Goal: Transaction & Acquisition: Purchase product/service

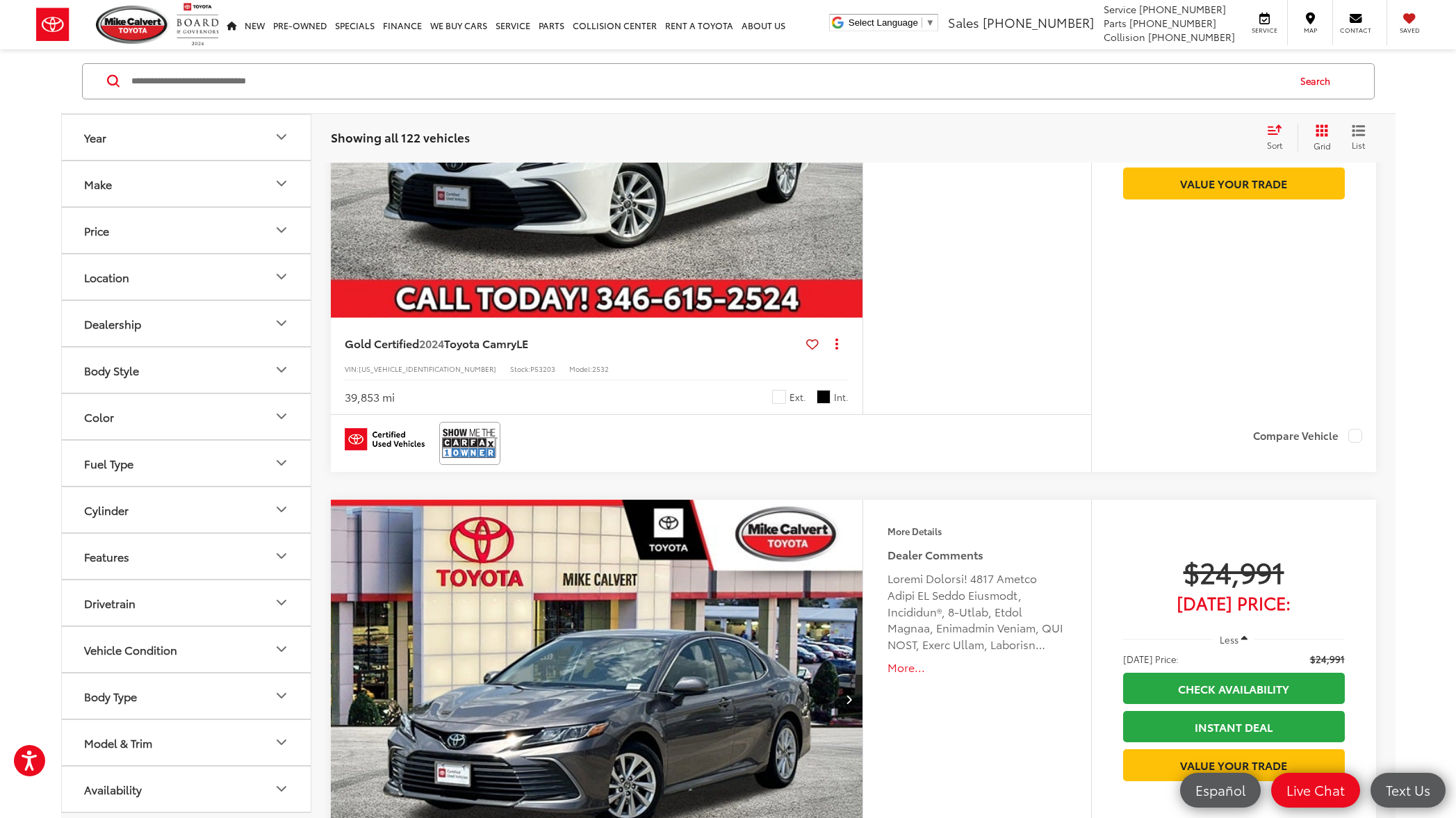
scroll to position [21, 0]
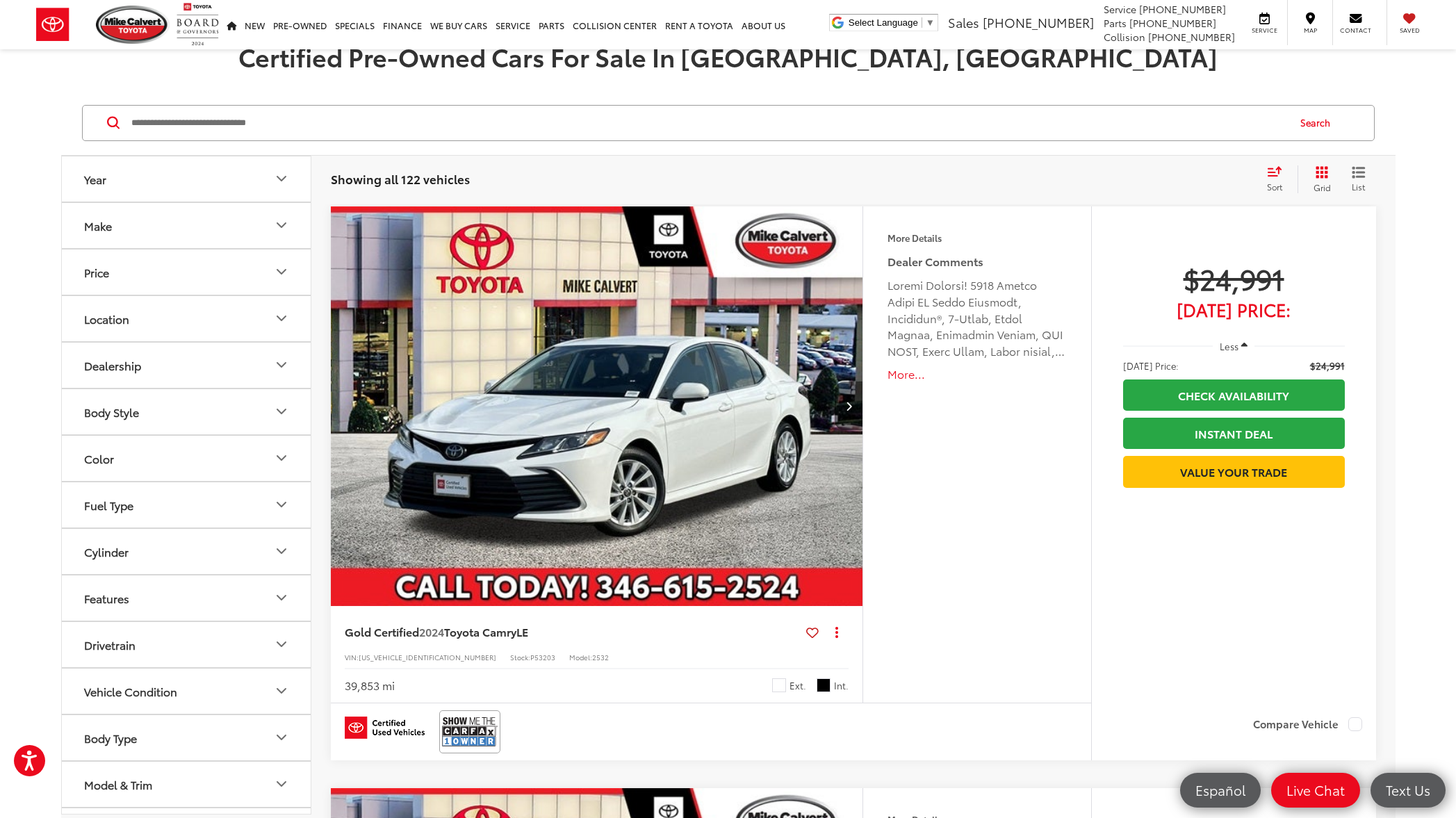
click at [851, 406] on icon "Next image" at bounding box center [849, 406] width 6 height 10
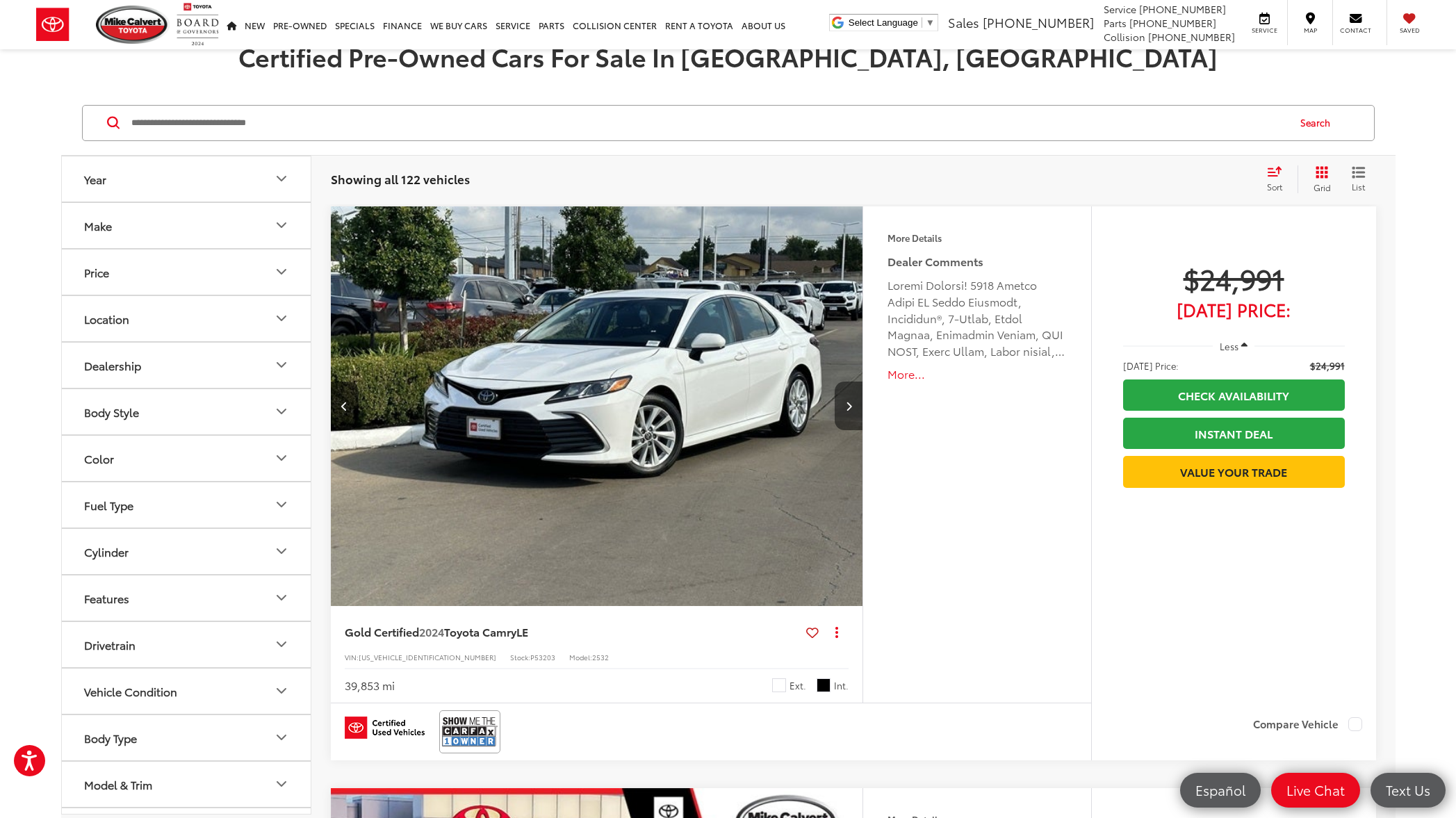
scroll to position [0, 534]
click at [851, 406] on icon "Next image" at bounding box center [849, 406] width 6 height 10
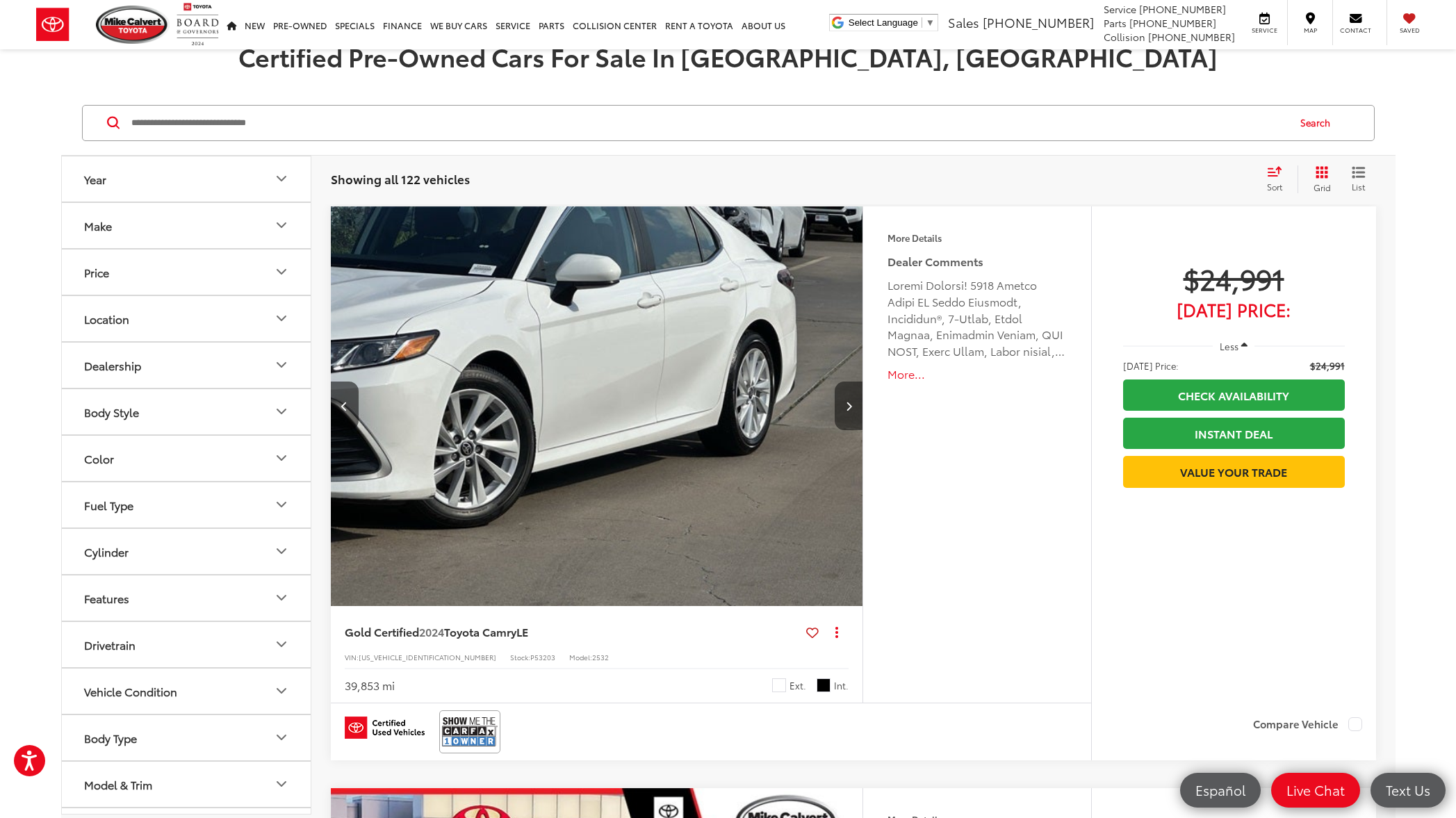
scroll to position [0, 1069]
click at [851, 406] on icon "Next image" at bounding box center [849, 406] width 6 height 10
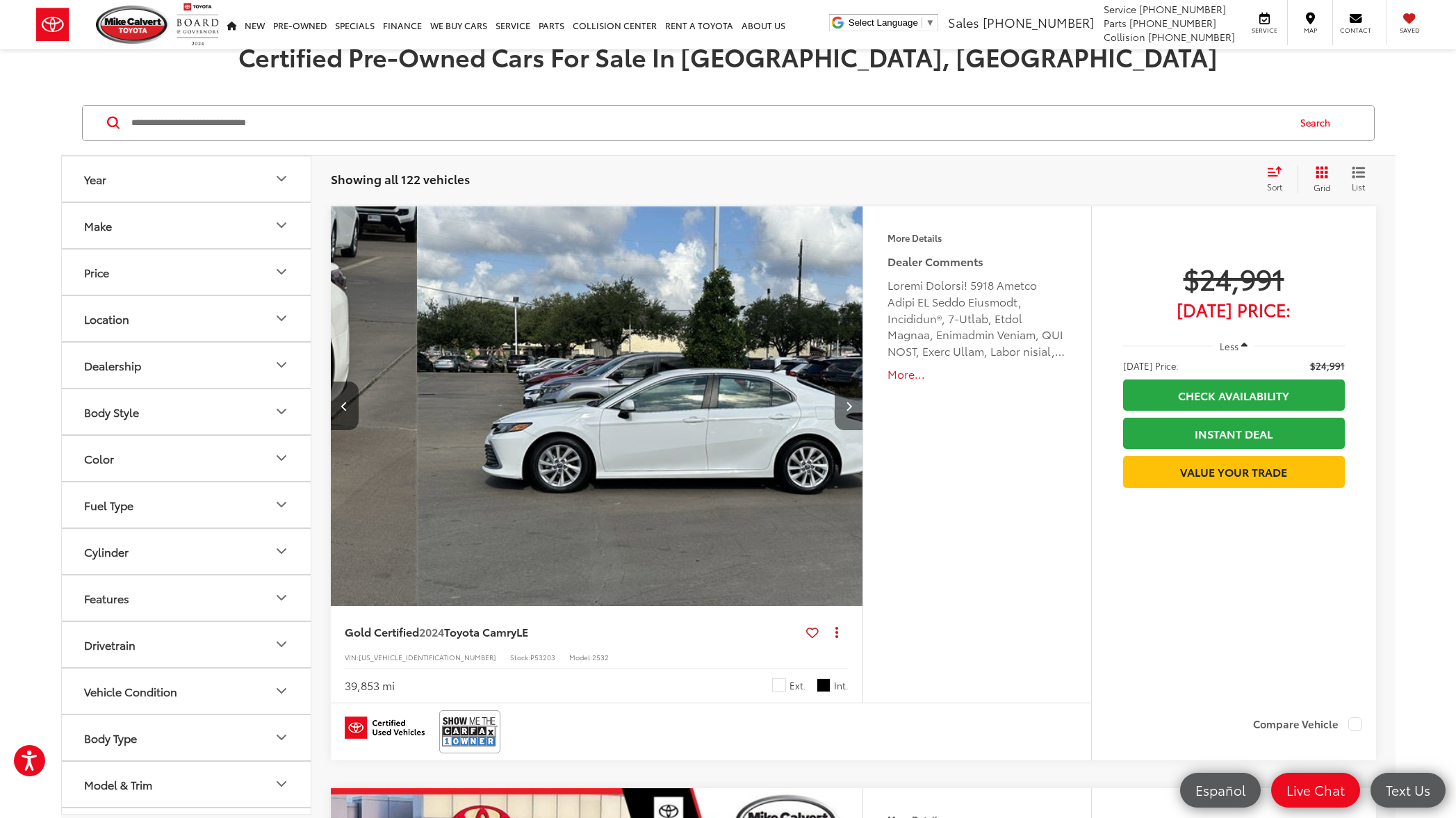
scroll to position [0, 1603]
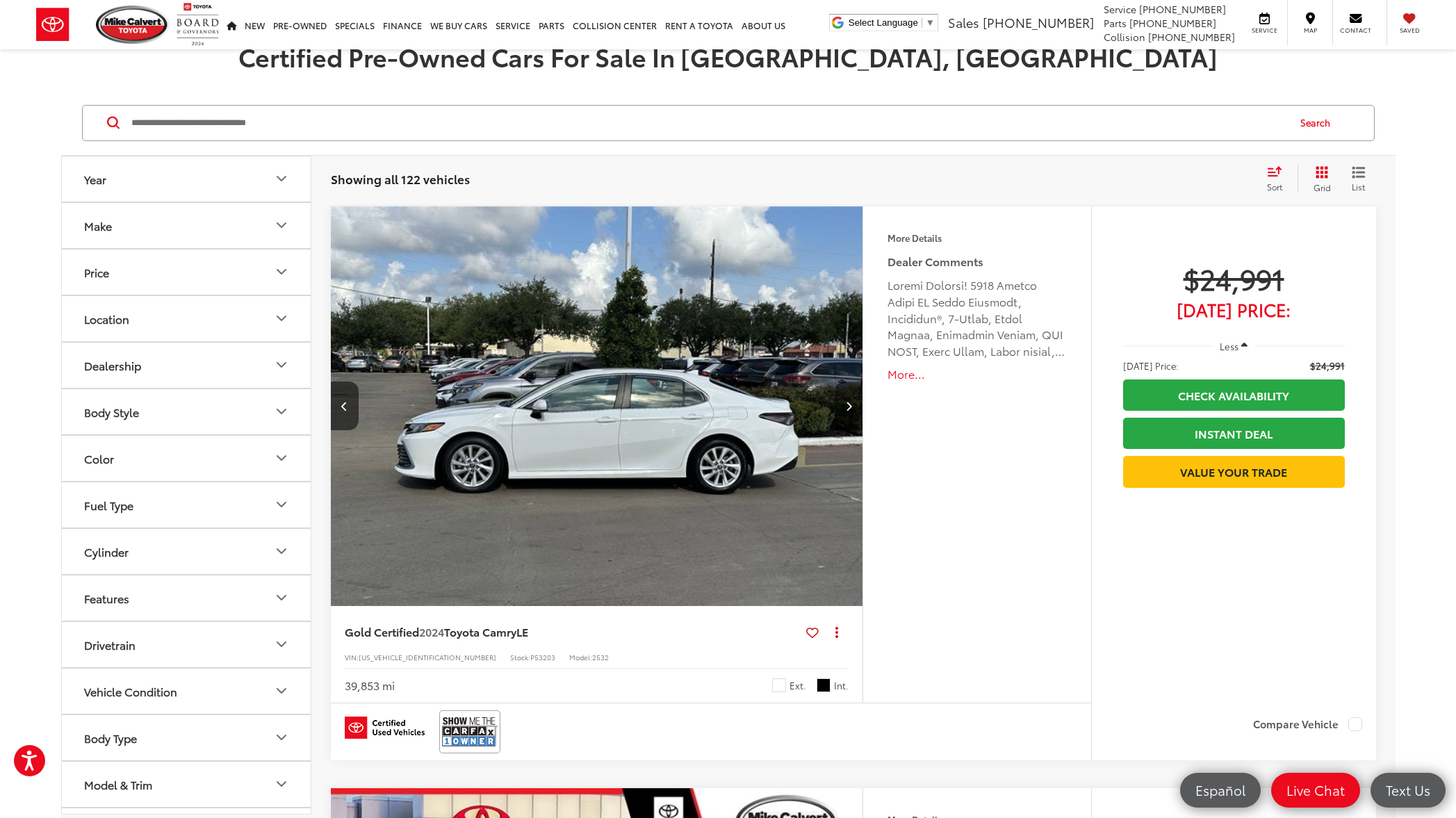
click at [851, 406] on icon "Next image" at bounding box center [849, 406] width 6 height 10
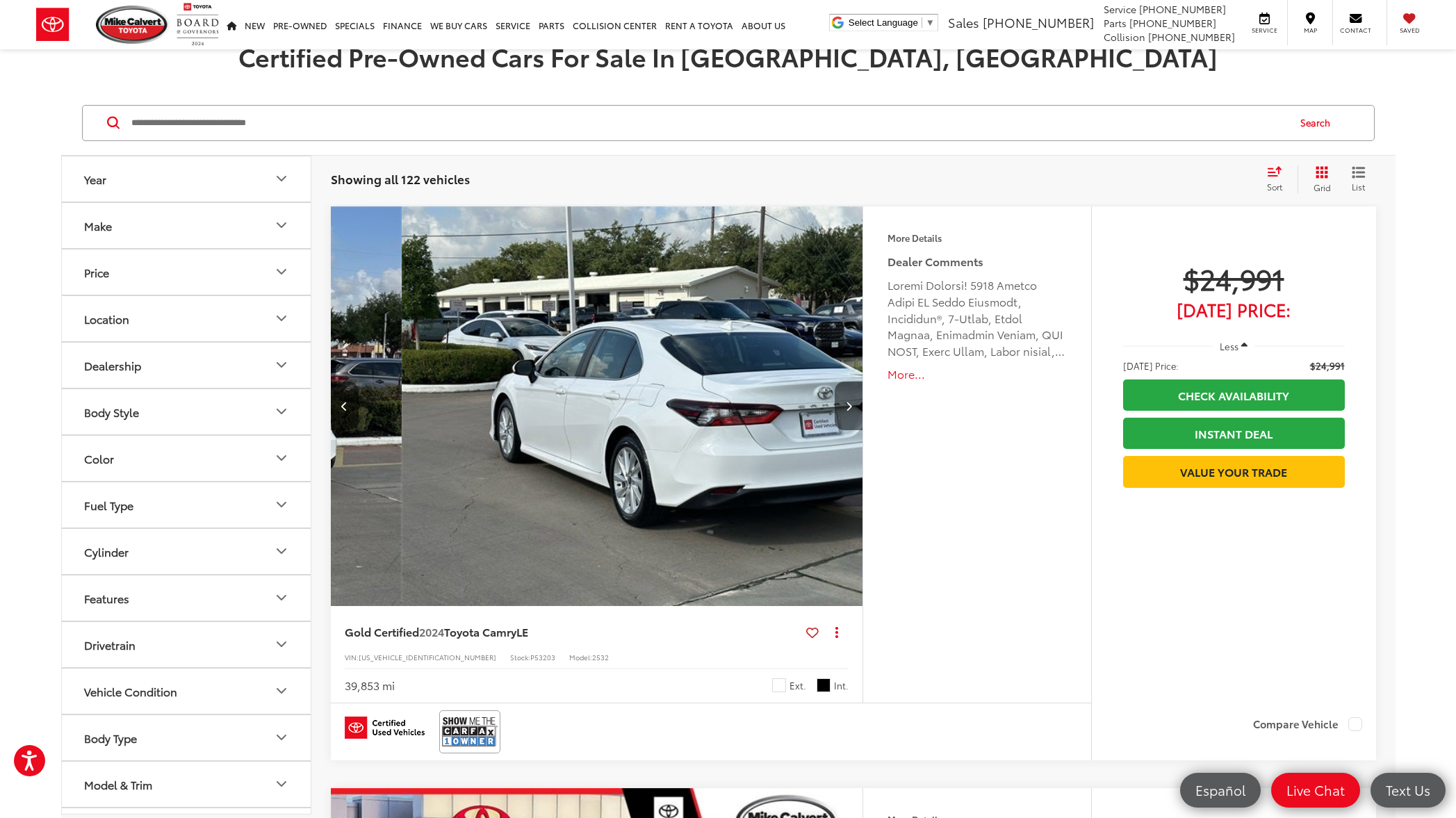
scroll to position [0, 2137]
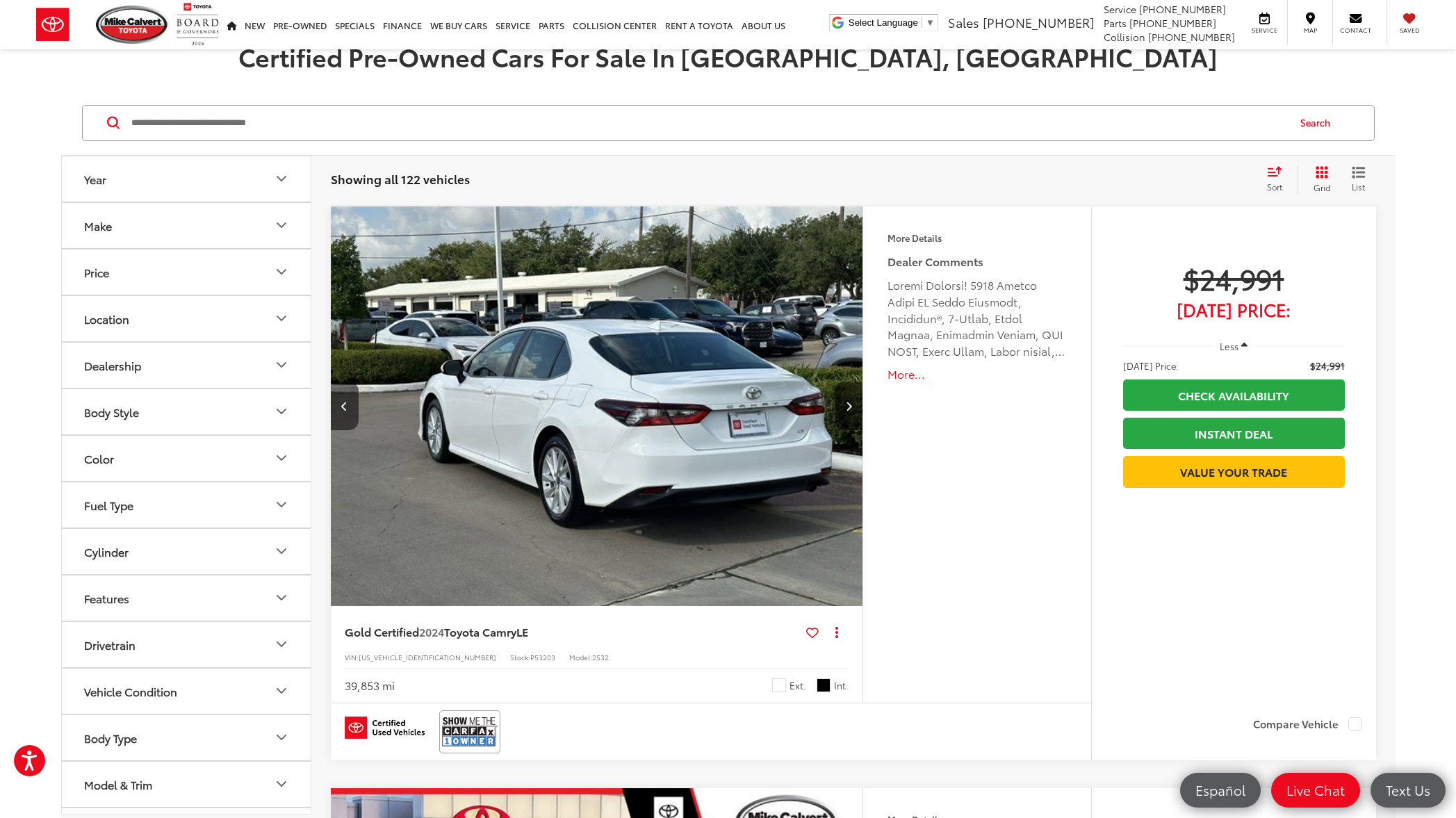
click at [896, 373] on button "More..." at bounding box center [977, 374] width 179 height 16
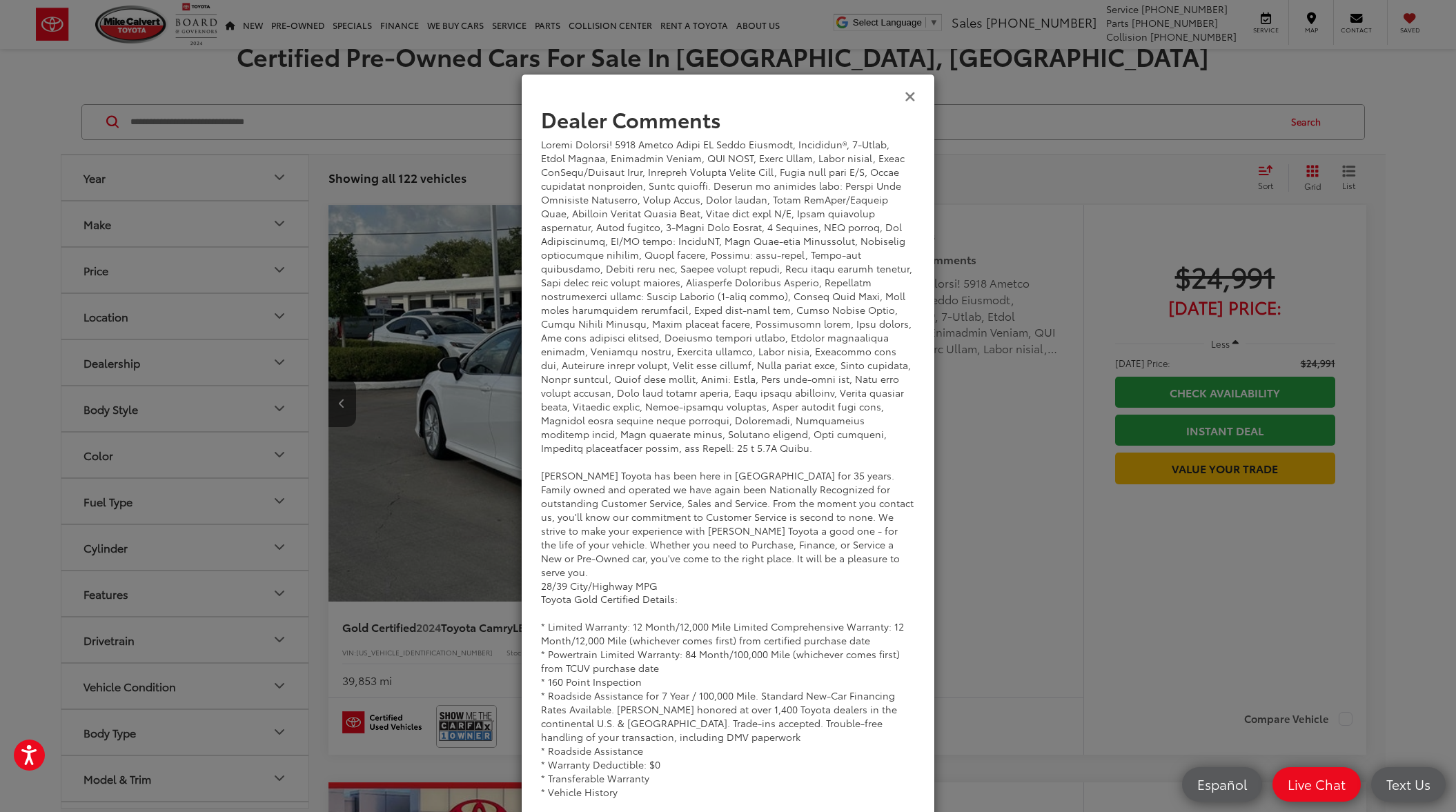
click at [905, 97] on icon "Close" at bounding box center [910, 96] width 11 height 15
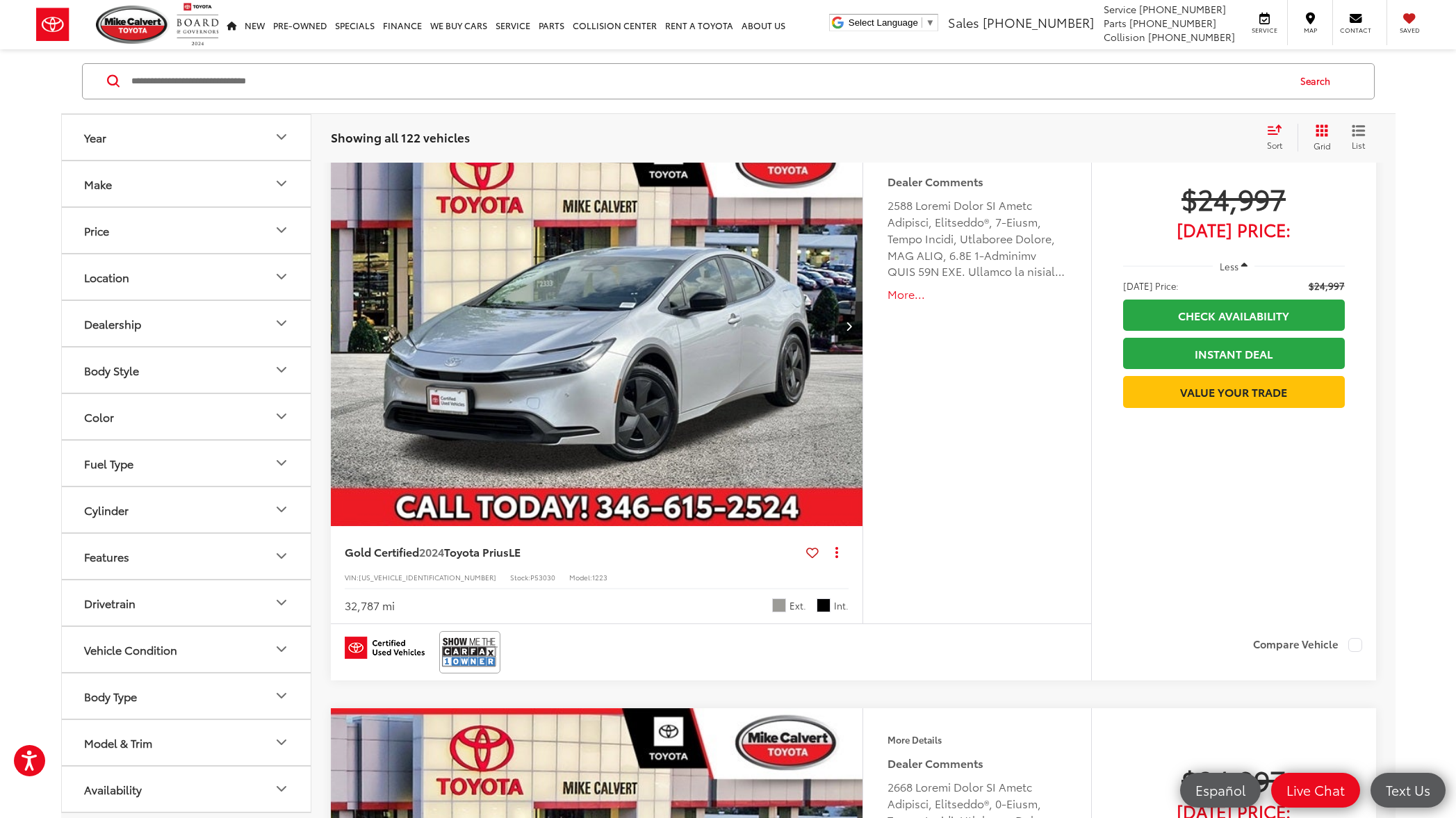
scroll to position [1834, 0]
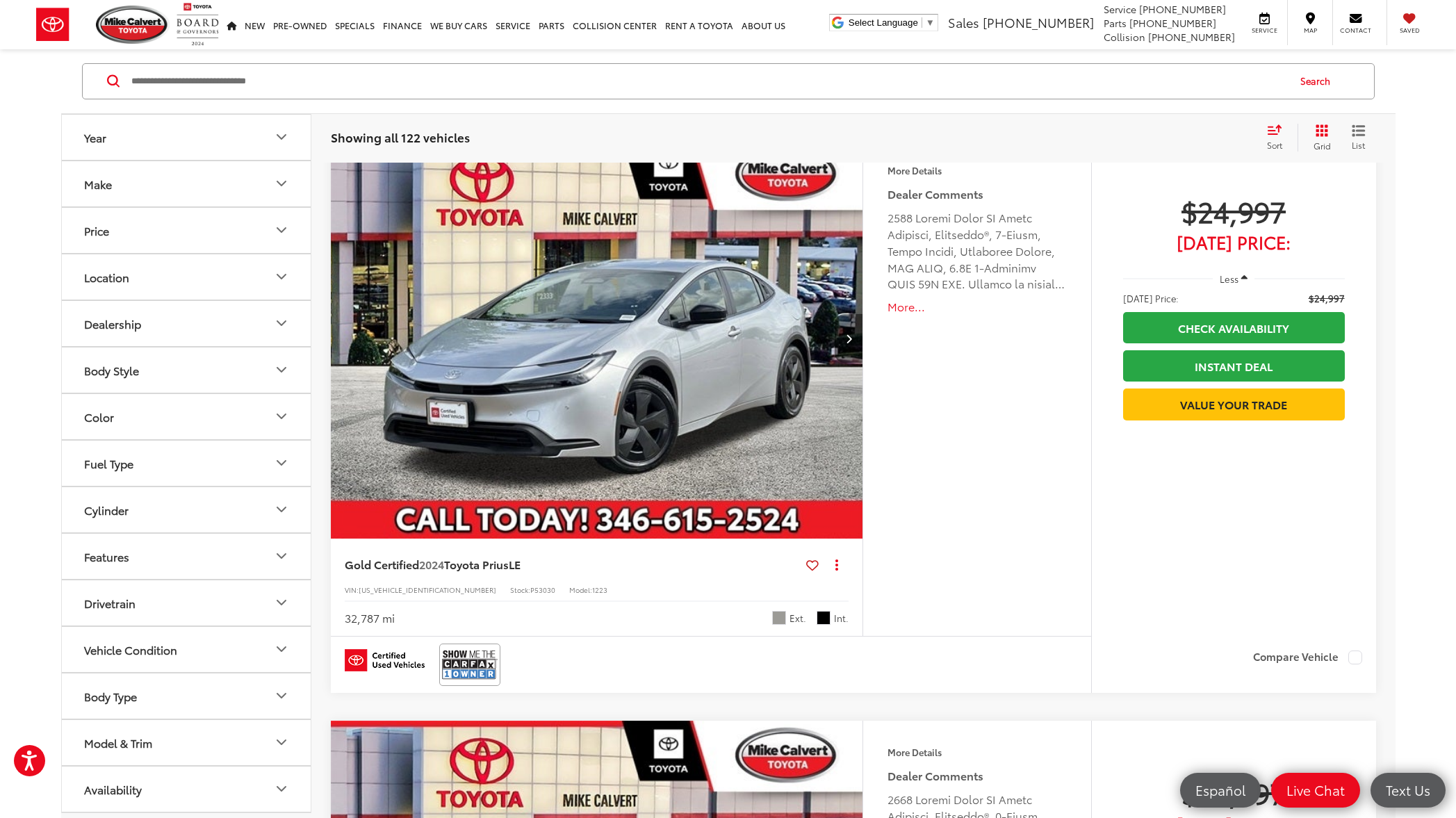
click at [849, 340] on icon "Next image" at bounding box center [849, 339] width 6 height 10
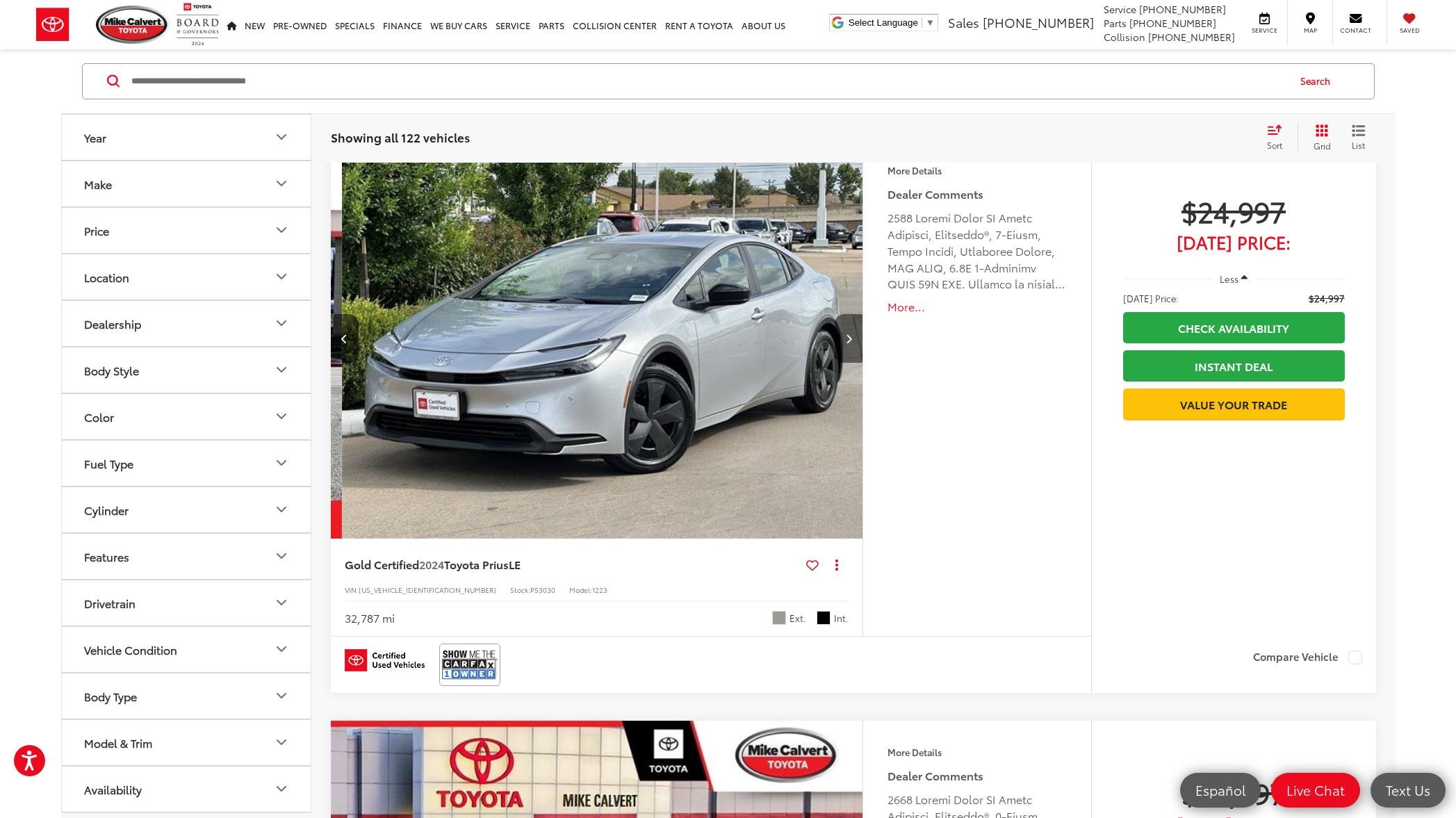
scroll to position [0, 534]
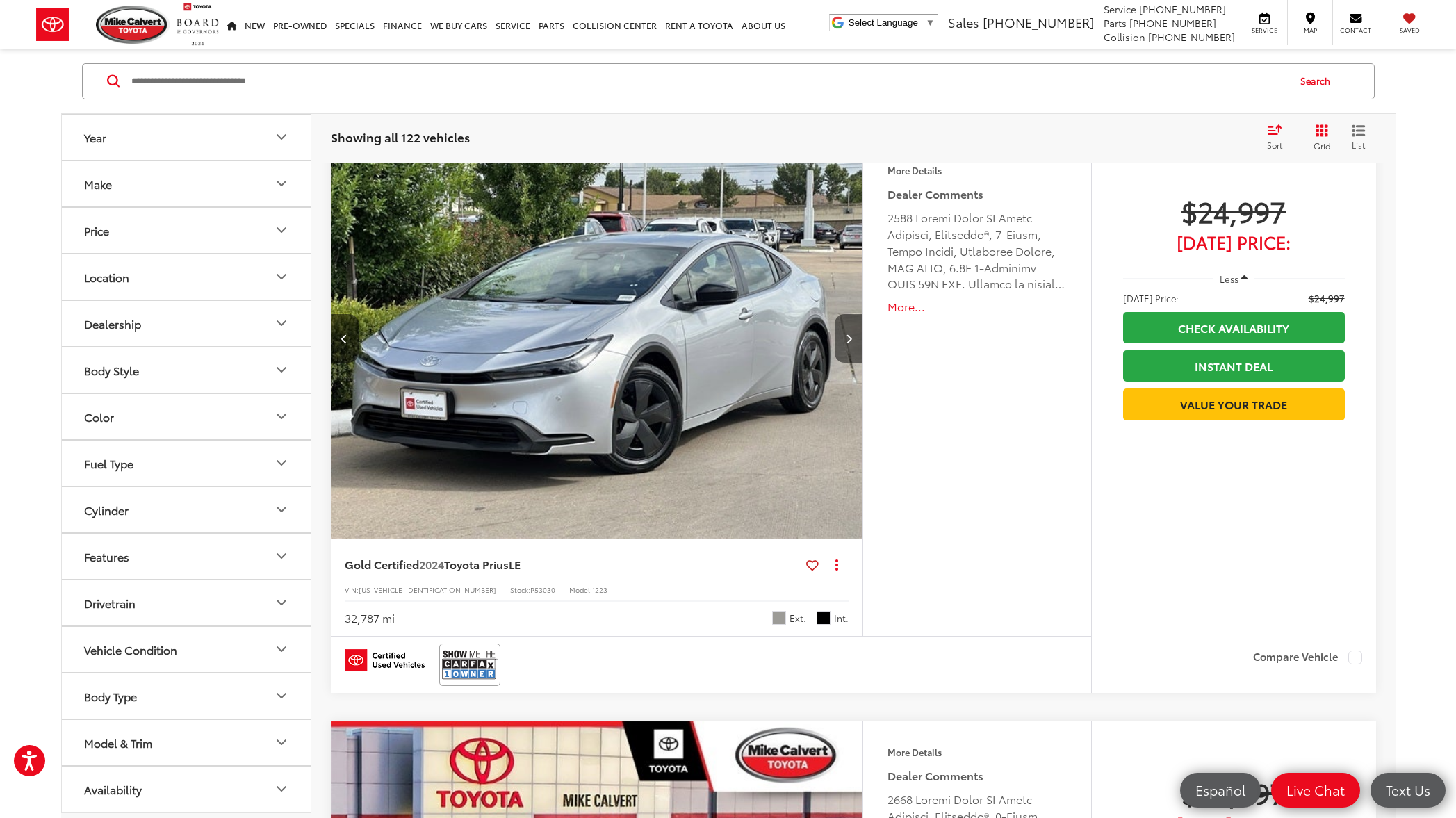
click at [849, 341] on icon "Next image" at bounding box center [849, 339] width 6 height 10
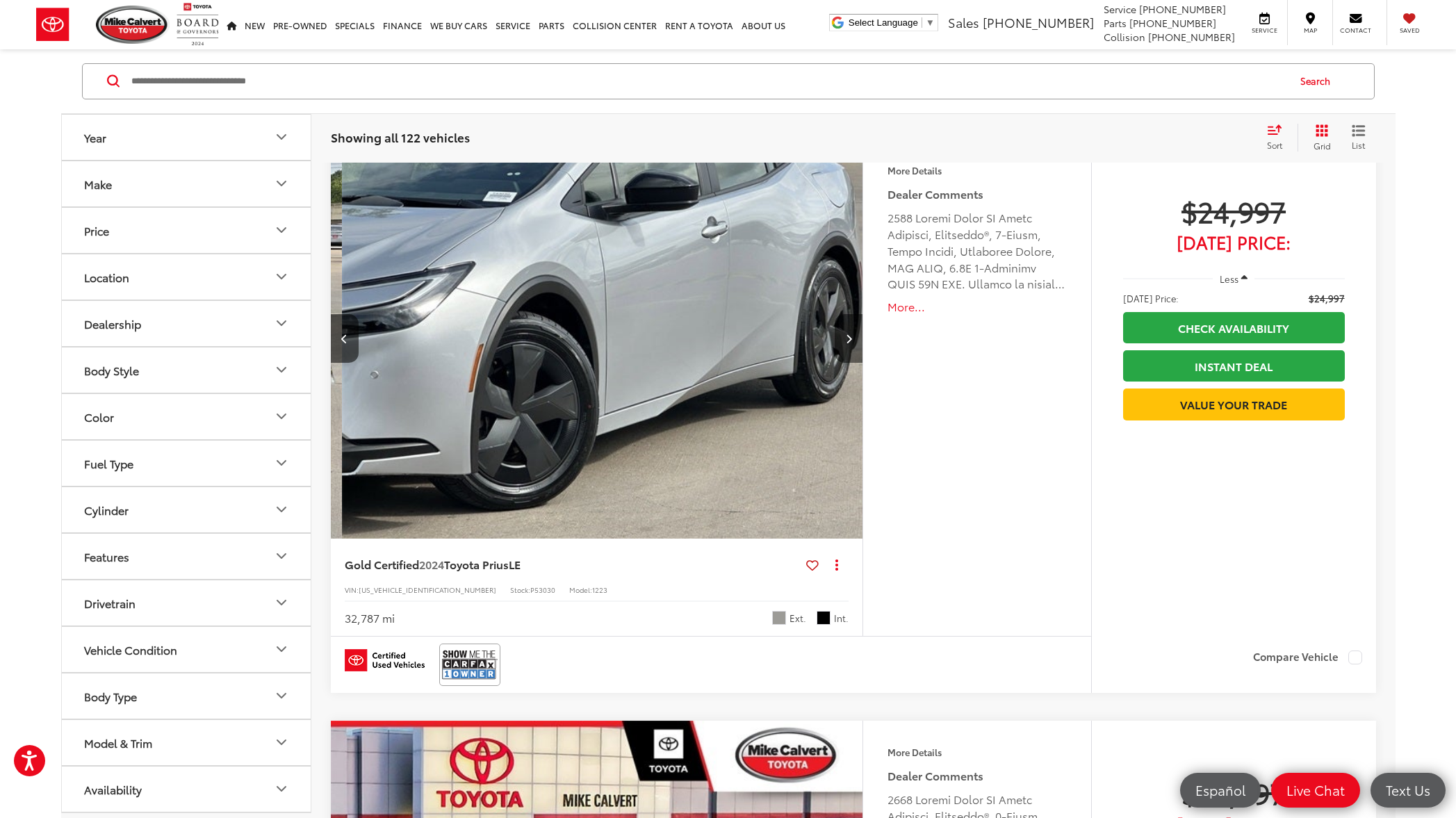
scroll to position [0, 1069]
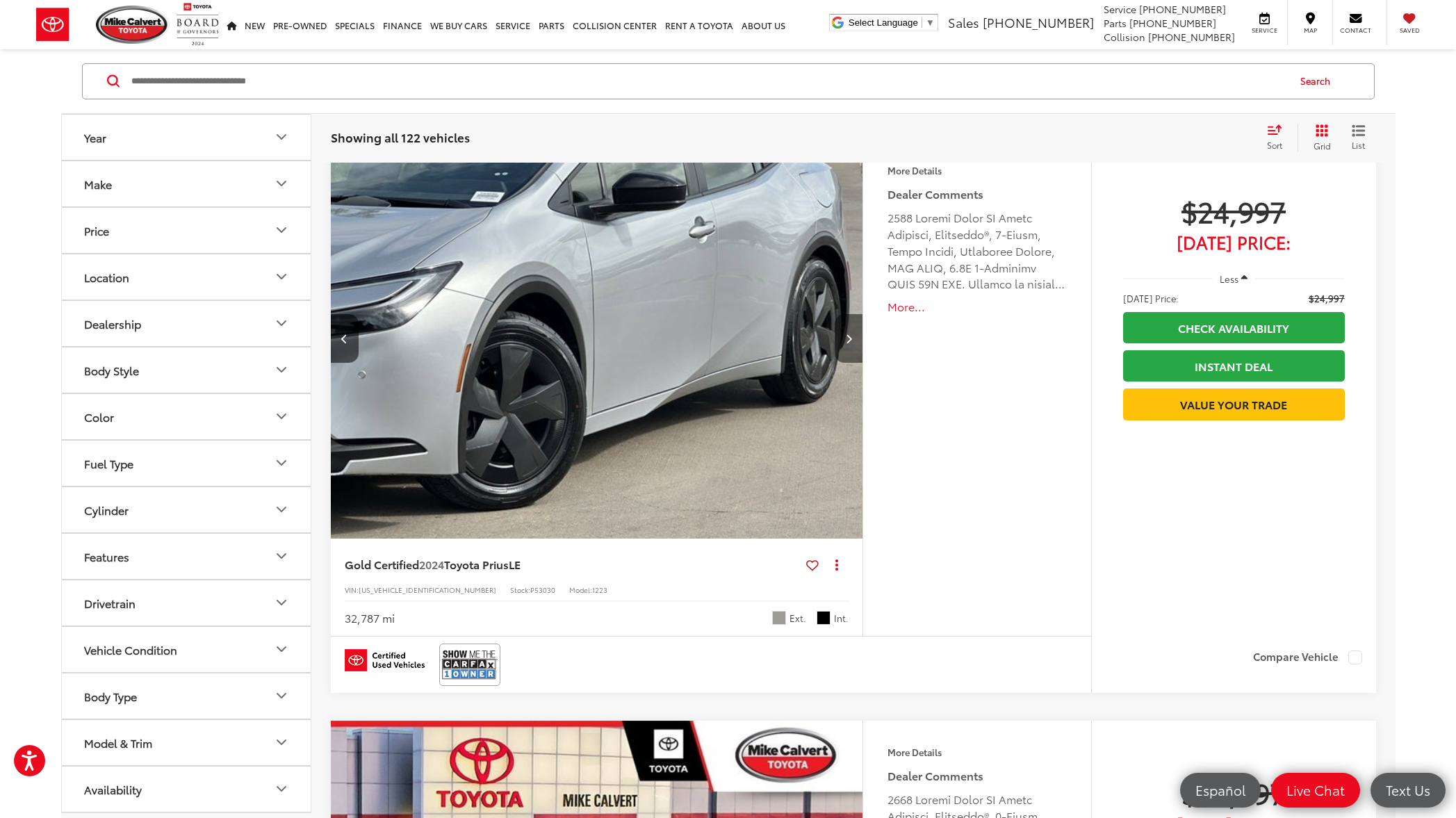
click at [849, 341] on icon "Next image" at bounding box center [849, 339] width 6 height 10
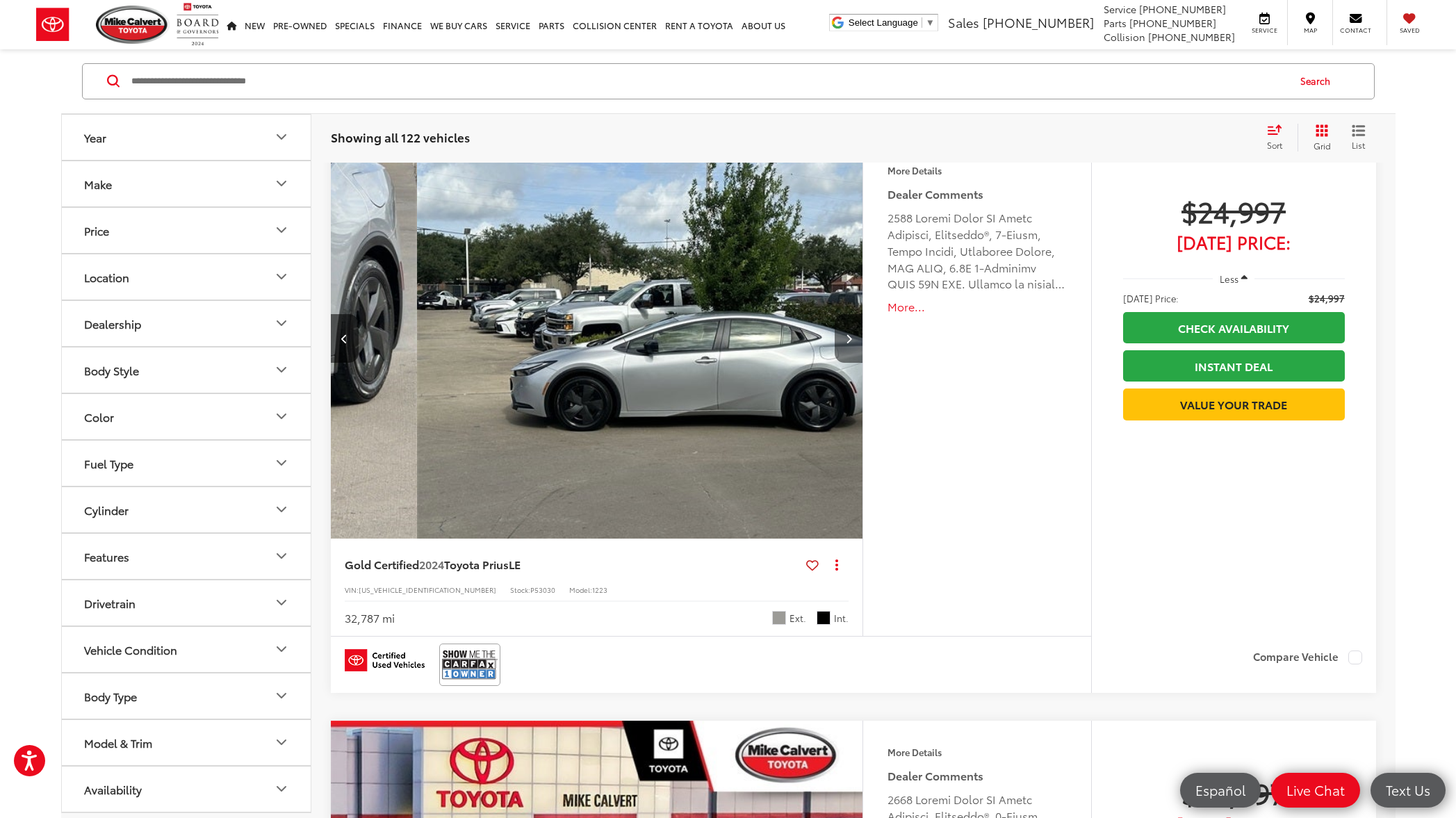
scroll to position [0, 1603]
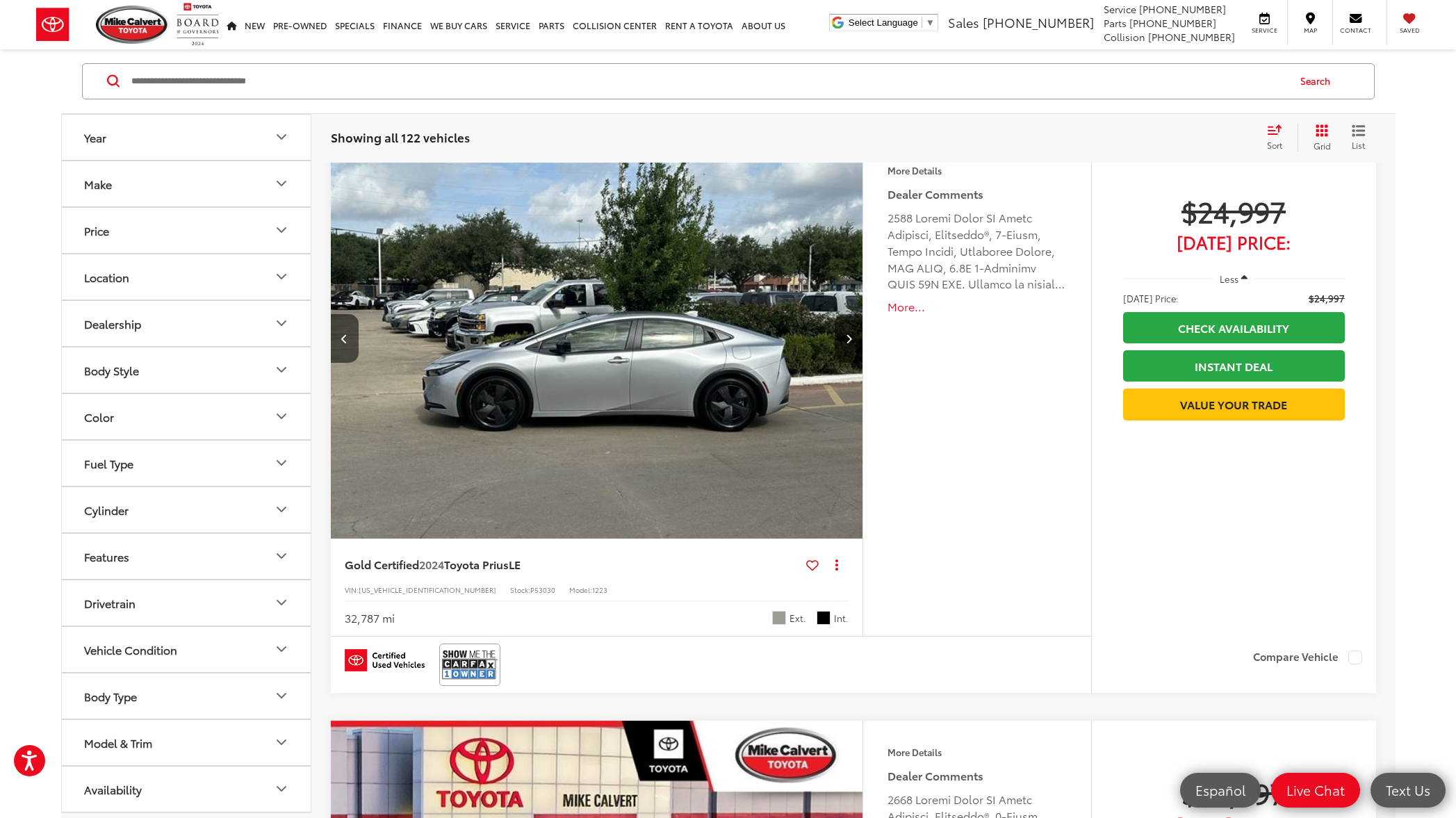
click at [849, 341] on icon "Next image" at bounding box center [849, 339] width 6 height 10
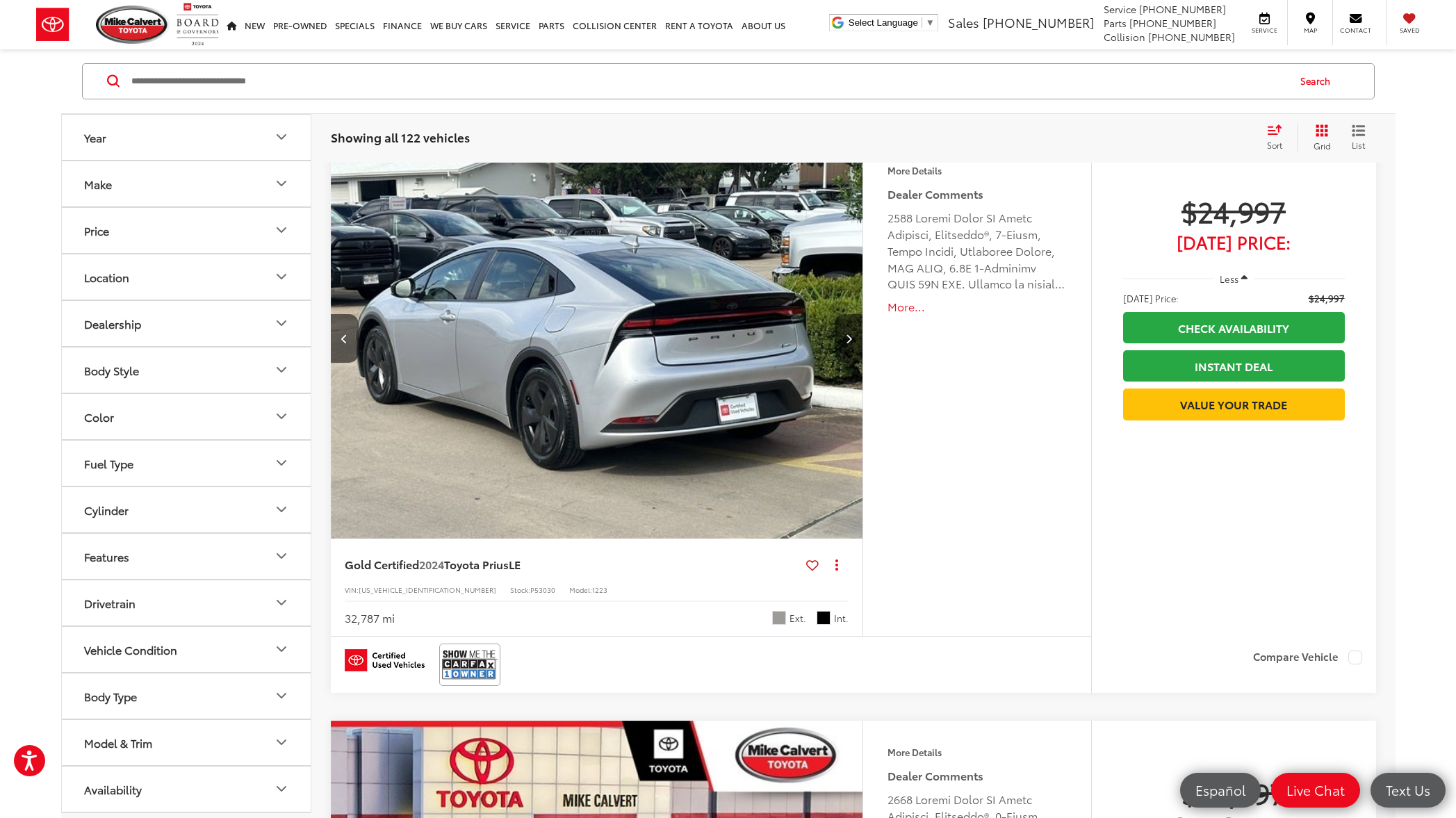
scroll to position [0, 2137]
click at [849, 341] on icon "Next image" at bounding box center [849, 339] width 6 height 10
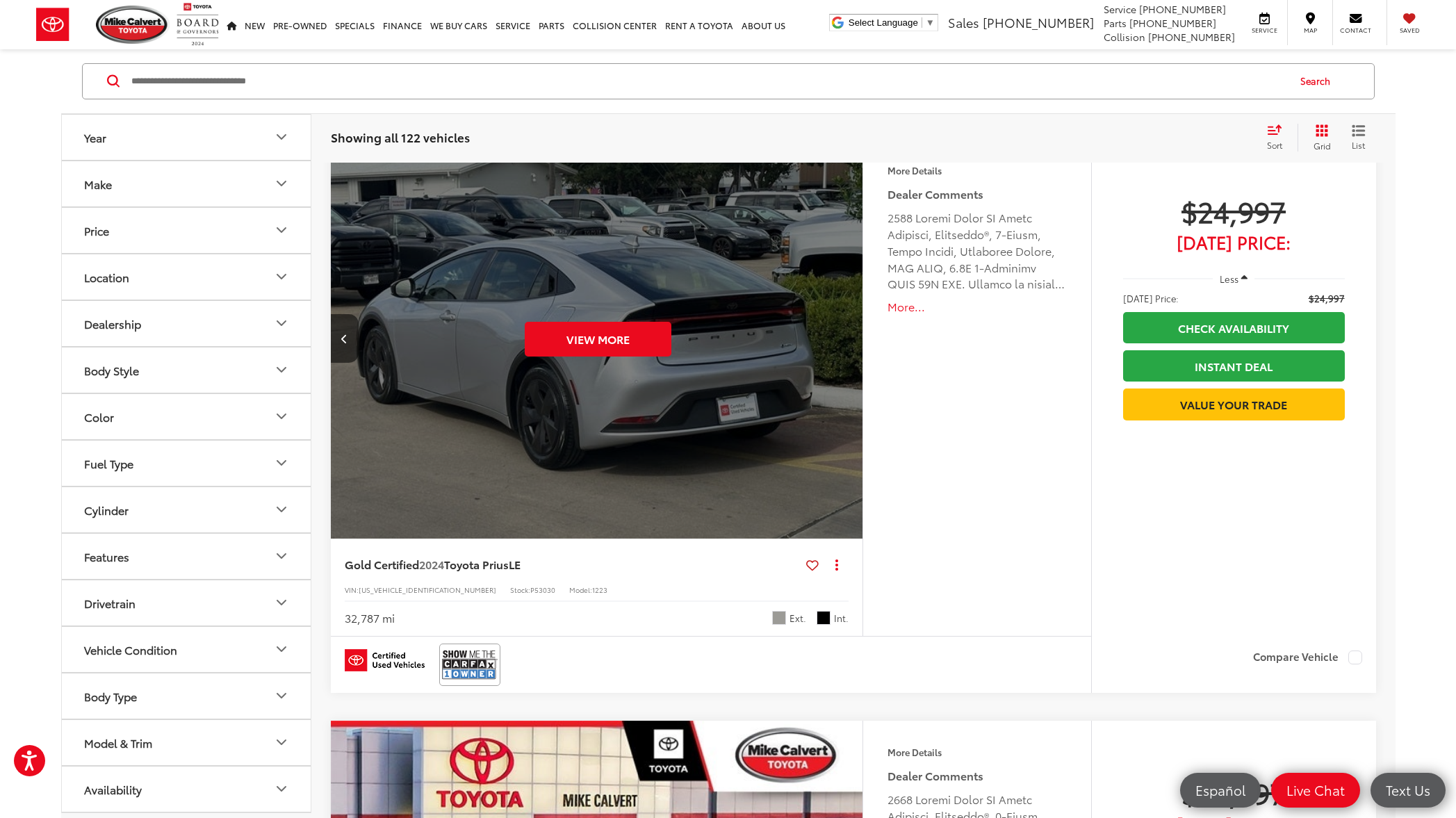
scroll to position [0, 2671]
click at [849, 341] on div "View More" at bounding box center [597, 340] width 534 height 401
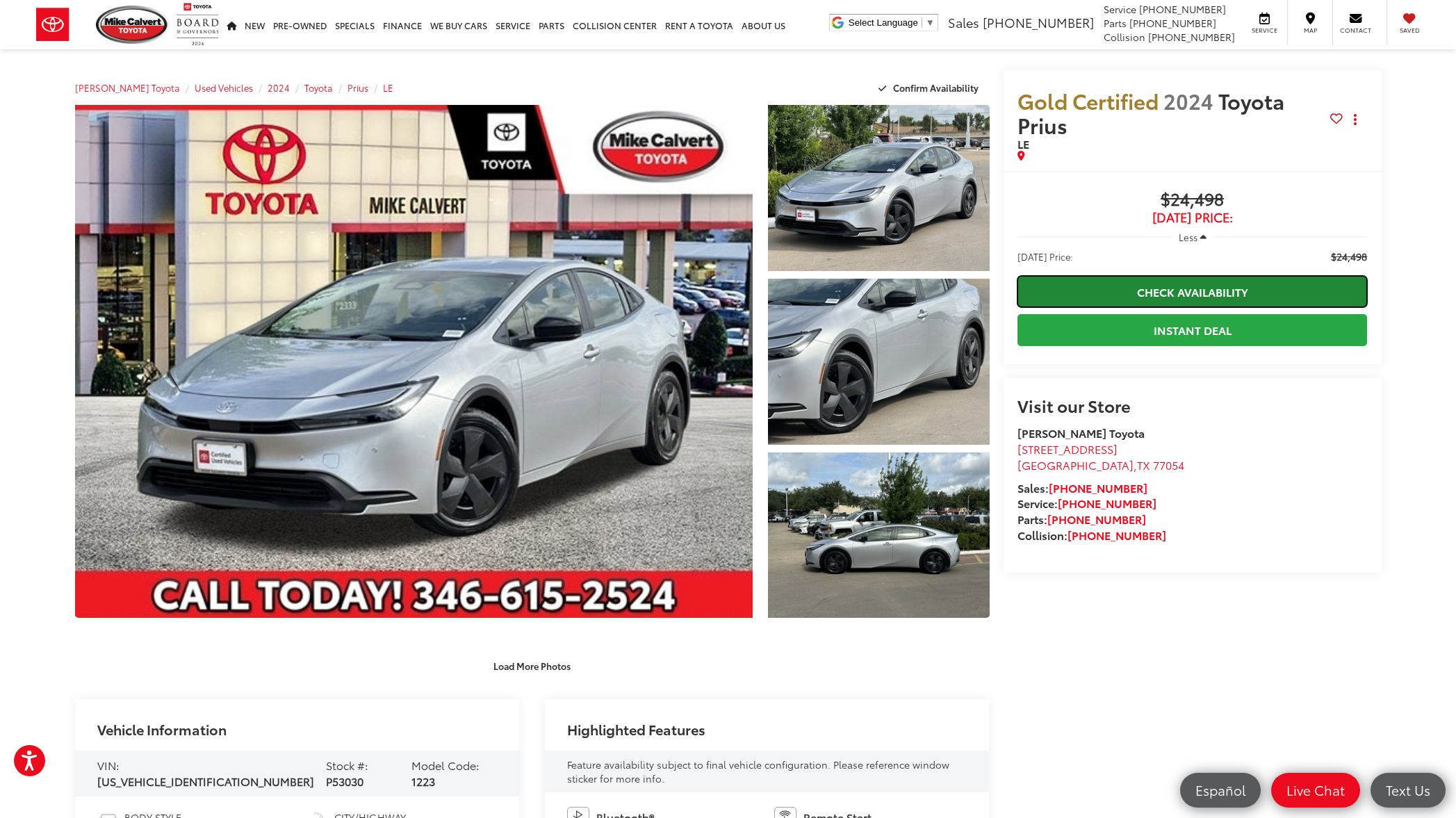
click at [1174, 293] on link "Check Availability" at bounding box center [1192, 292] width 350 height 32
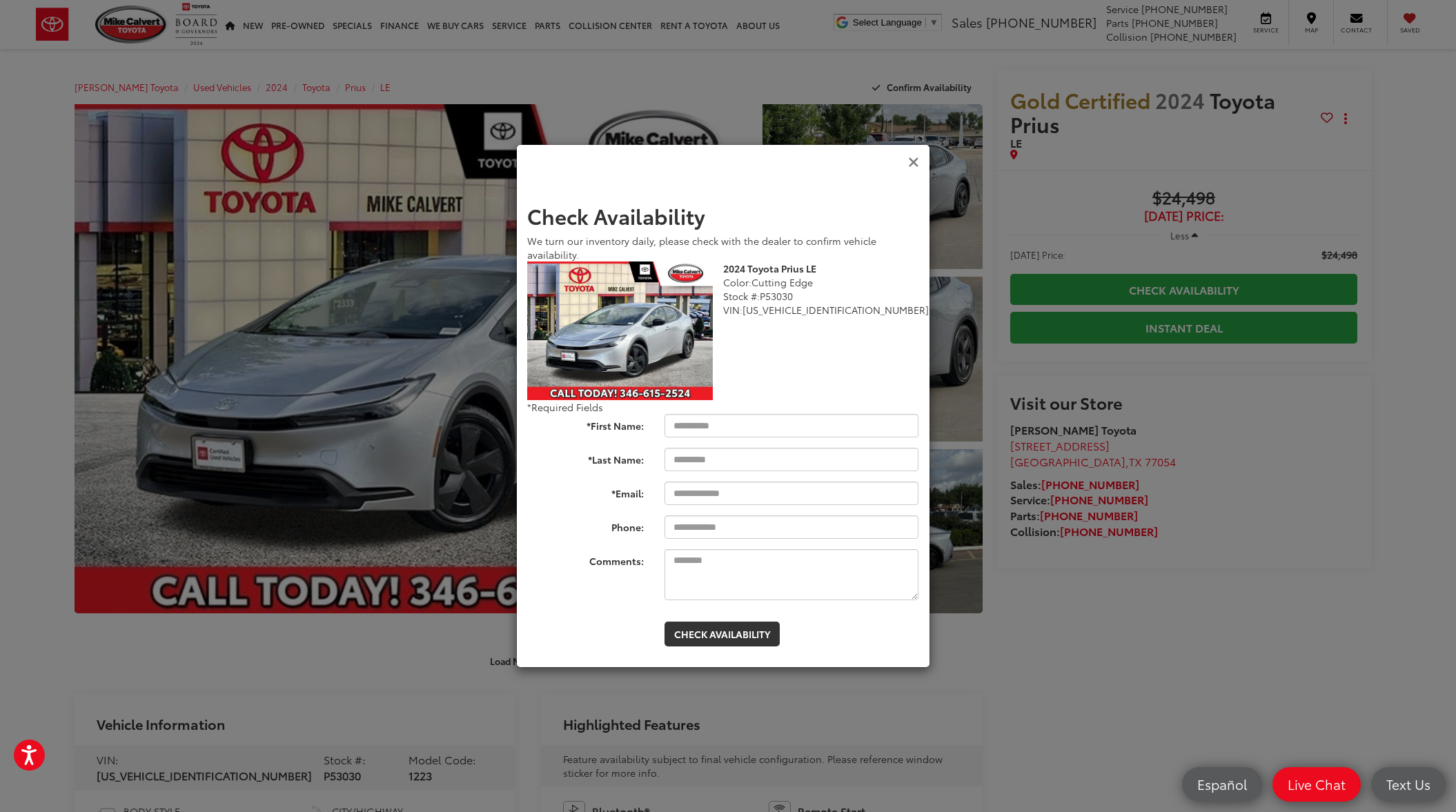
click at [914, 160] on icon "Close" at bounding box center [913, 163] width 11 height 15
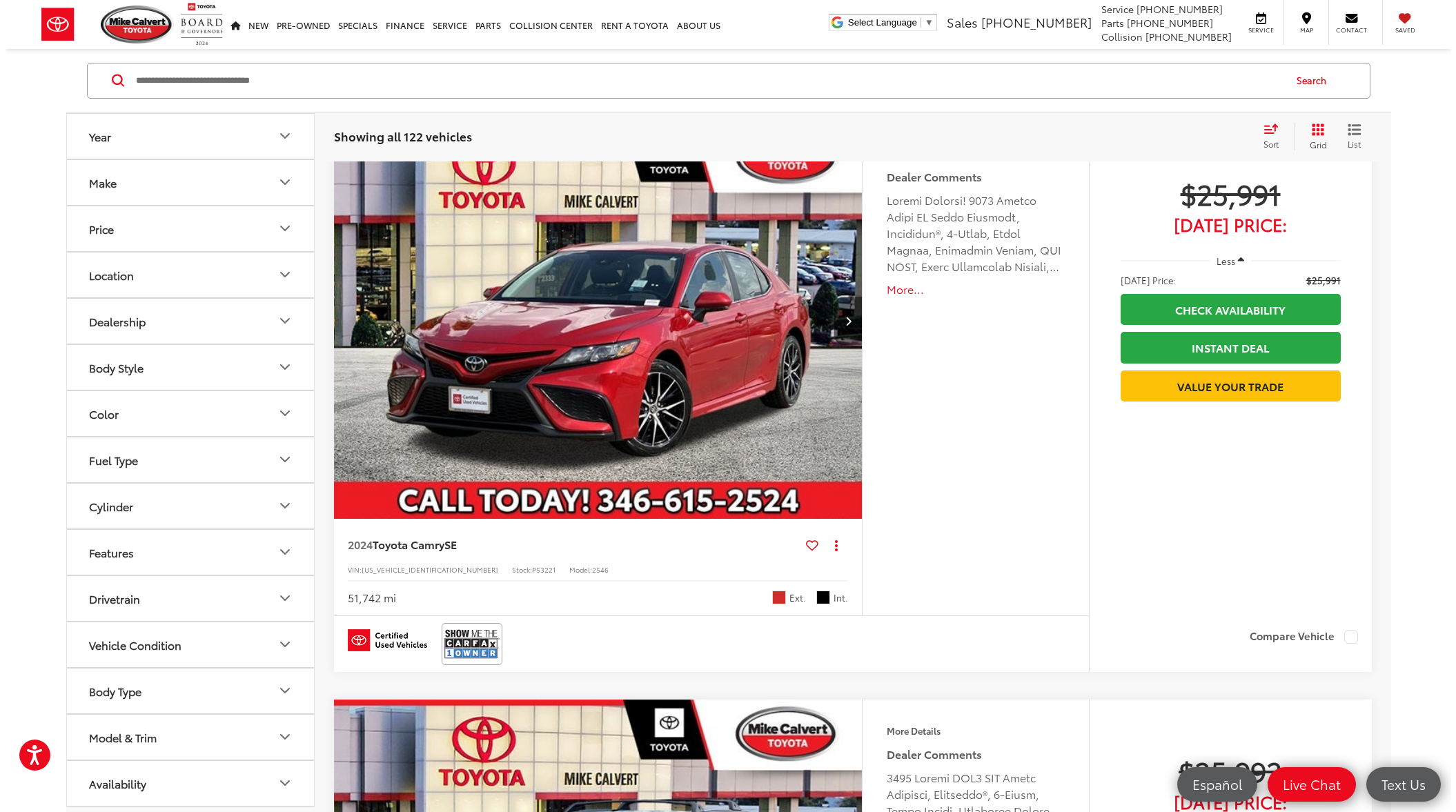
scroll to position [5247, 0]
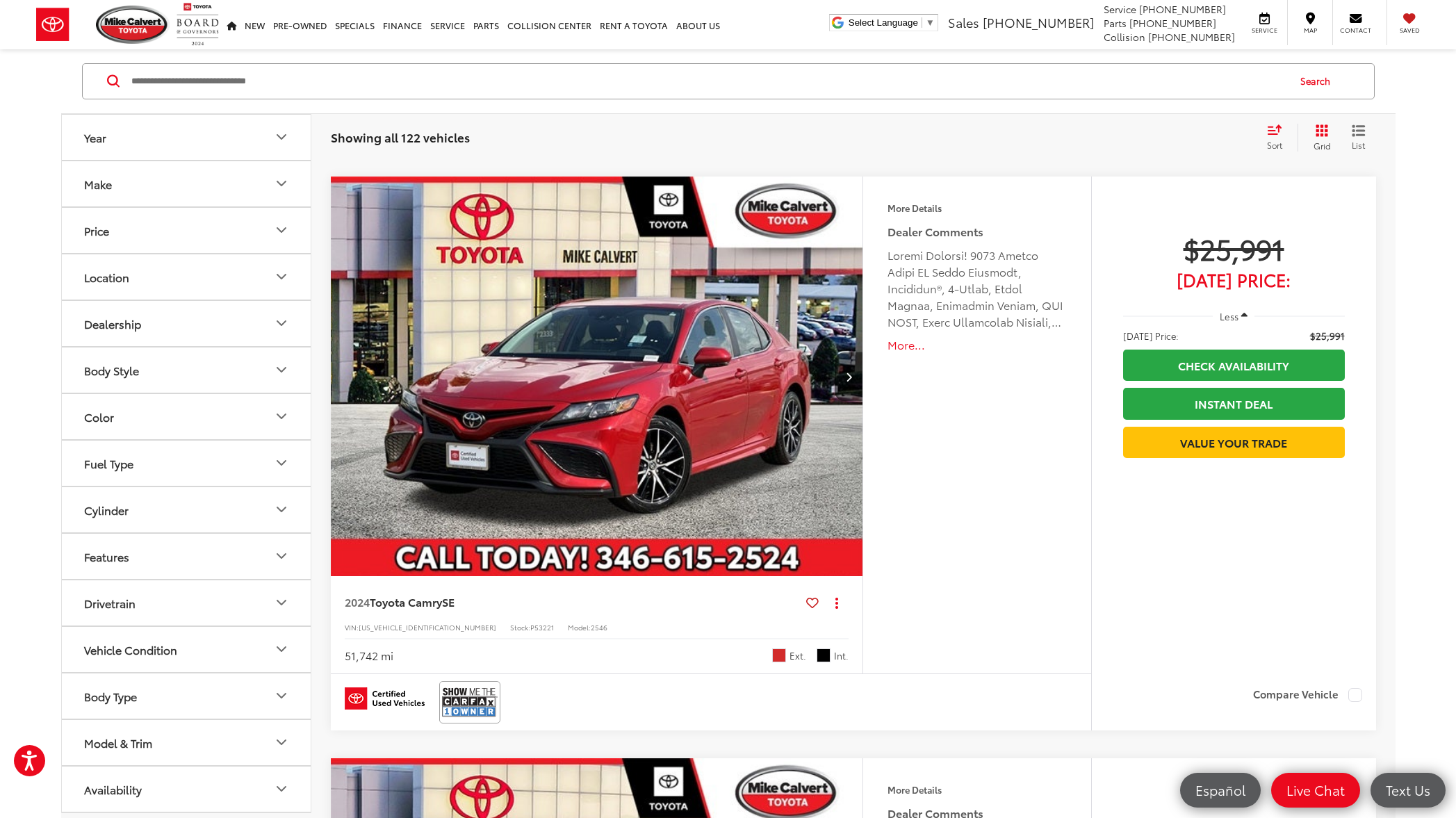
click at [904, 346] on button "More..." at bounding box center [977, 345] width 179 height 16
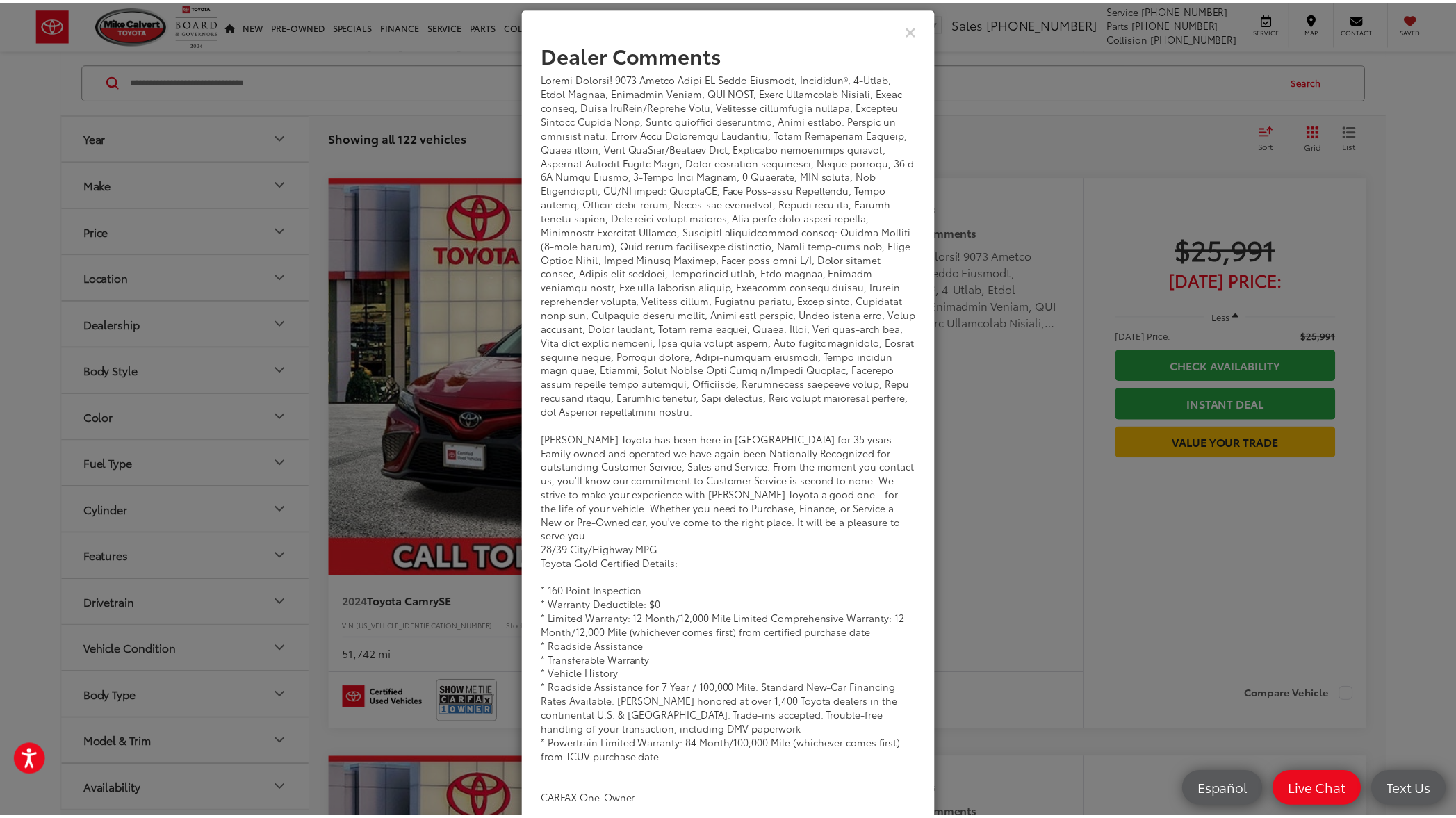
scroll to position [70, 0]
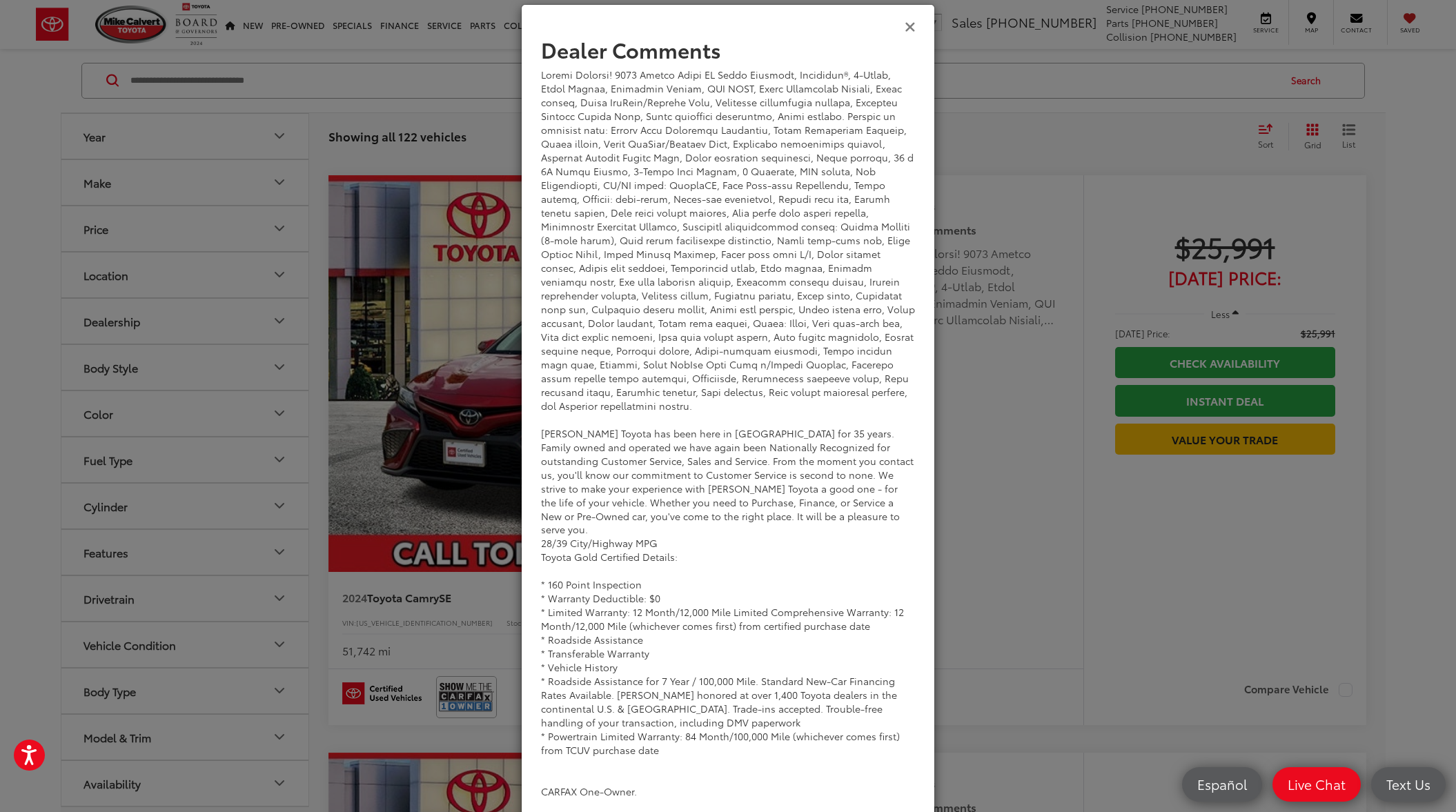
click at [905, 27] on icon "Close" at bounding box center [910, 26] width 11 height 15
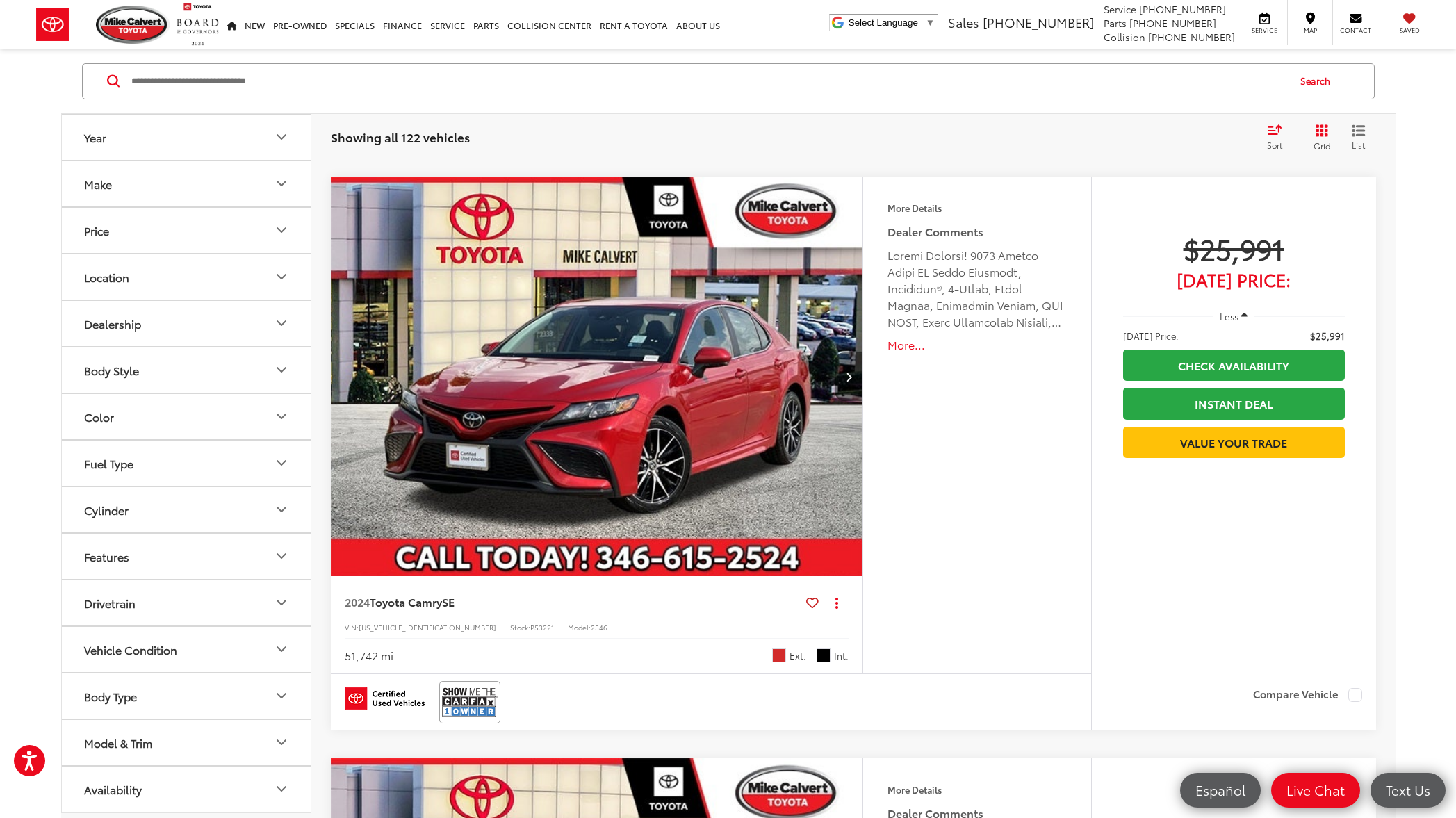
click at [849, 380] on icon "Next image" at bounding box center [849, 377] width 6 height 10
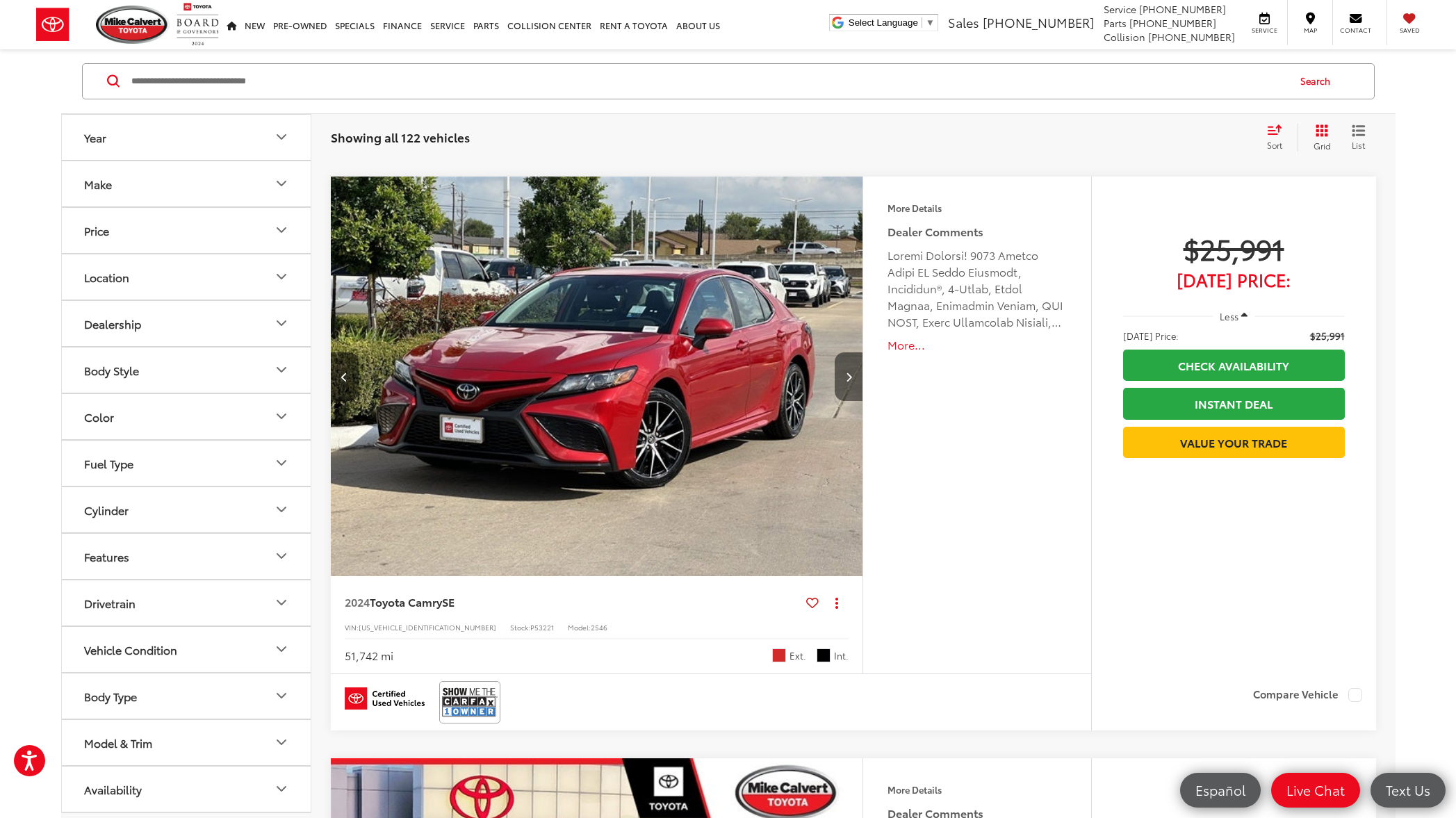
click at [848, 380] on icon "Next image" at bounding box center [849, 377] width 6 height 10
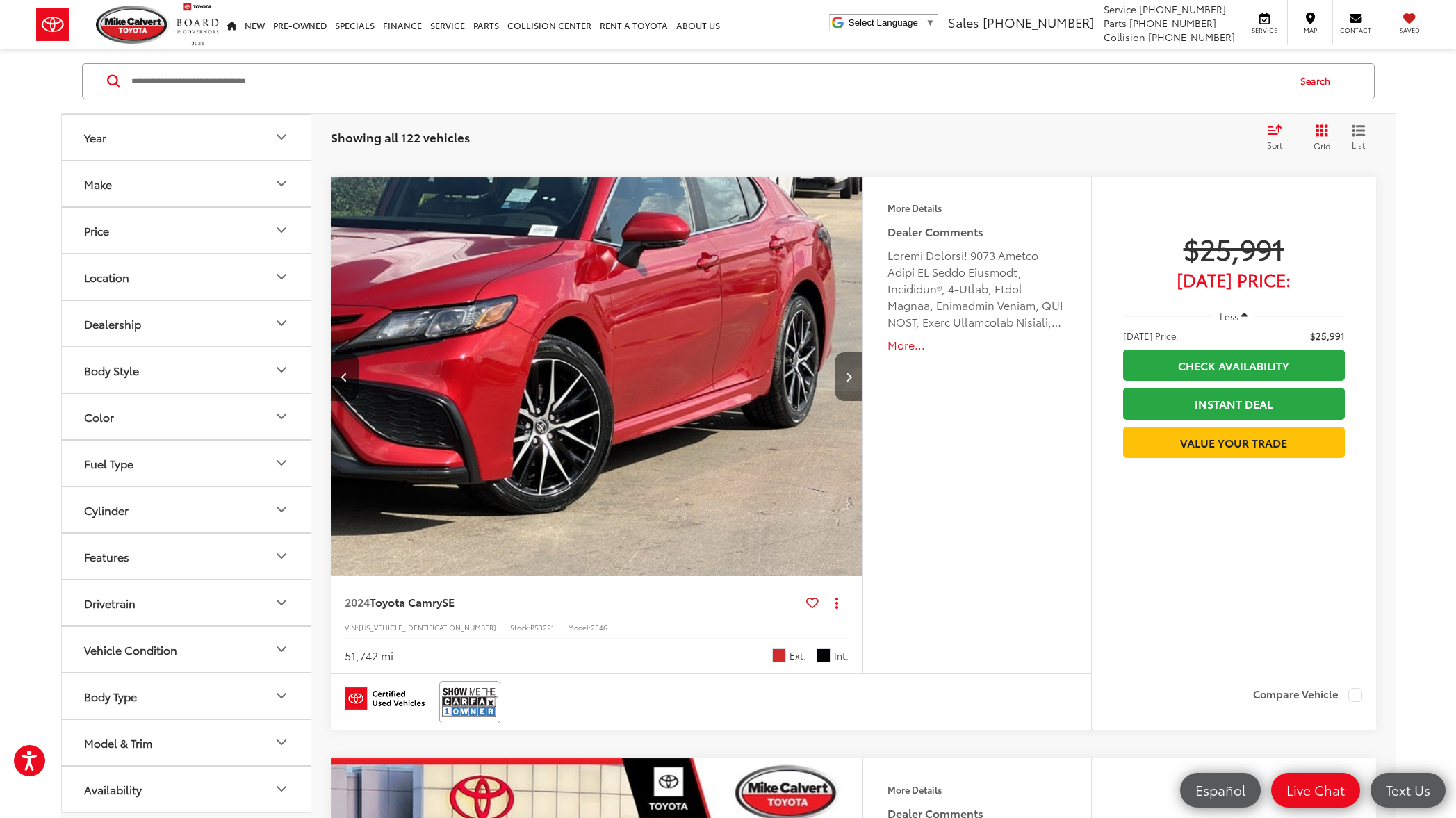
click at [848, 380] on icon "Next image" at bounding box center [849, 377] width 6 height 10
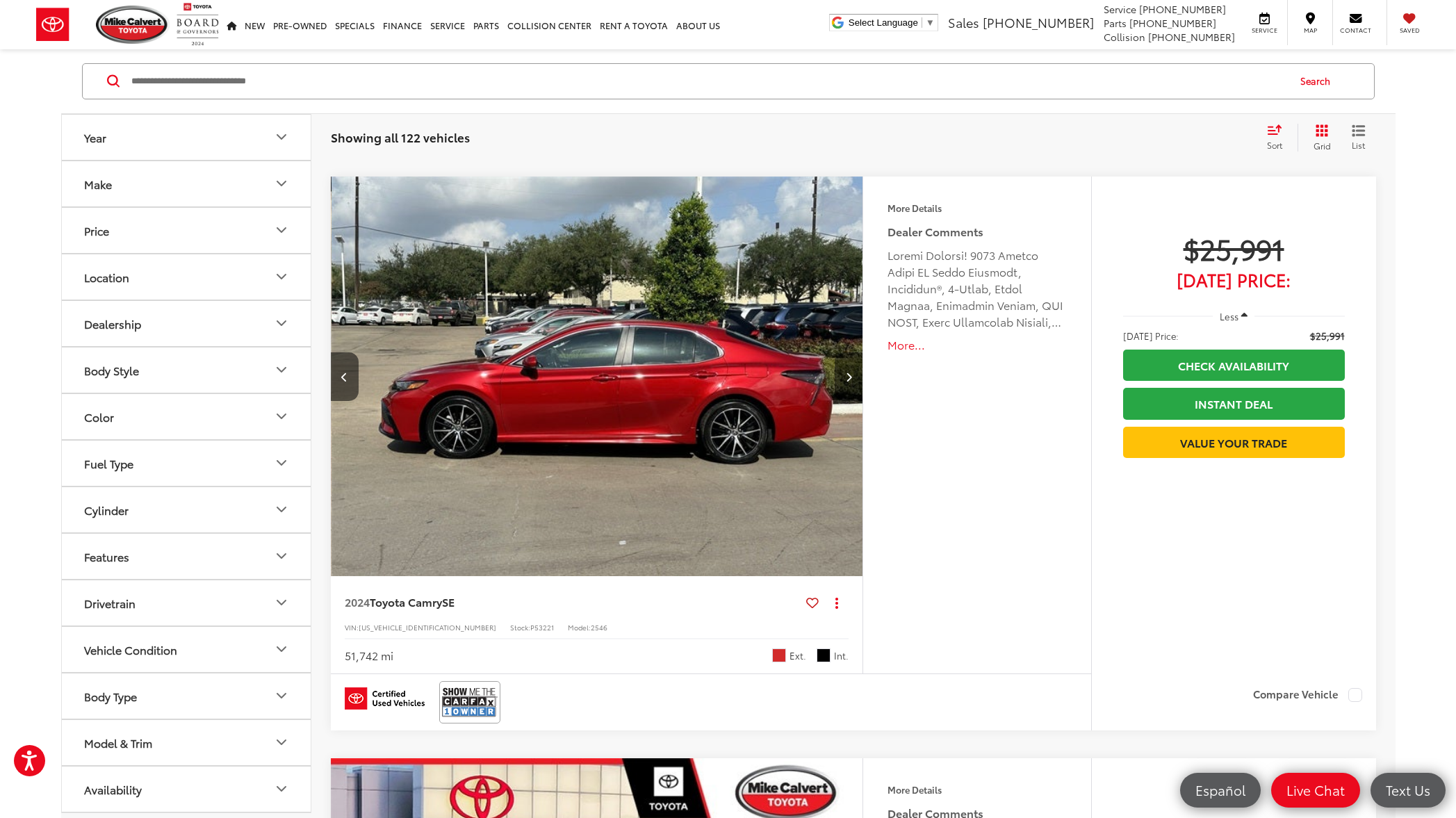
scroll to position [0, 1603]
click at [848, 380] on icon "Next image" at bounding box center [849, 377] width 6 height 10
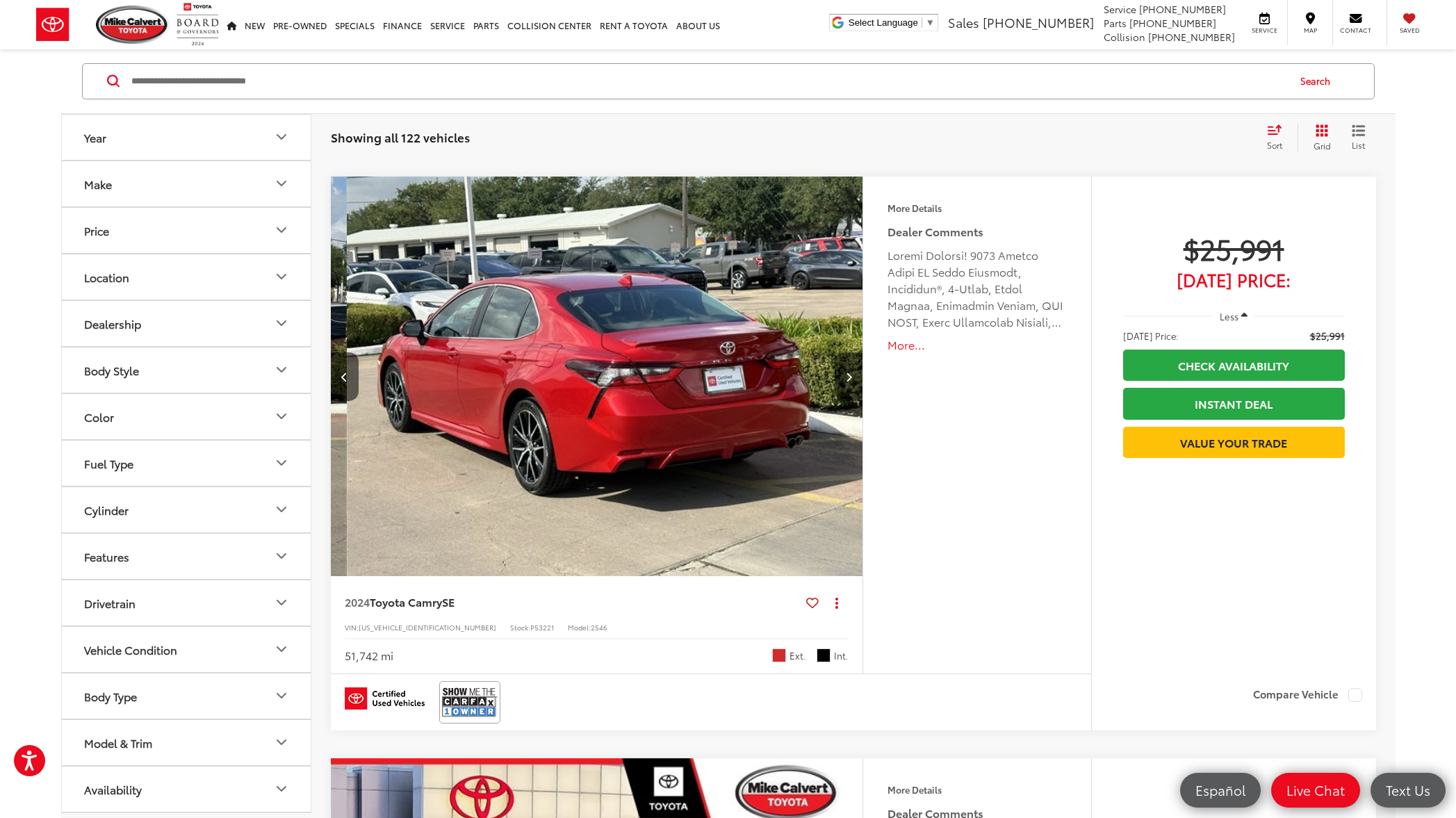
scroll to position [0, 2137]
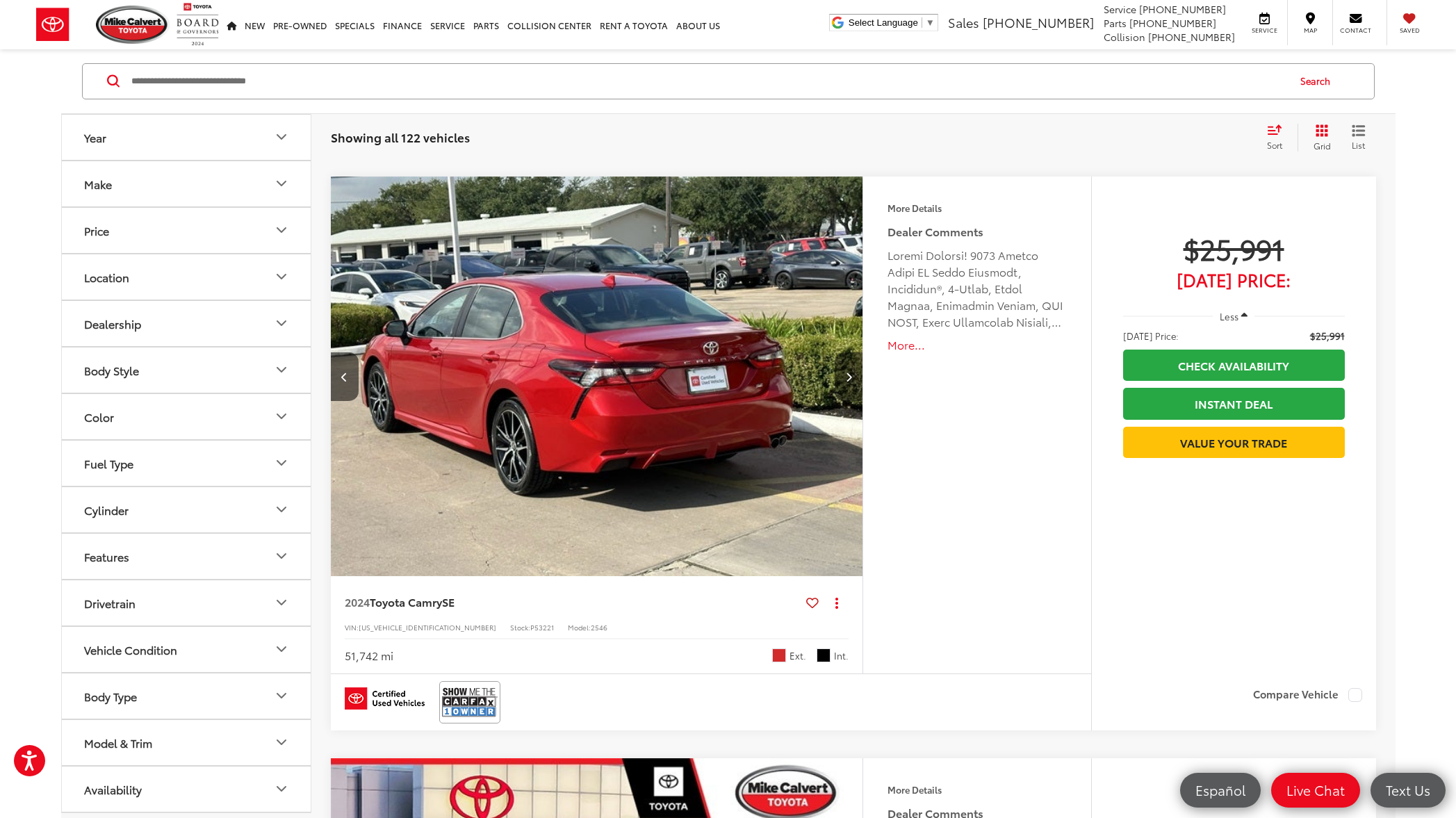
click at [848, 380] on icon "Next image" at bounding box center [849, 377] width 6 height 10
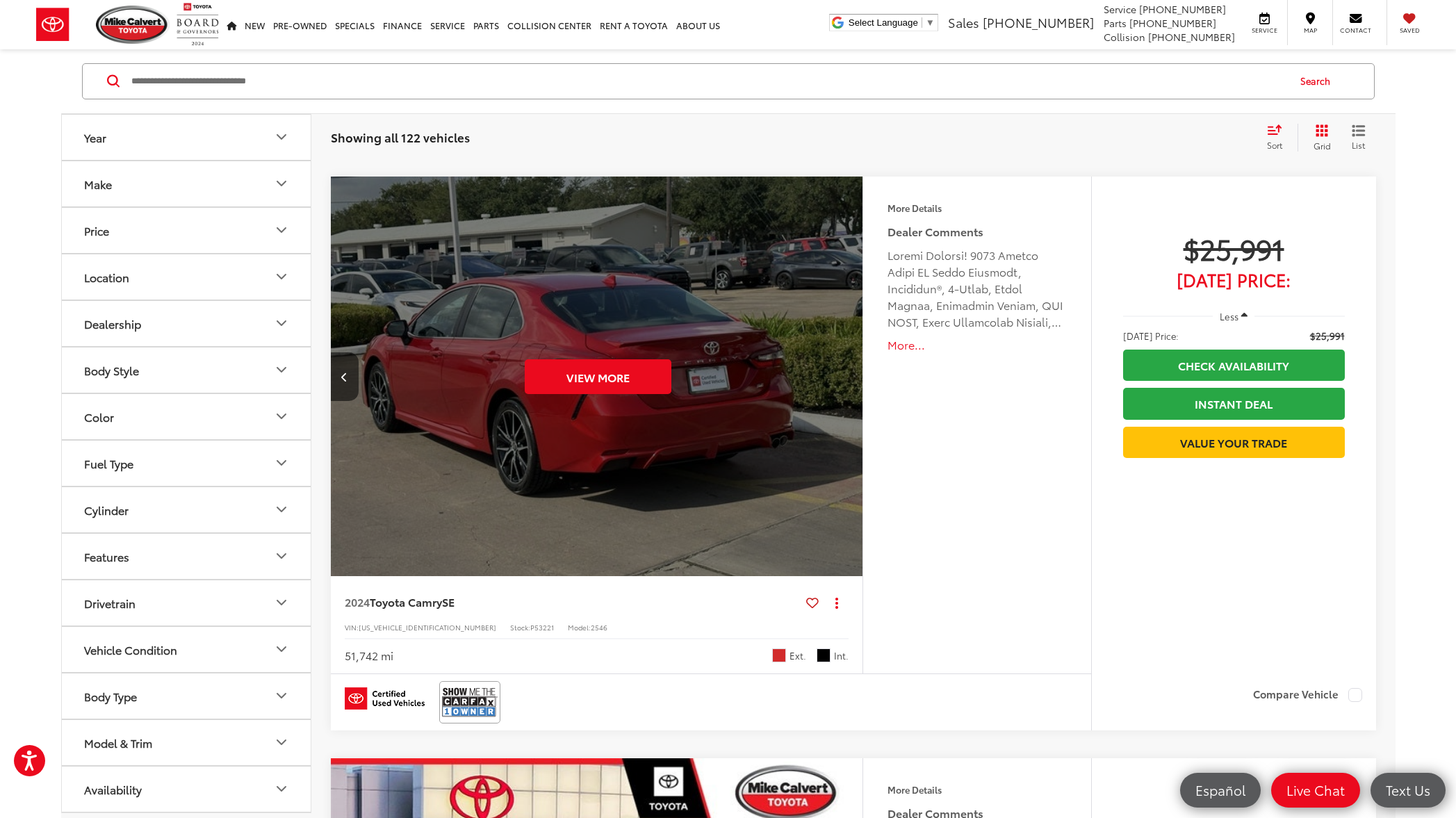
scroll to position [0, 2671]
click at [848, 380] on div "View More" at bounding box center [597, 377] width 534 height 401
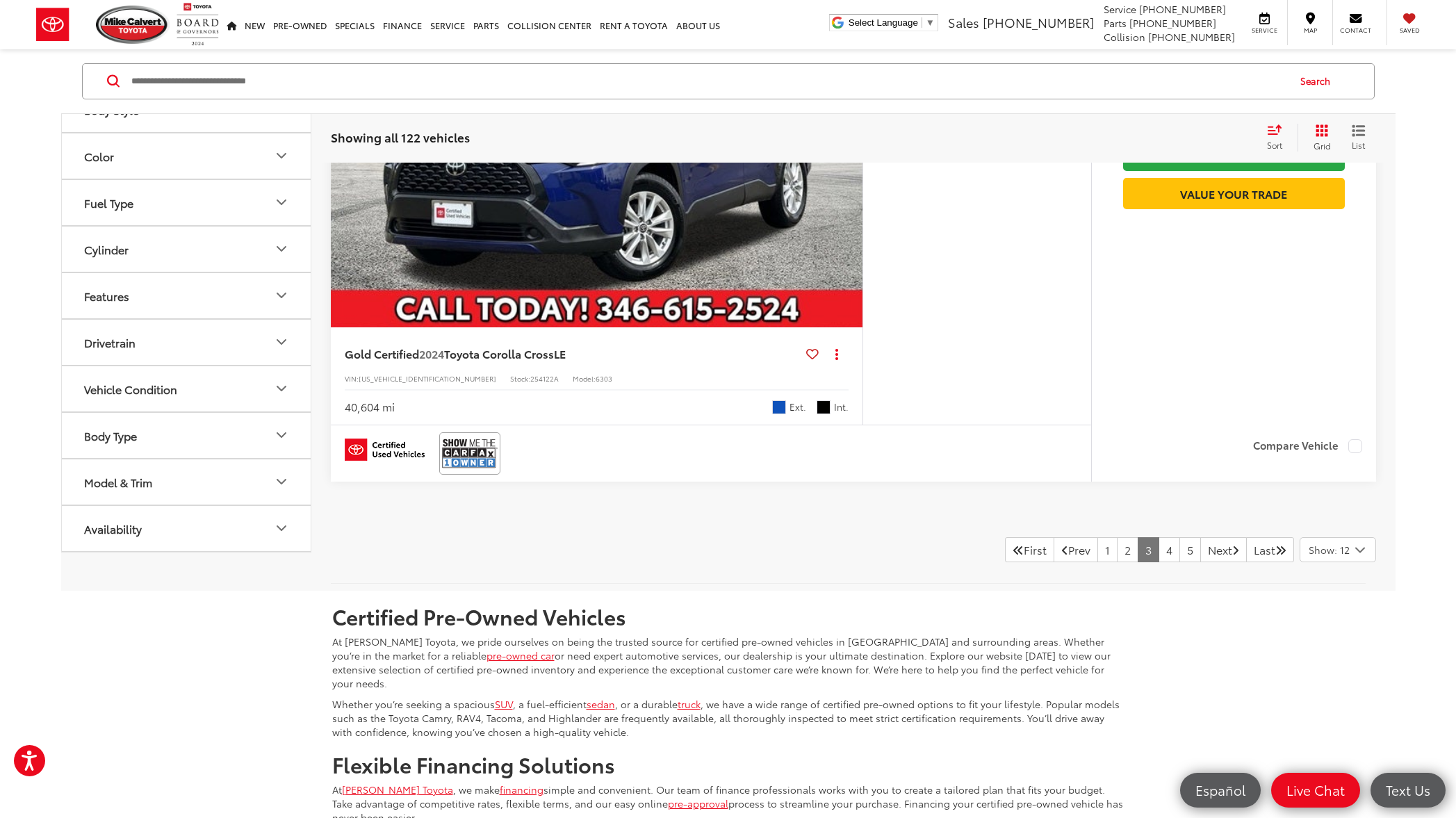
scroll to position [6881, 0]
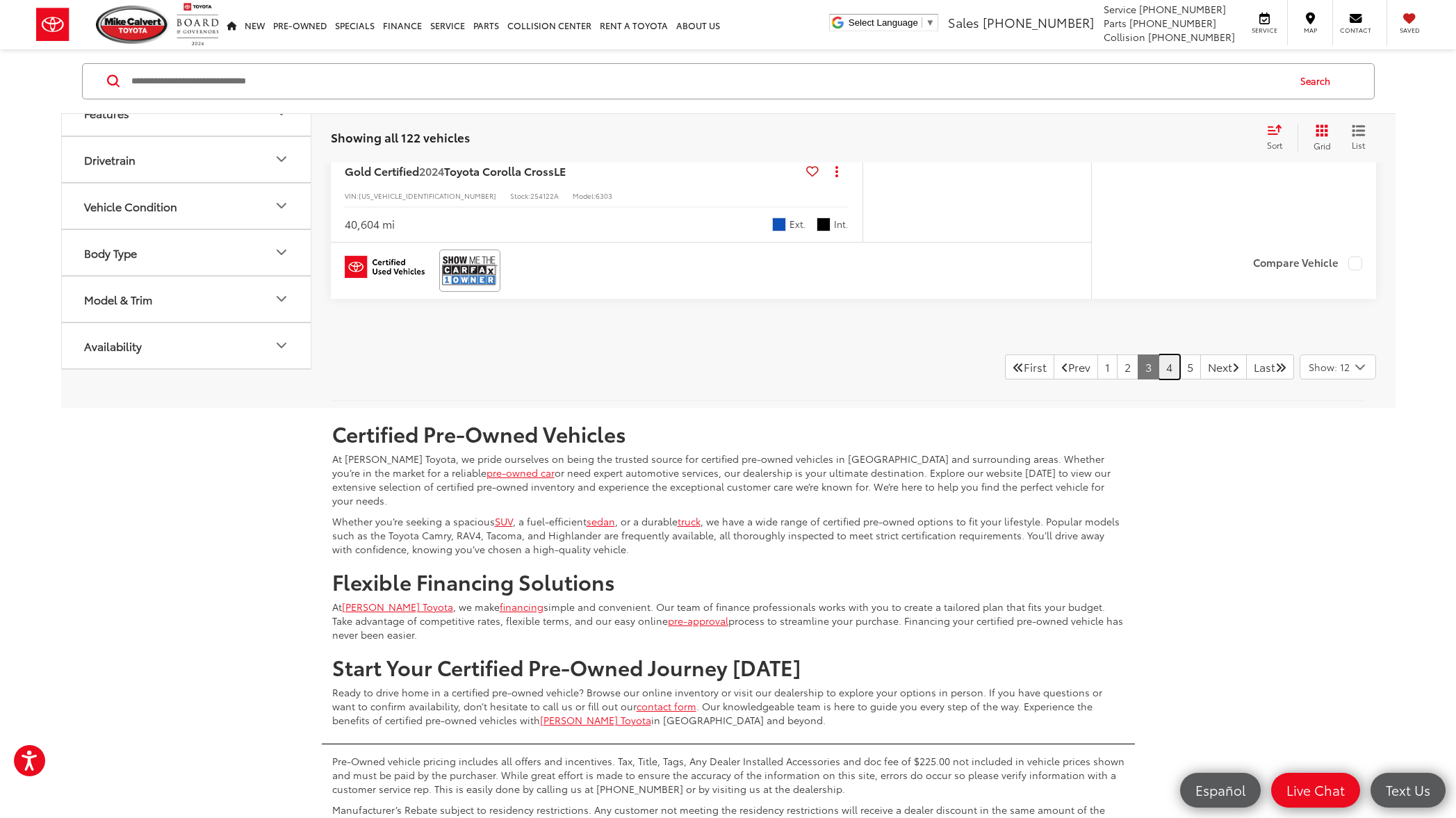
click at [1158, 368] on link "4" at bounding box center [1169, 366] width 22 height 25
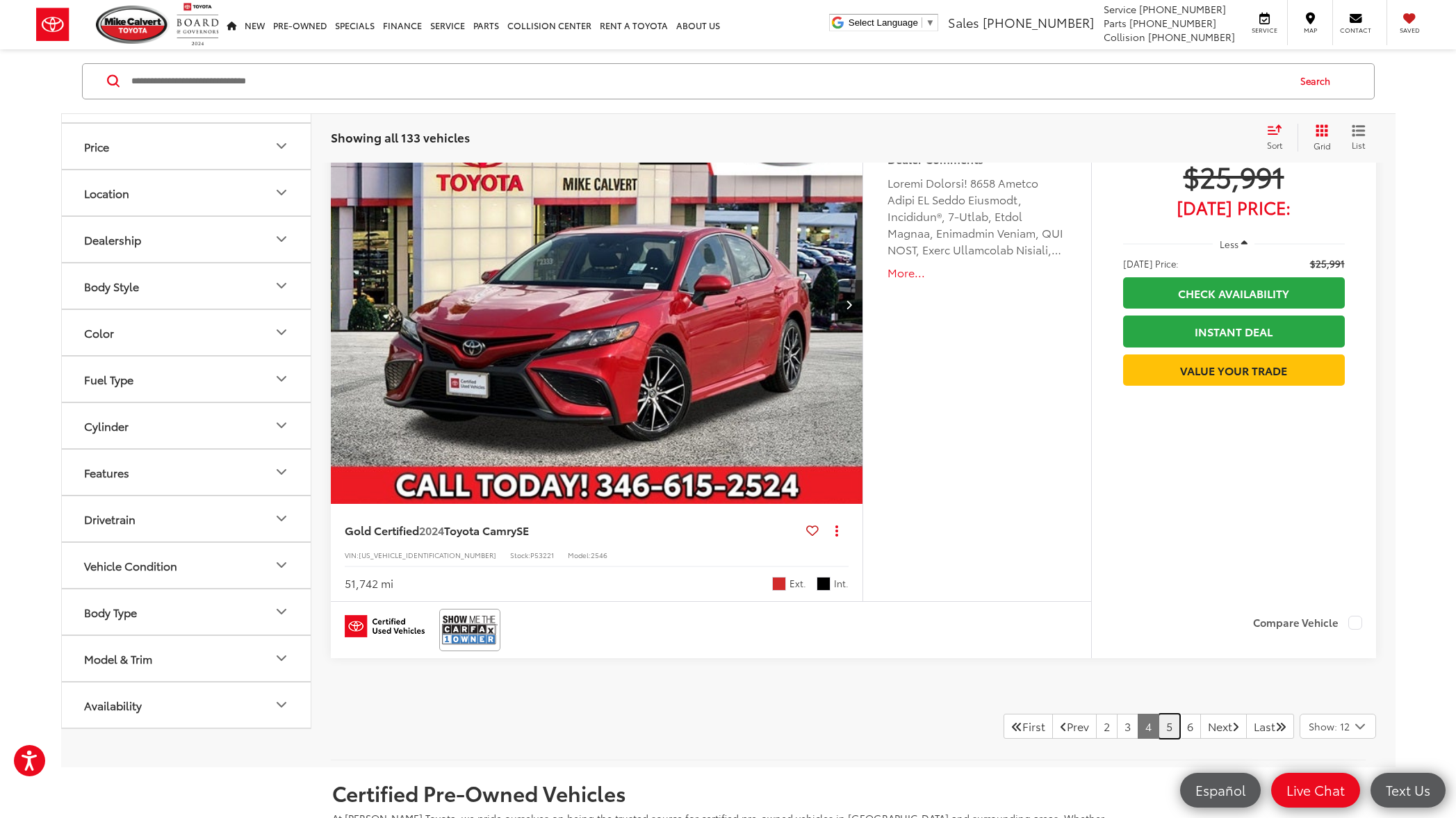
scroll to position [6798, 0]
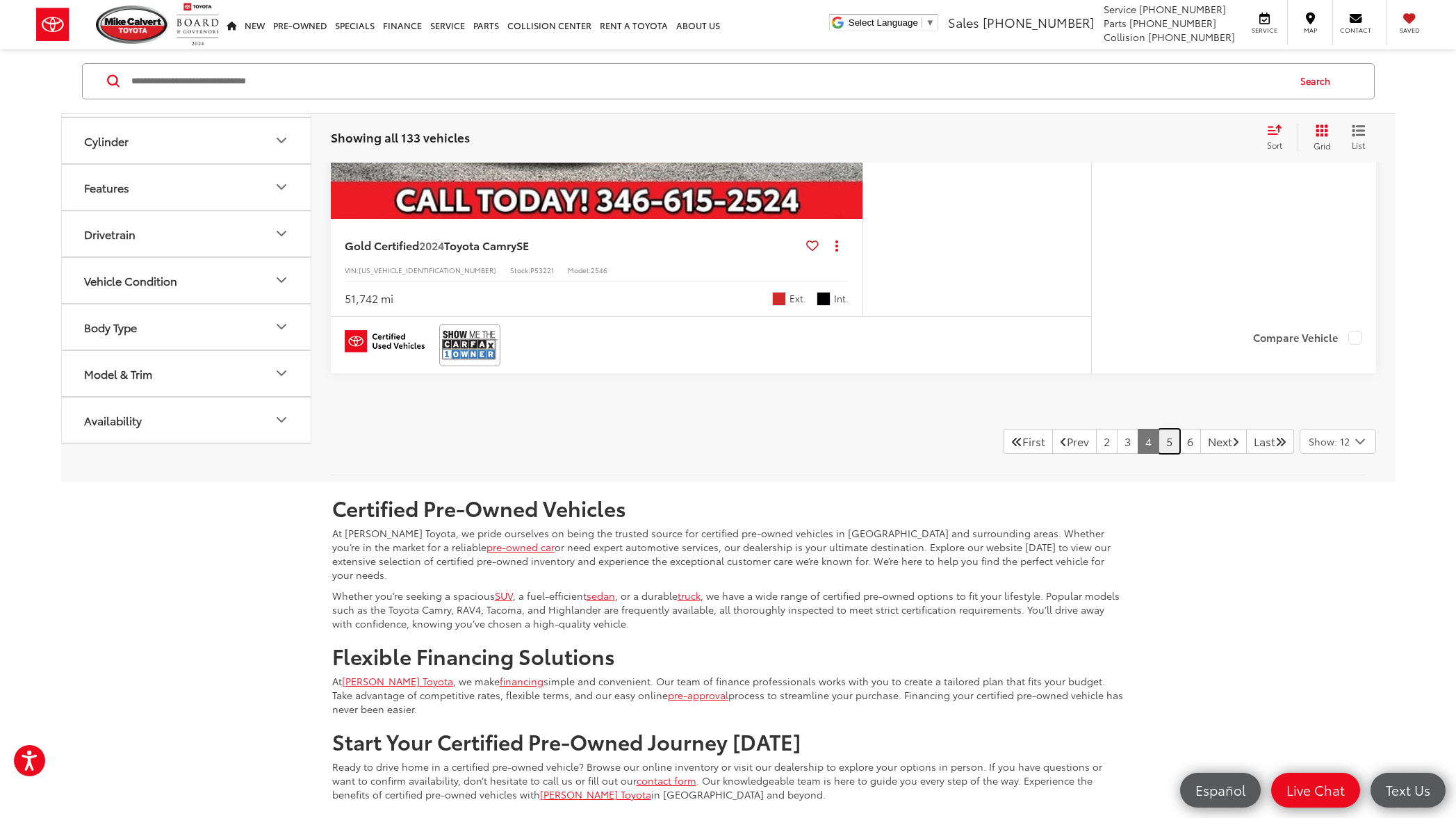
click at [1158, 446] on link "5" at bounding box center [1169, 441] width 22 height 25
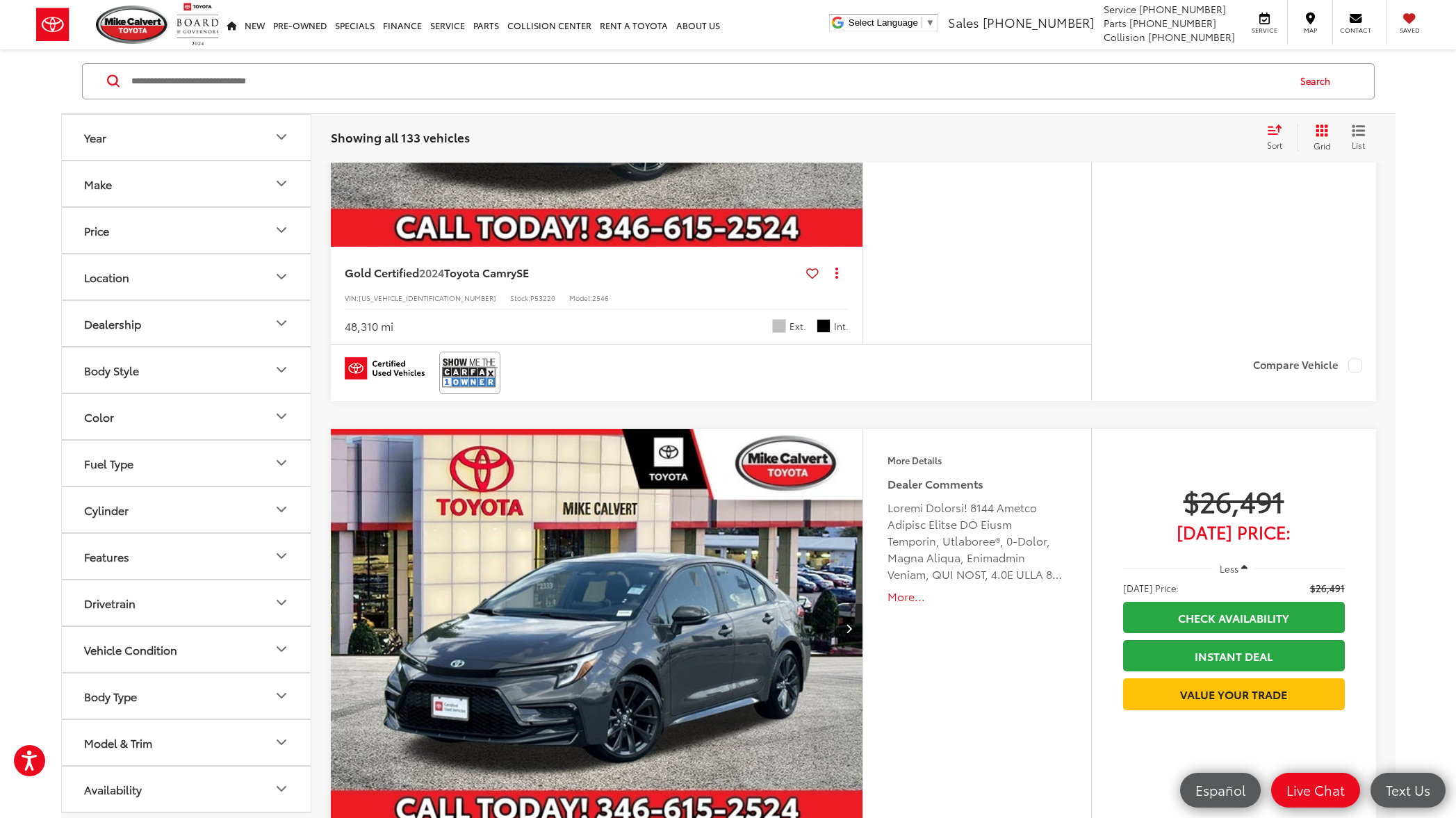
scroll to position [2410, 0]
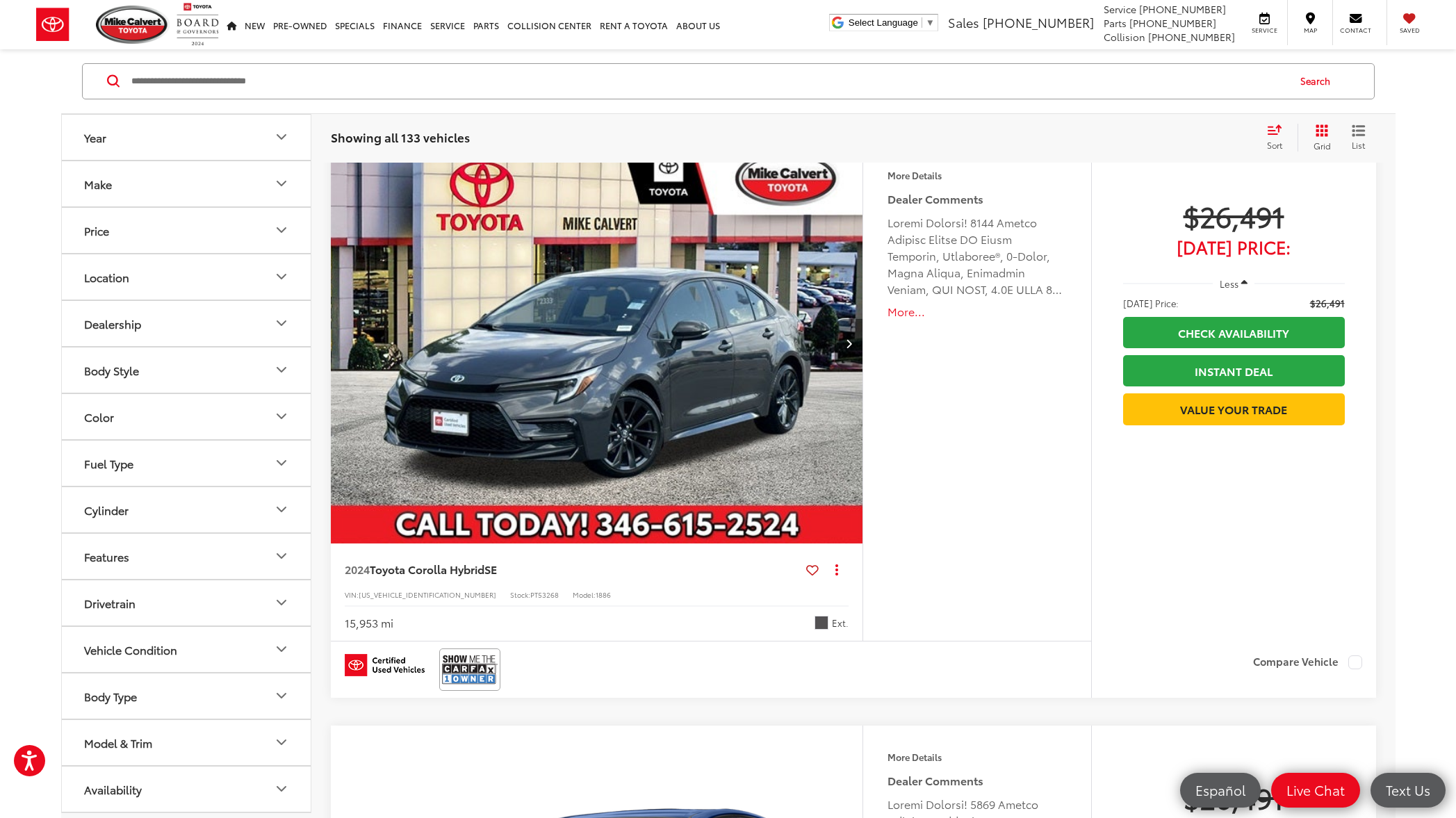
click at [849, 348] on button "Next image" at bounding box center [849, 342] width 28 height 49
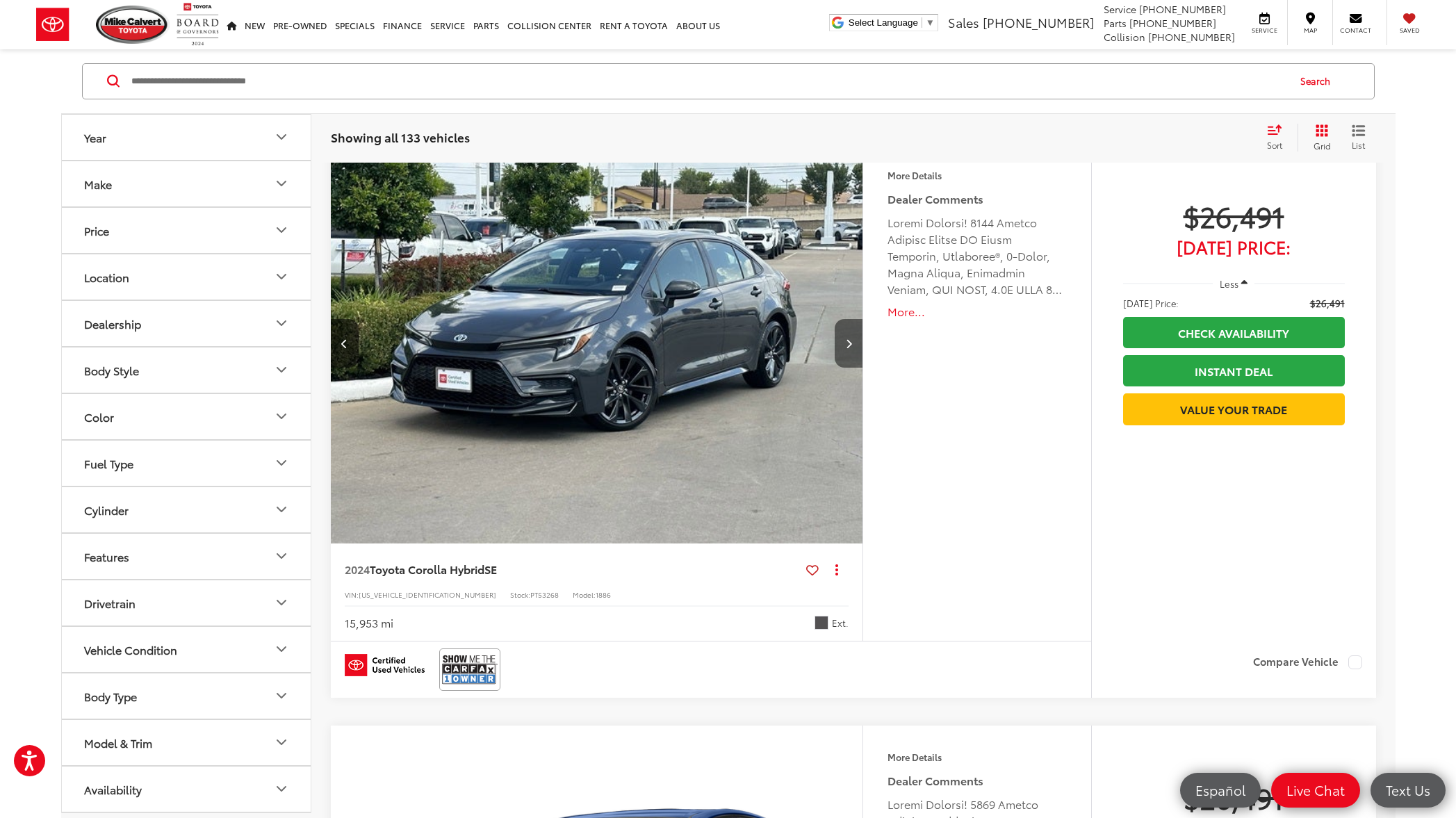
click at [849, 348] on button "Next image" at bounding box center [849, 342] width 28 height 49
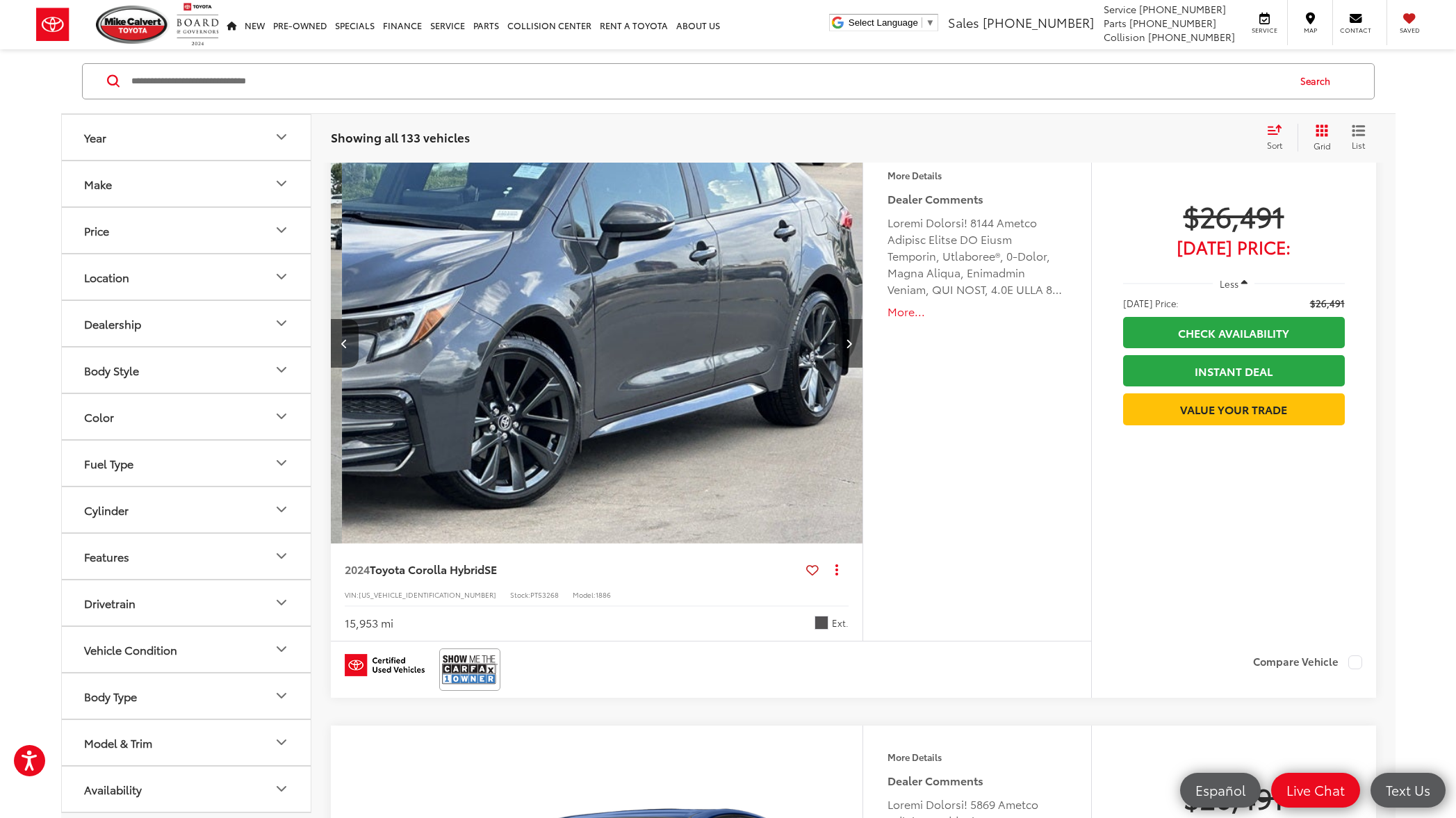
scroll to position [0, 1069]
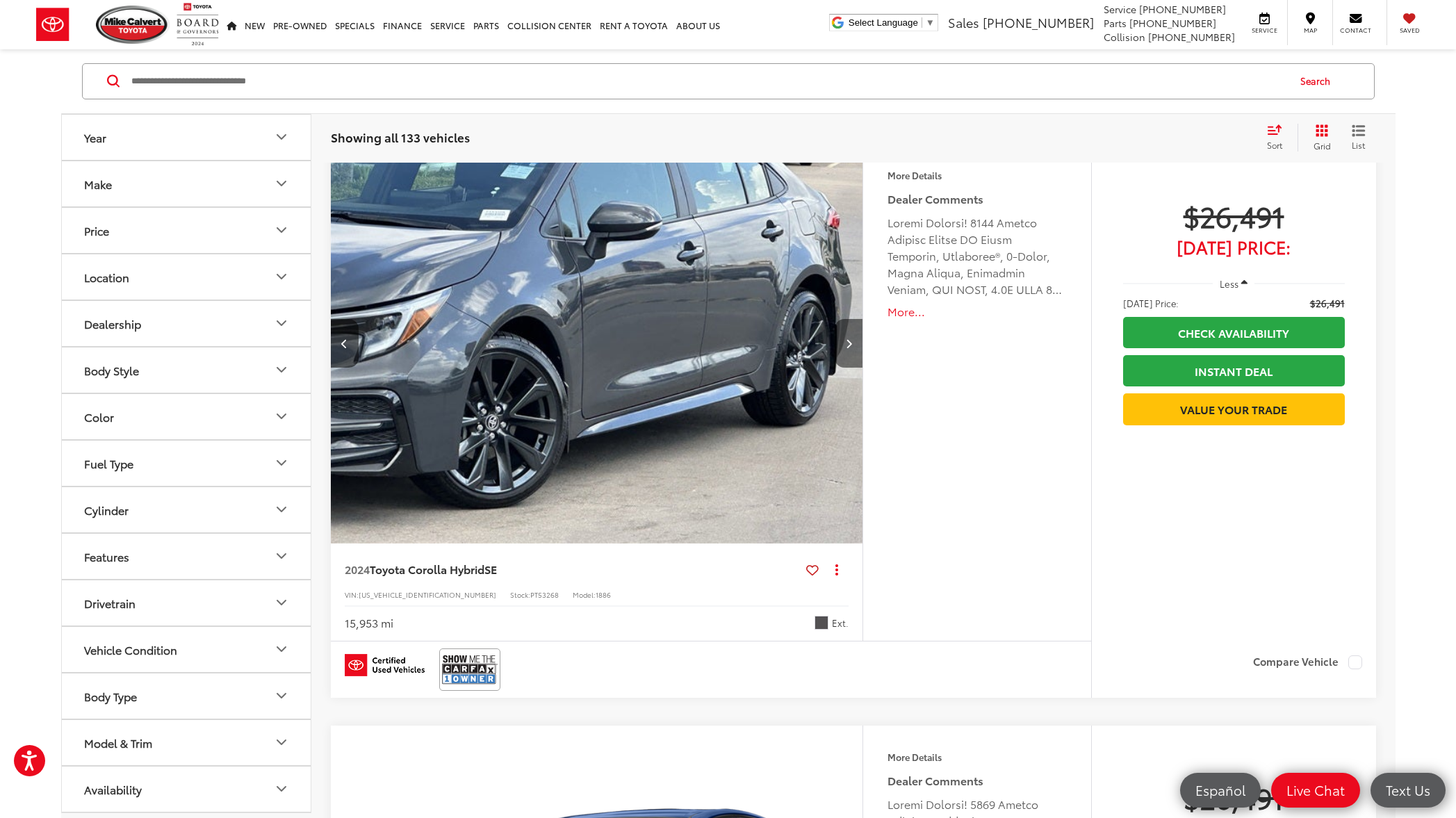
click at [849, 348] on button "Next image" at bounding box center [849, 342] width 28 height 49
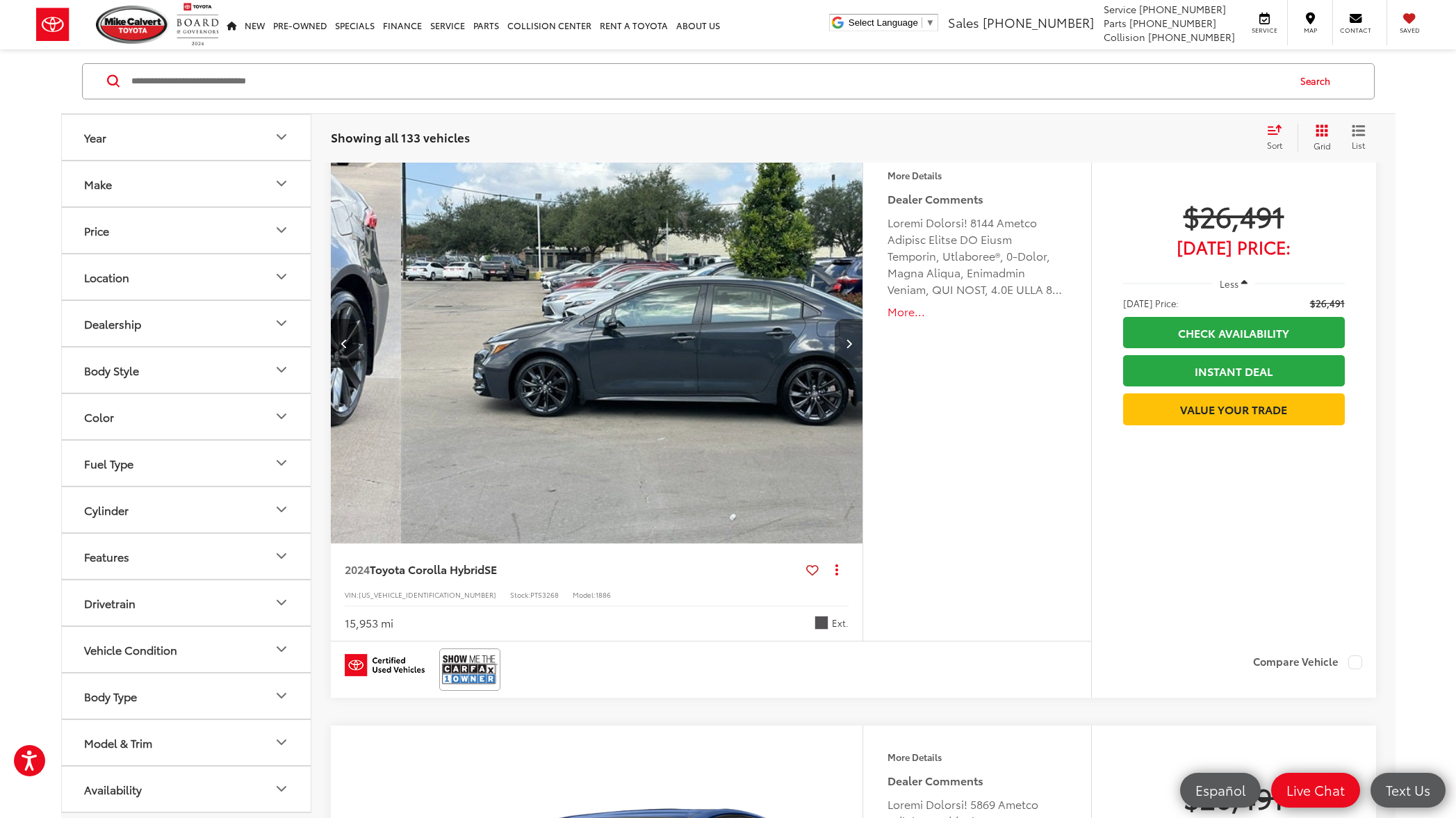
scroll to position [0, 1603]
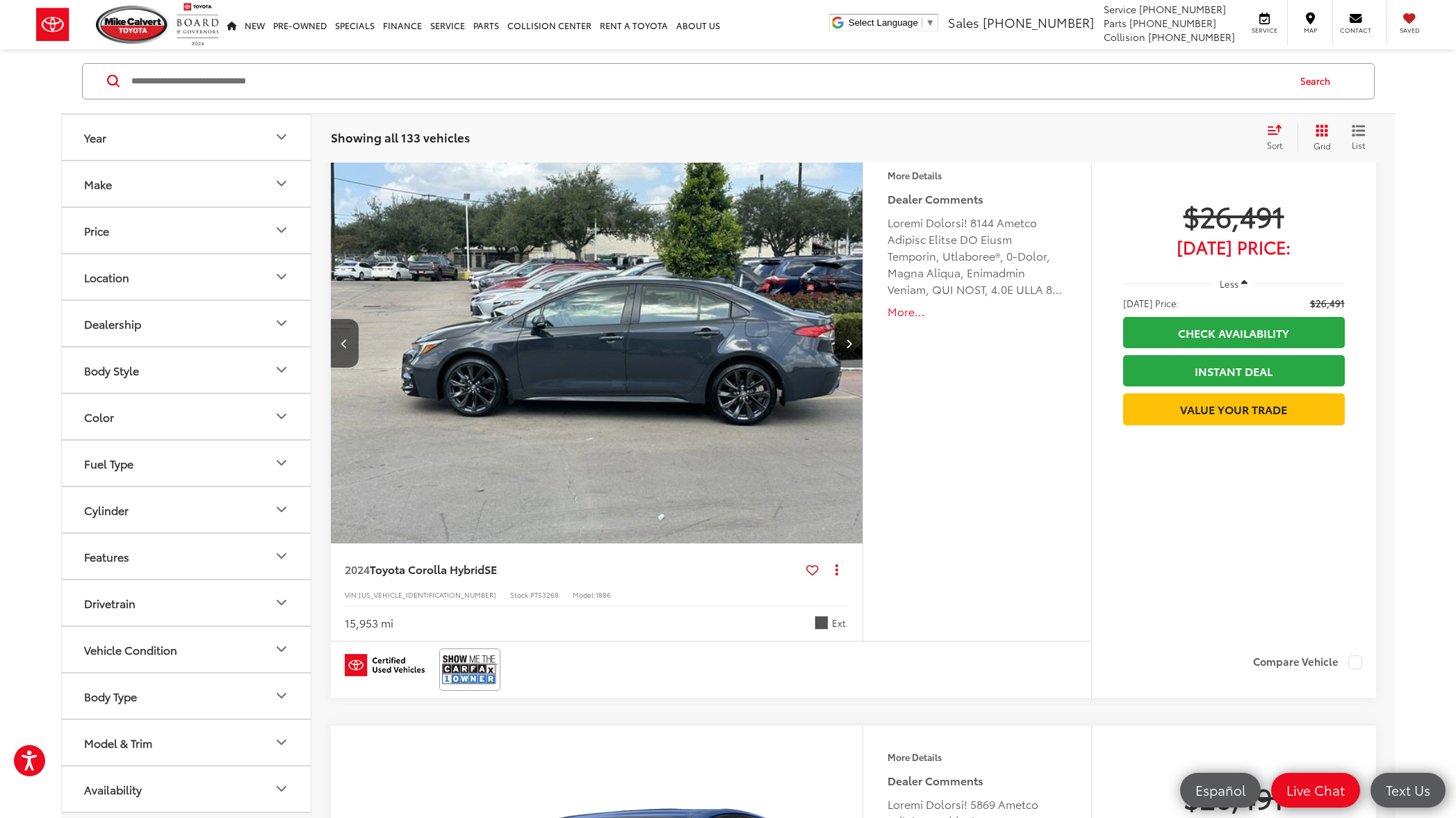
click at [849, 348] on button "Next image" at bounding box center [849, 342] width 28 height 49
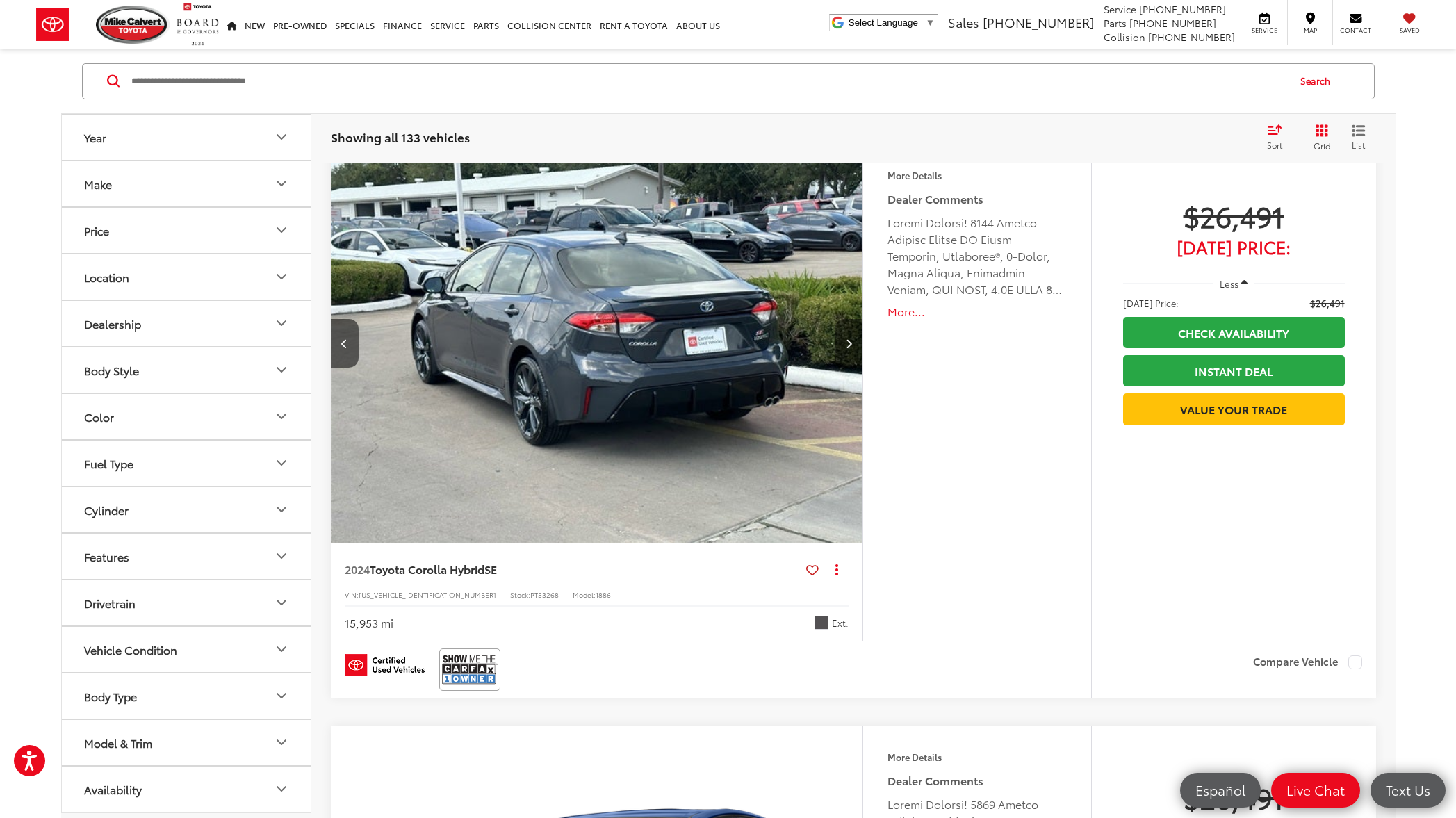
scroll to position [0, 2137]
click at [849, 348] on button "Next image" at bounding box center [849, 342] width 28 height 49
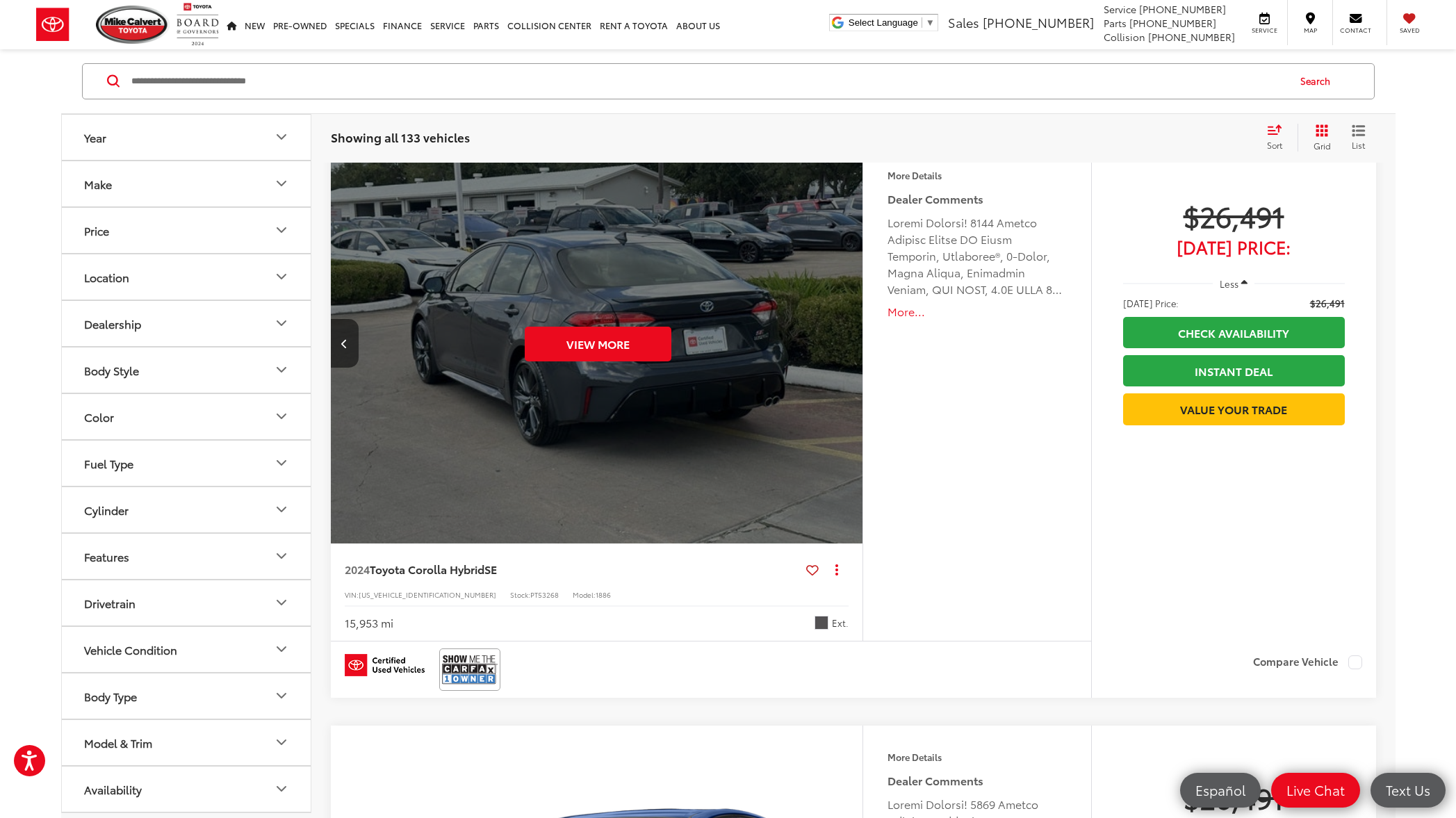
scroll to position [0, 2671]
click at [849, 348] on div "View More" at bounding box center [597, 344] width 534 height 401
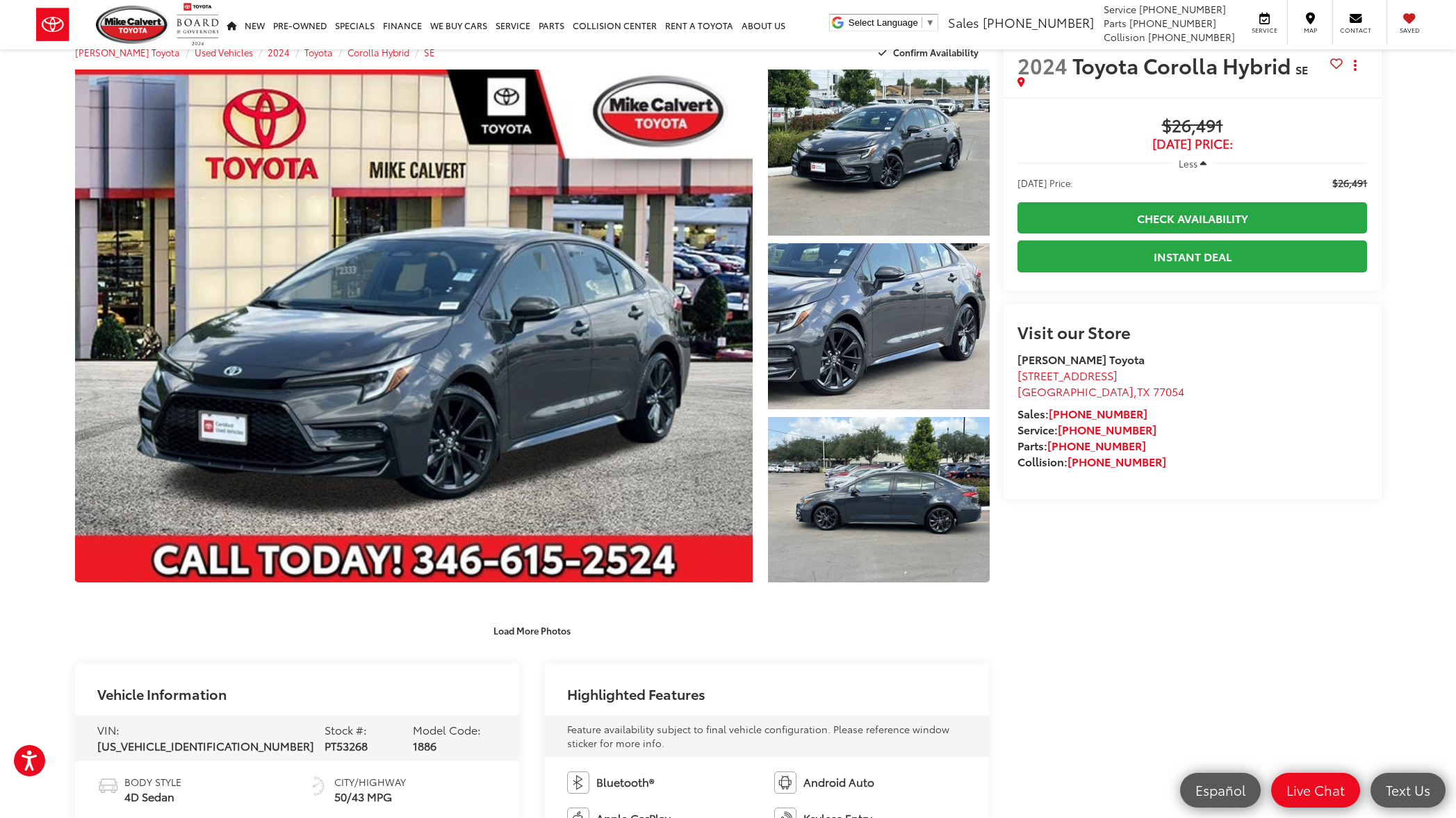
scroll to position [33, 0]
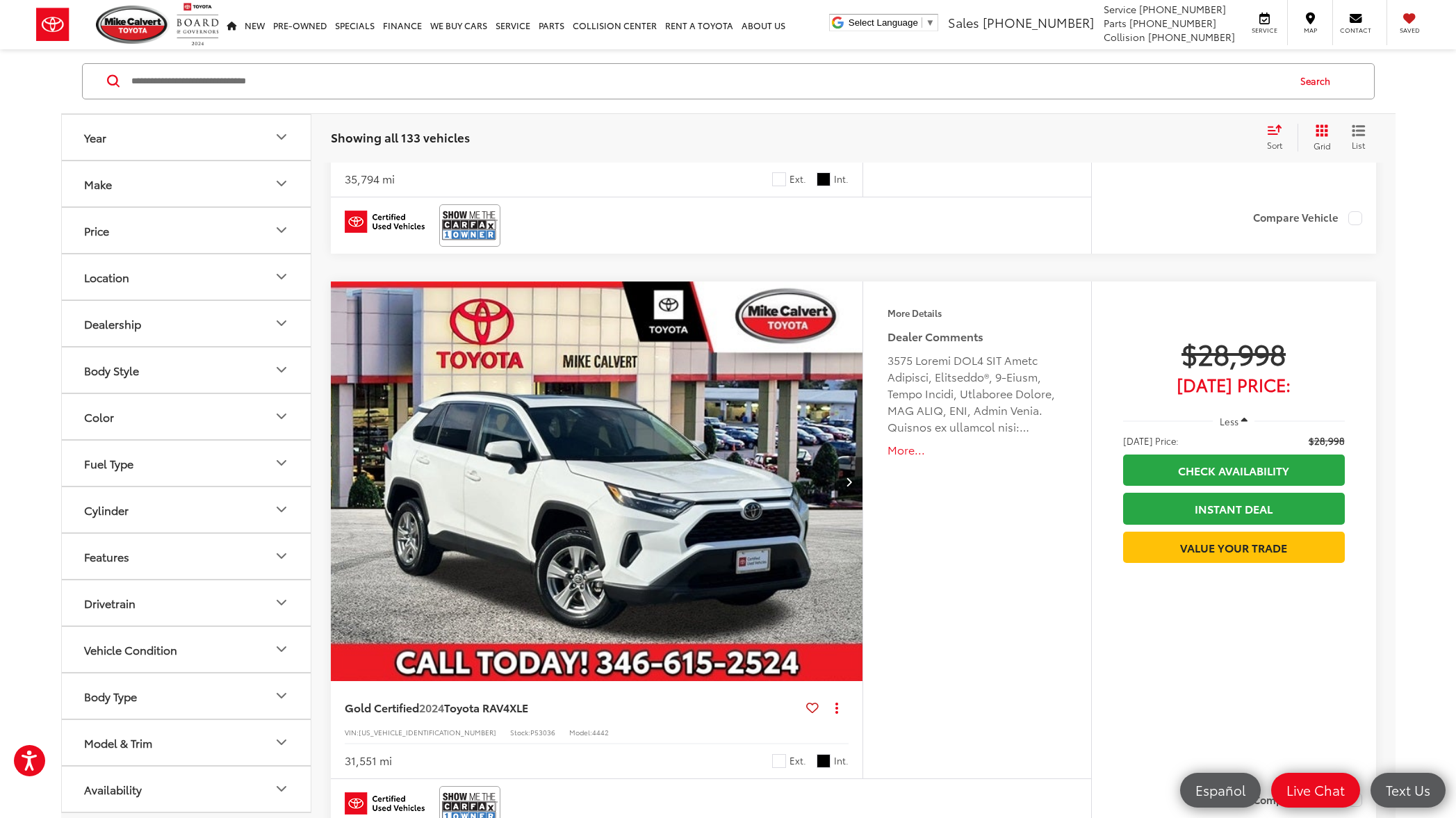
scroll to position [6759, 0]
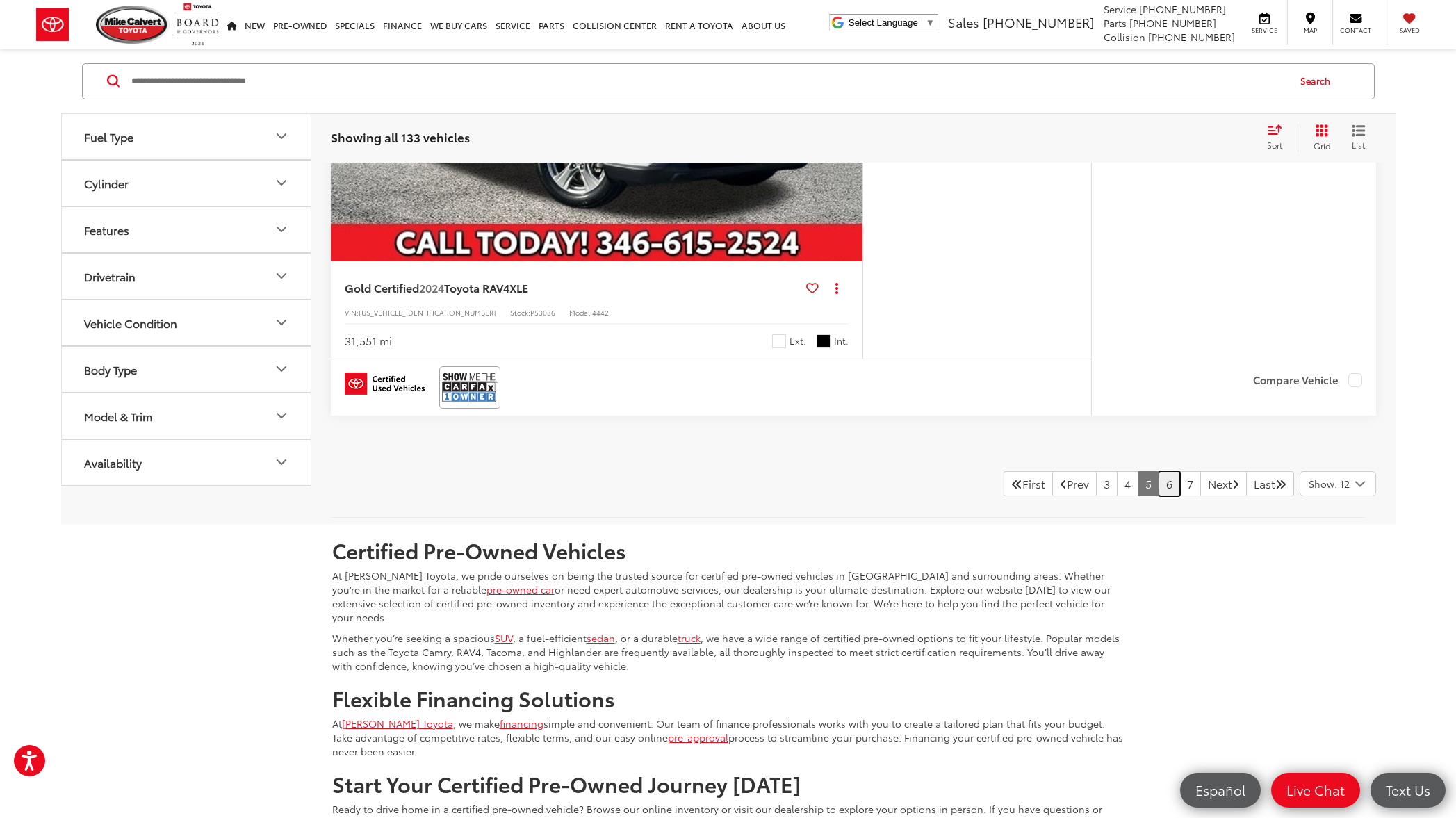
click at [1158, 489] on link "6" at bounding box center [1169, 483] width 22 height 25
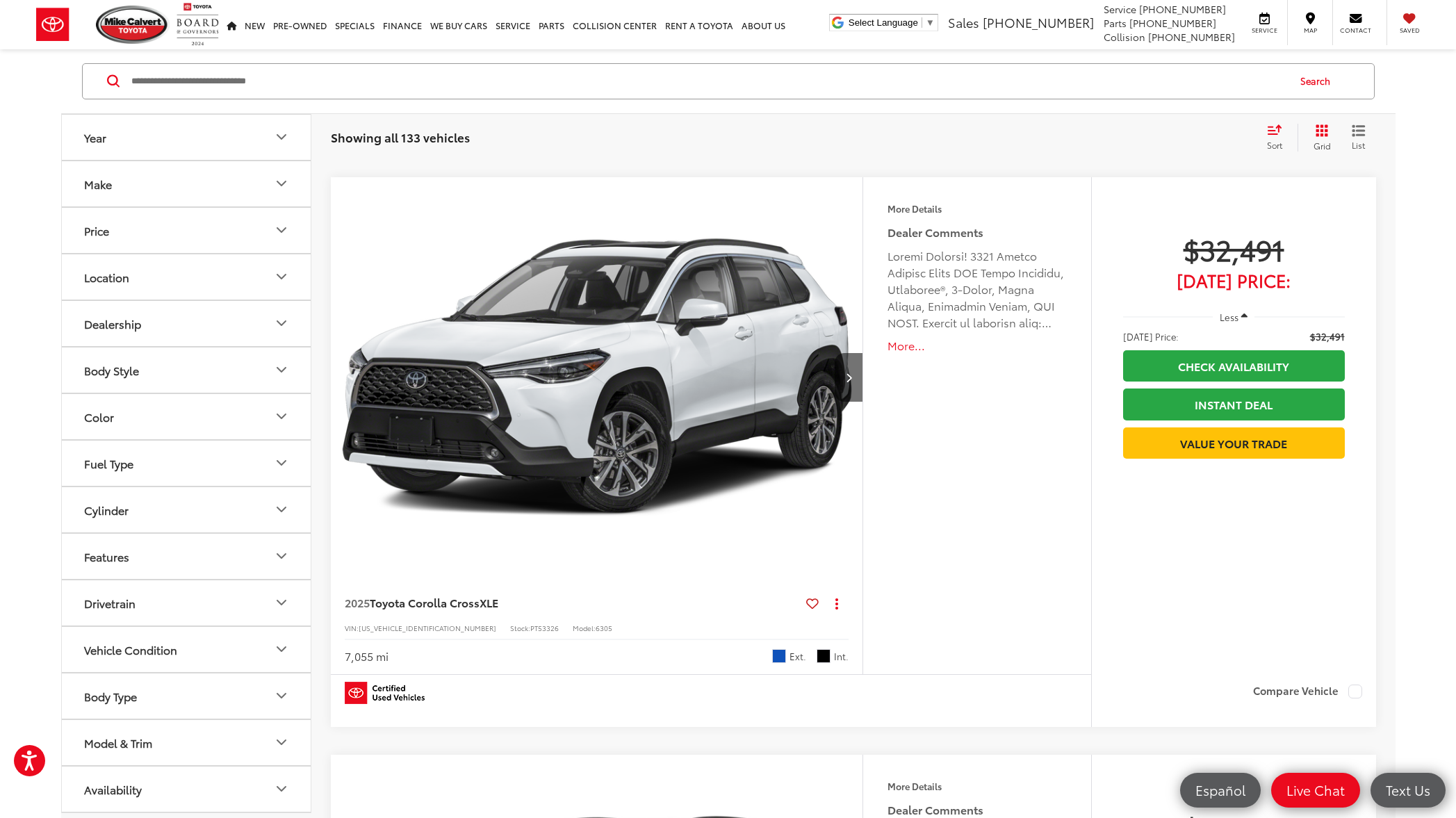
scroll to position [4703, 0]
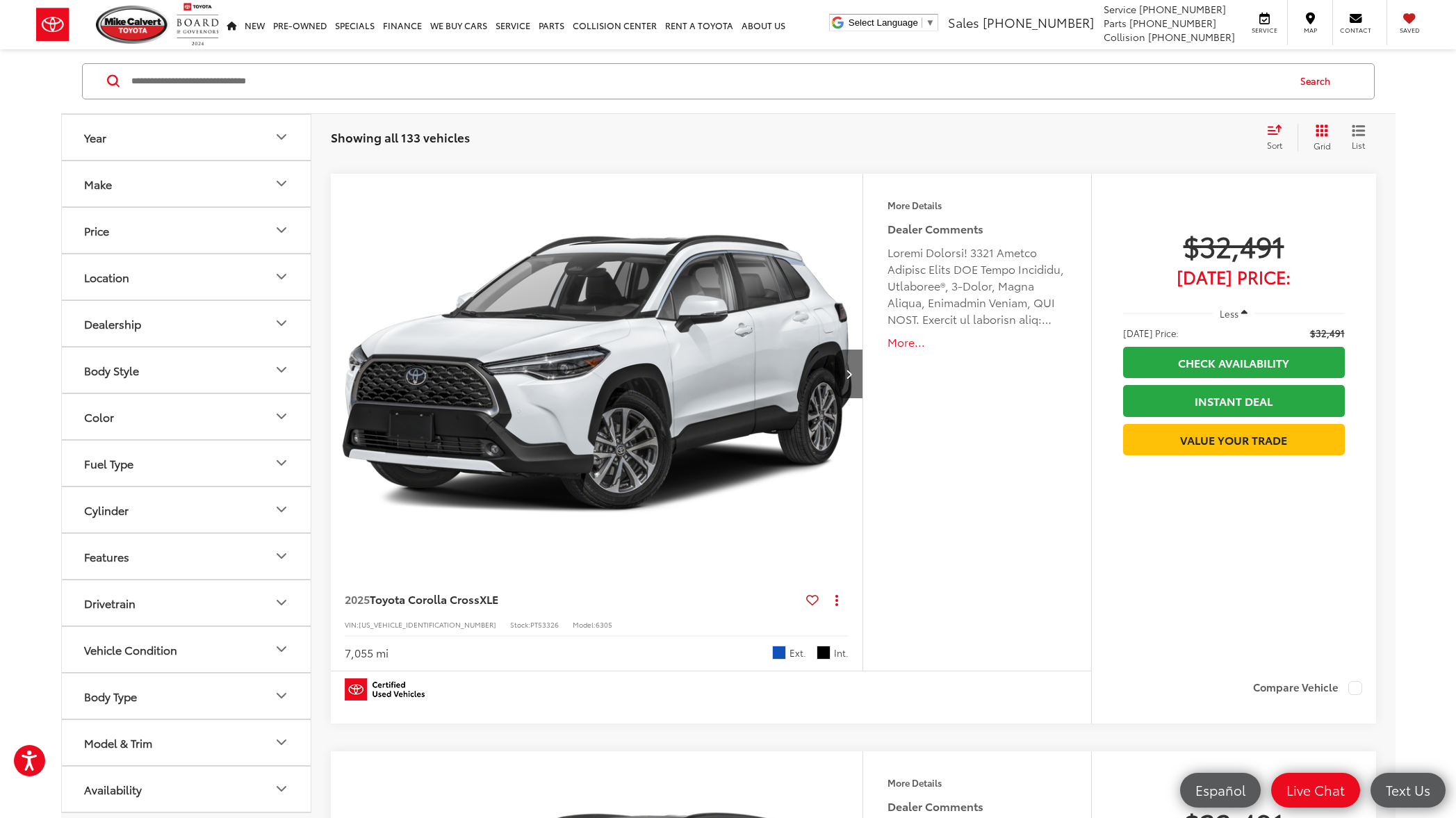
click at [586, 439] on img "2025 Toyota Corolla Cross XLE 0" at bounding box center [597, 374] width 534 height 401
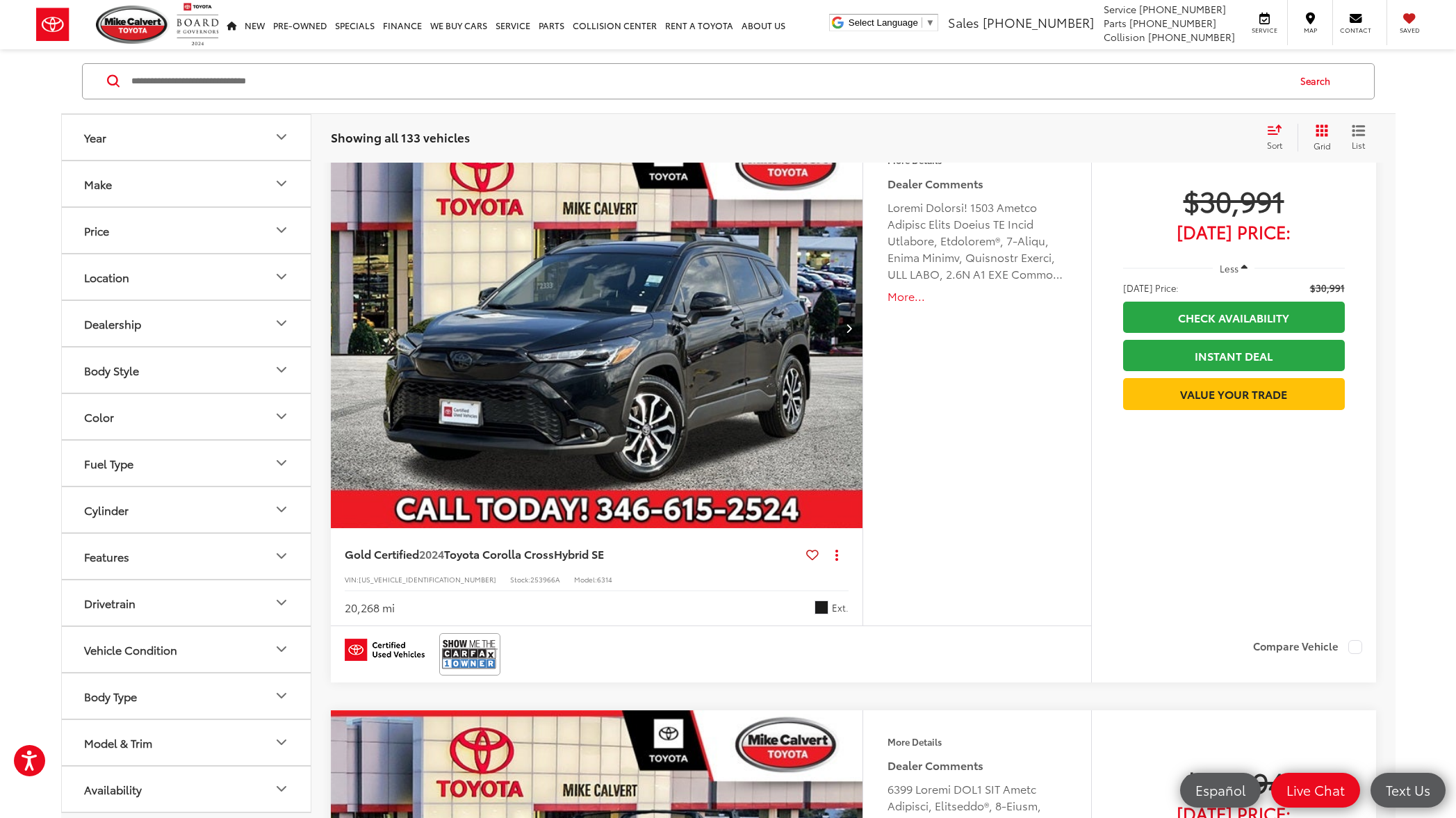
scroll to position [3011, 0]
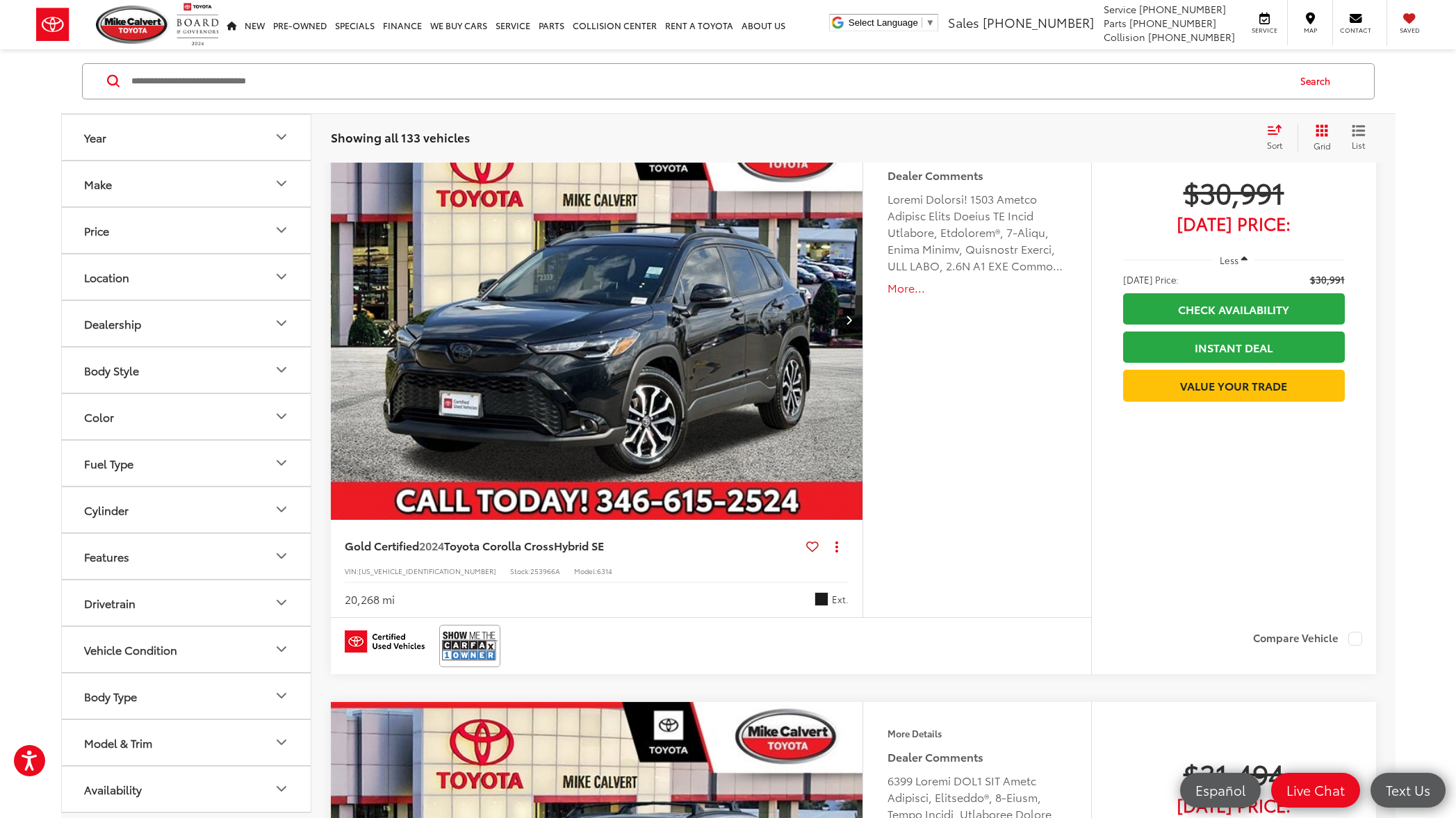
click at [619, 422] on img "2024 Toyota Corolla Cross Hybrid SE 0" at bounding box center [597, 321] width 534 height 401
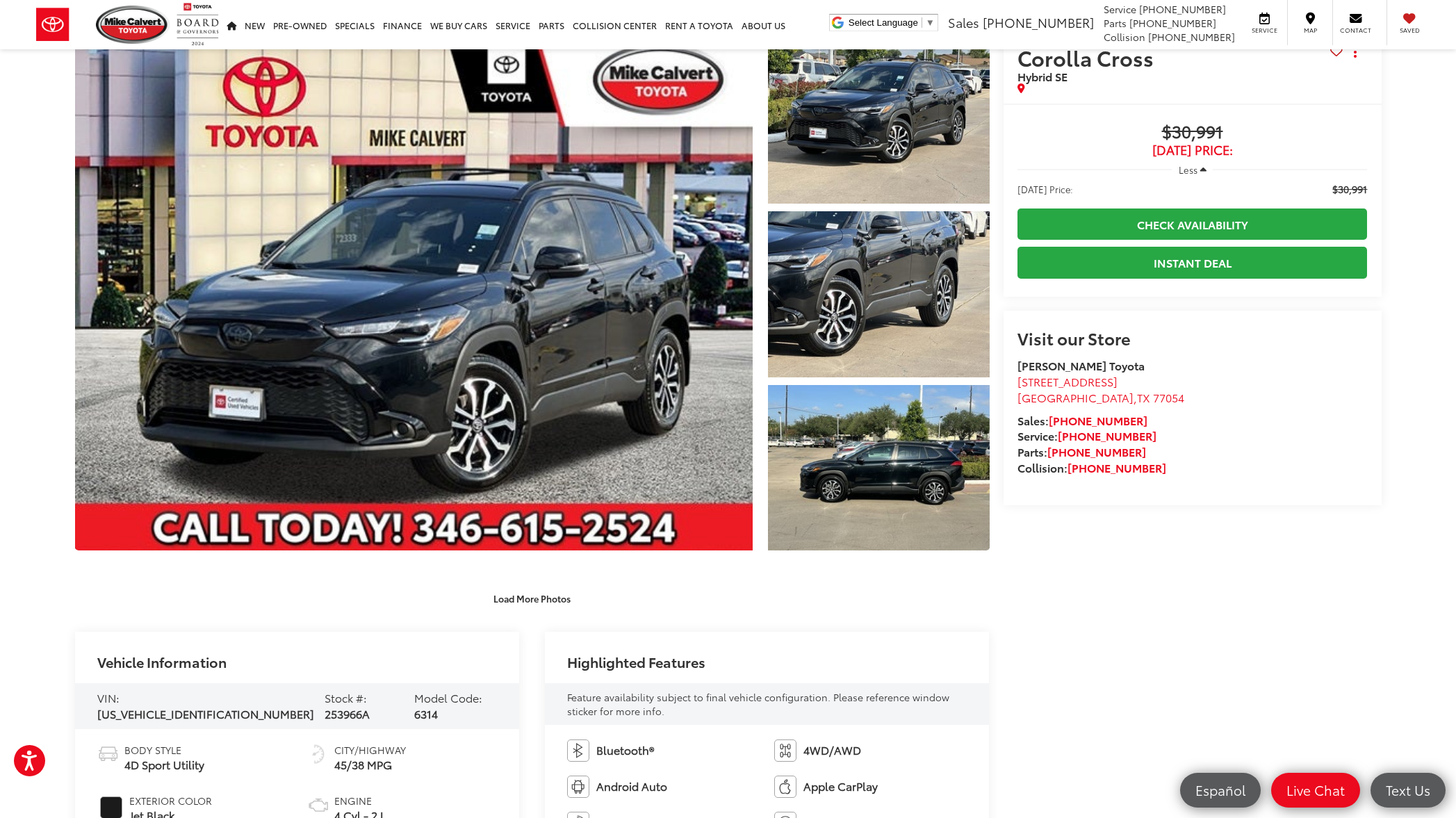
scroll to position [239, 0]
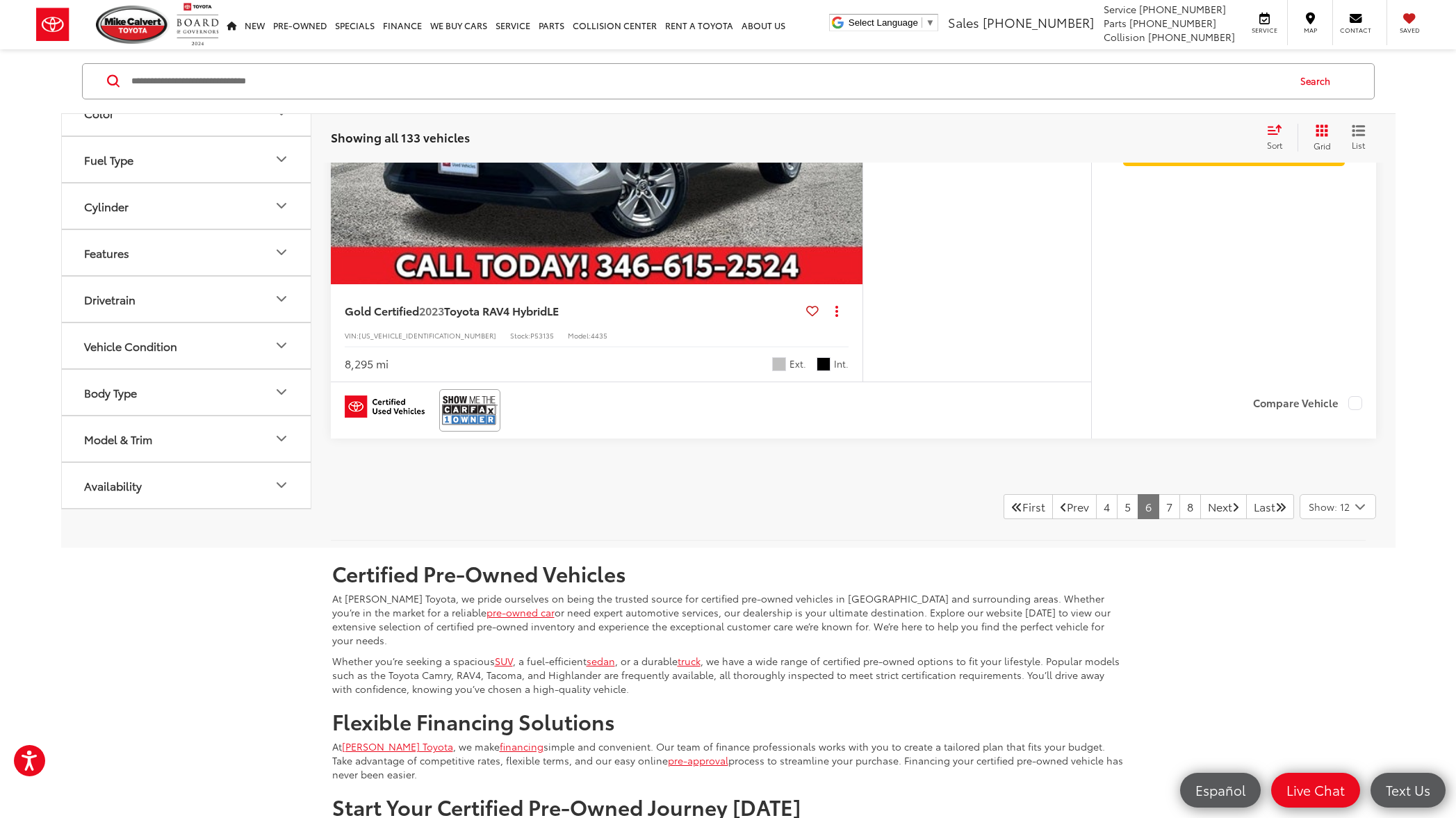
scroll to position [6600, 0]
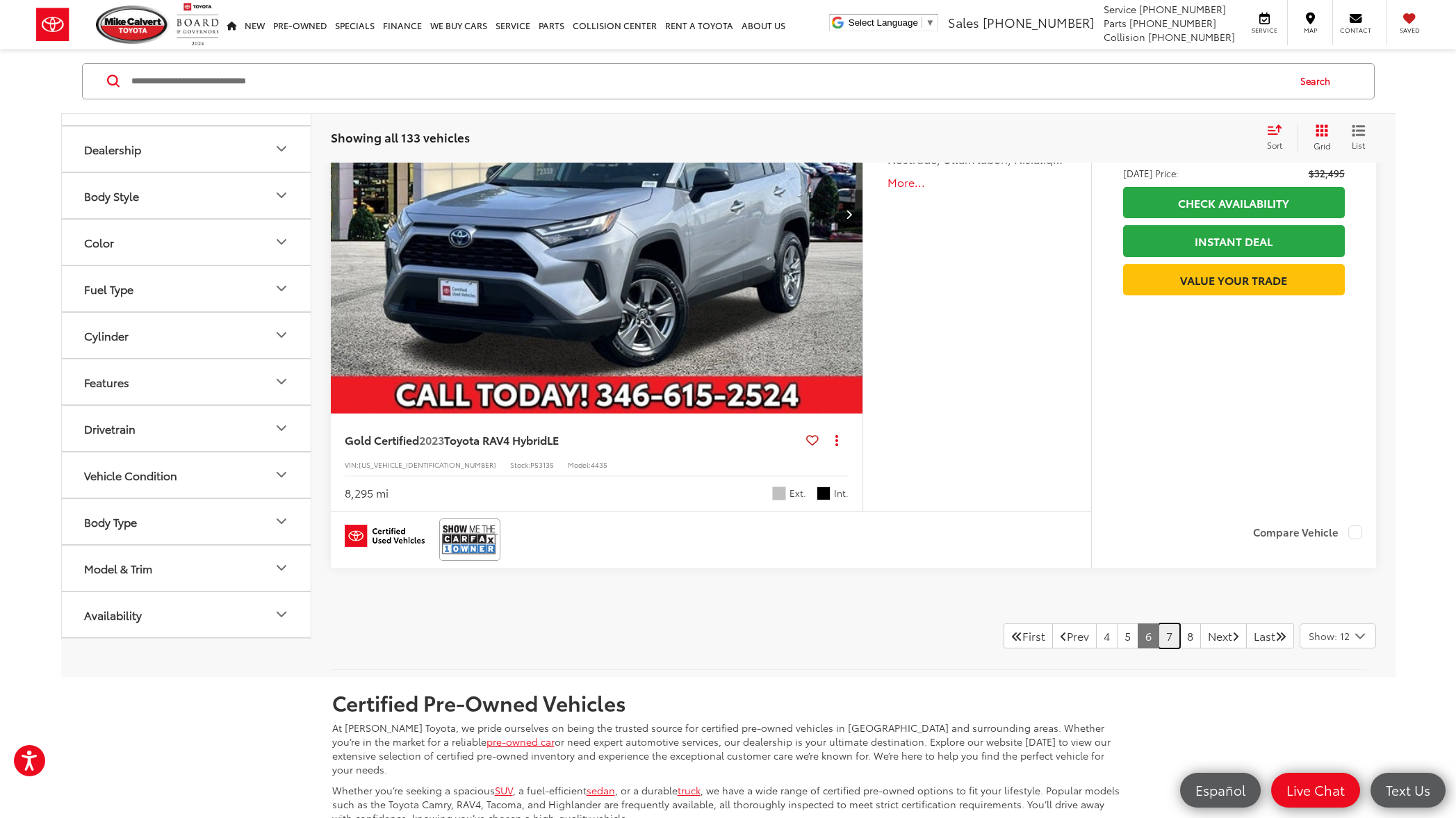
click at [1158, 637] on link "7" at bounding box center [1169, 635] width 22 height 25
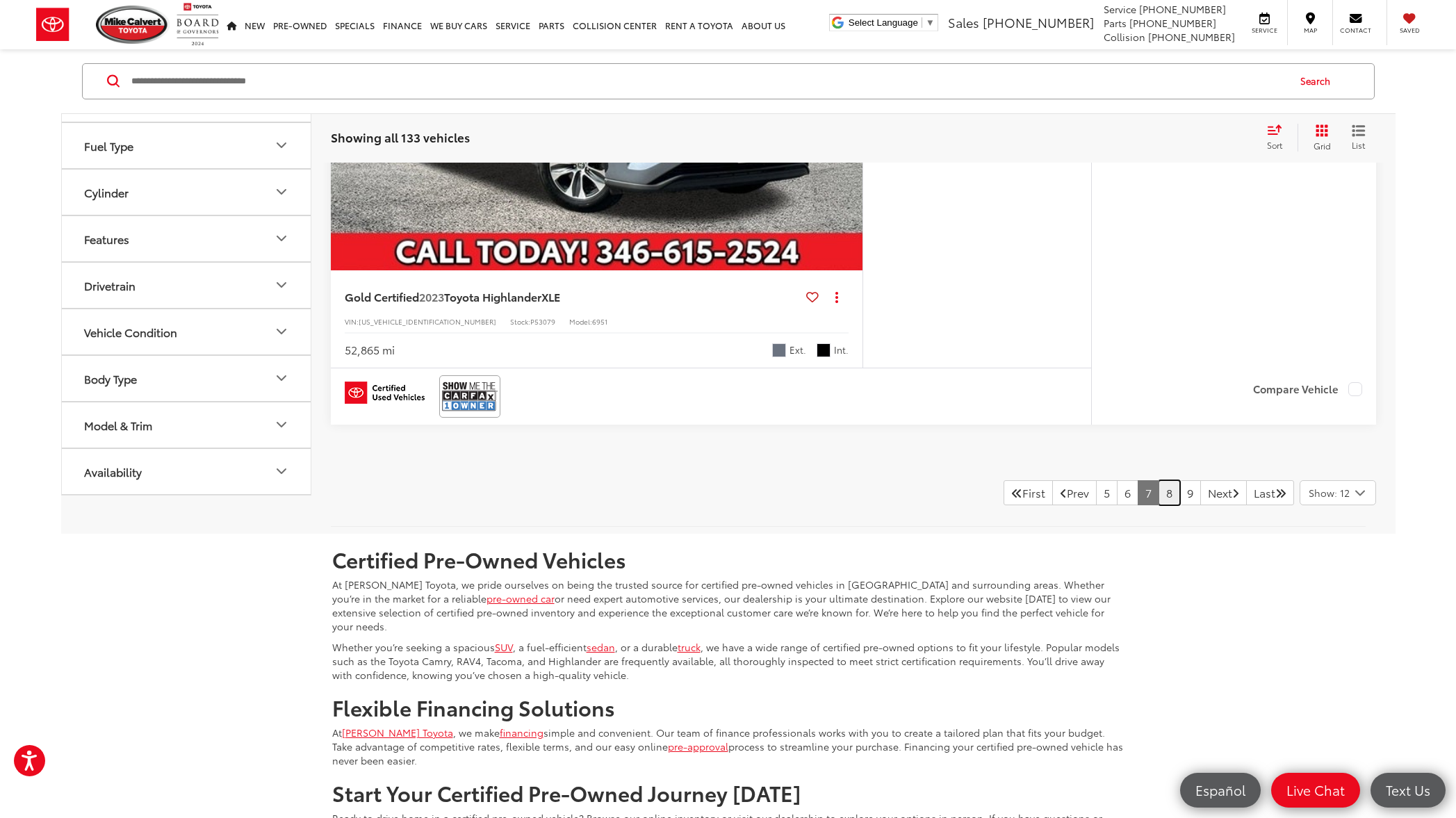
scroll to position [6881, 0]
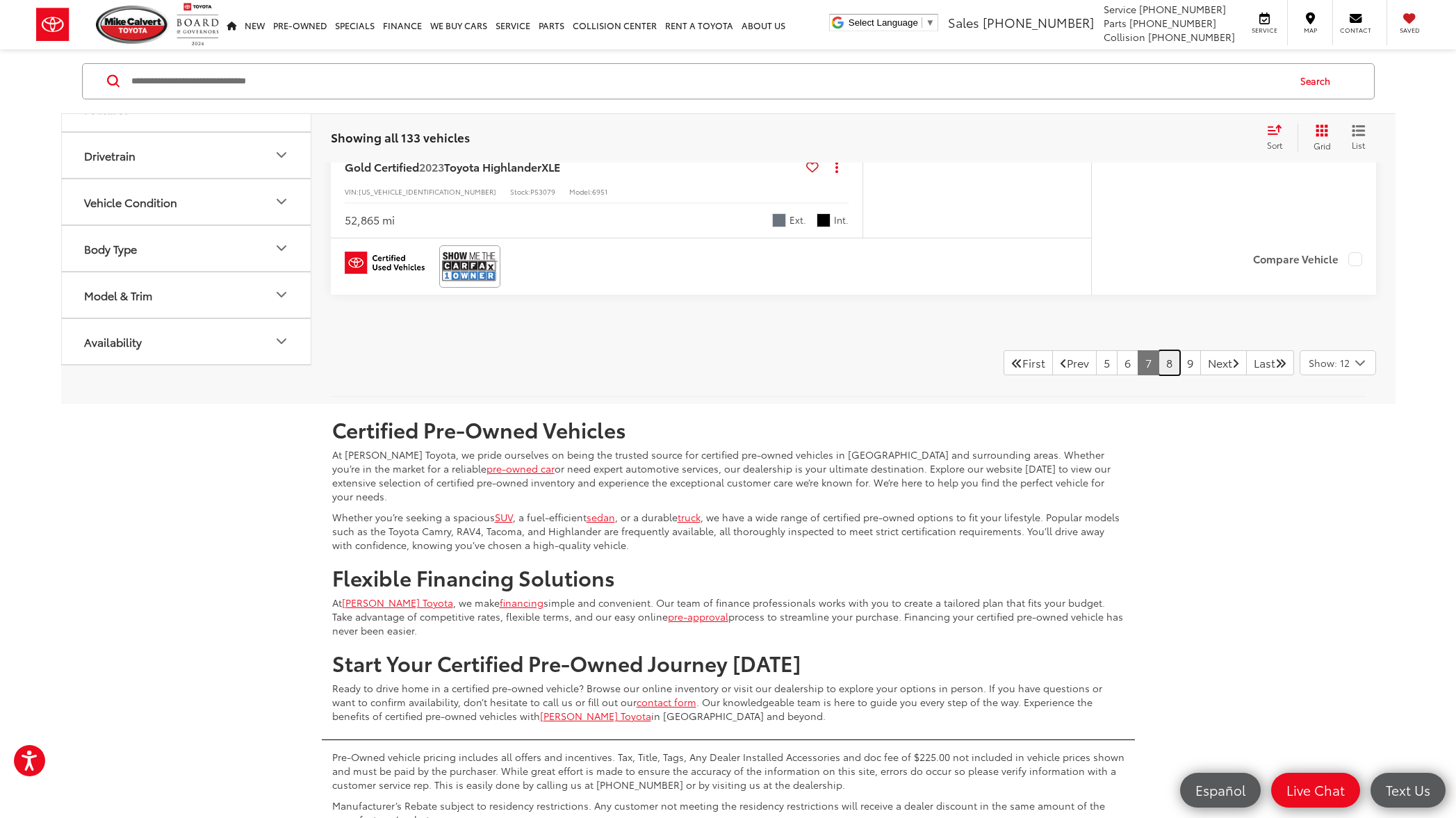
click at [1158, 367] on link "8" at bounding box center [1169, 362] width 22 height 25
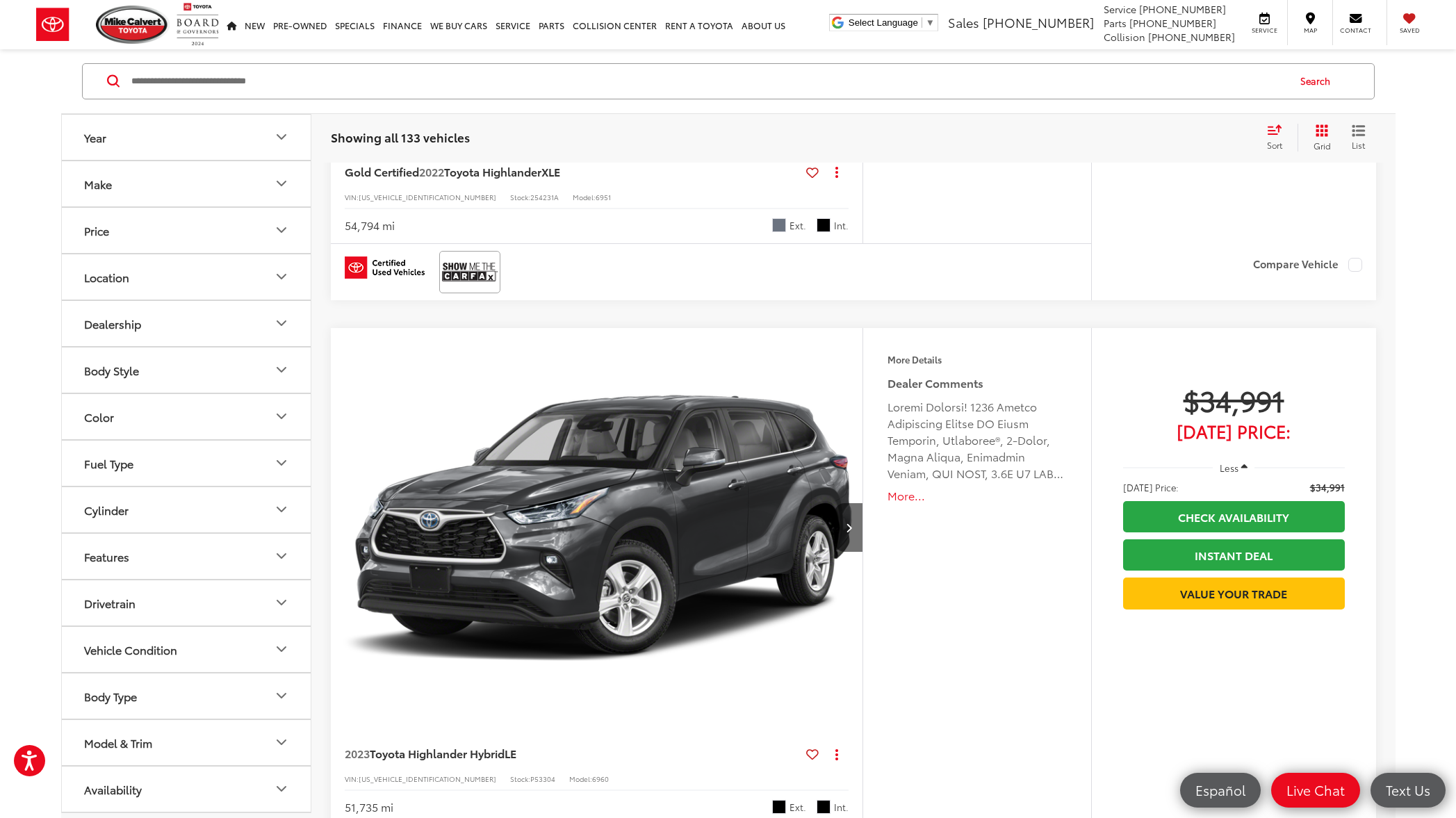
scroll to position [3575, 0]
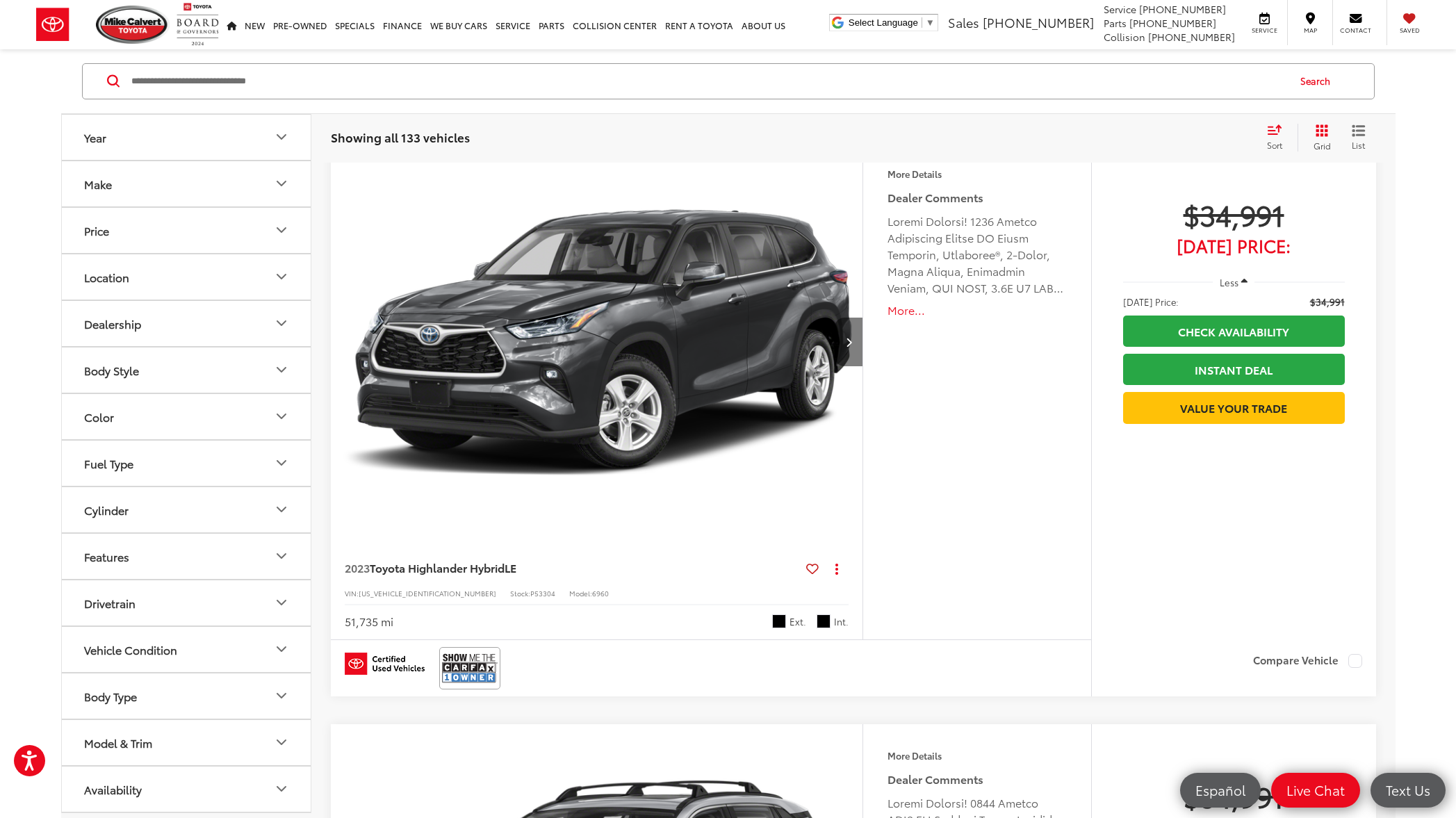
click at [852, 344] on icon "Next image" at bounding box center [849, 342] width 6 height 10
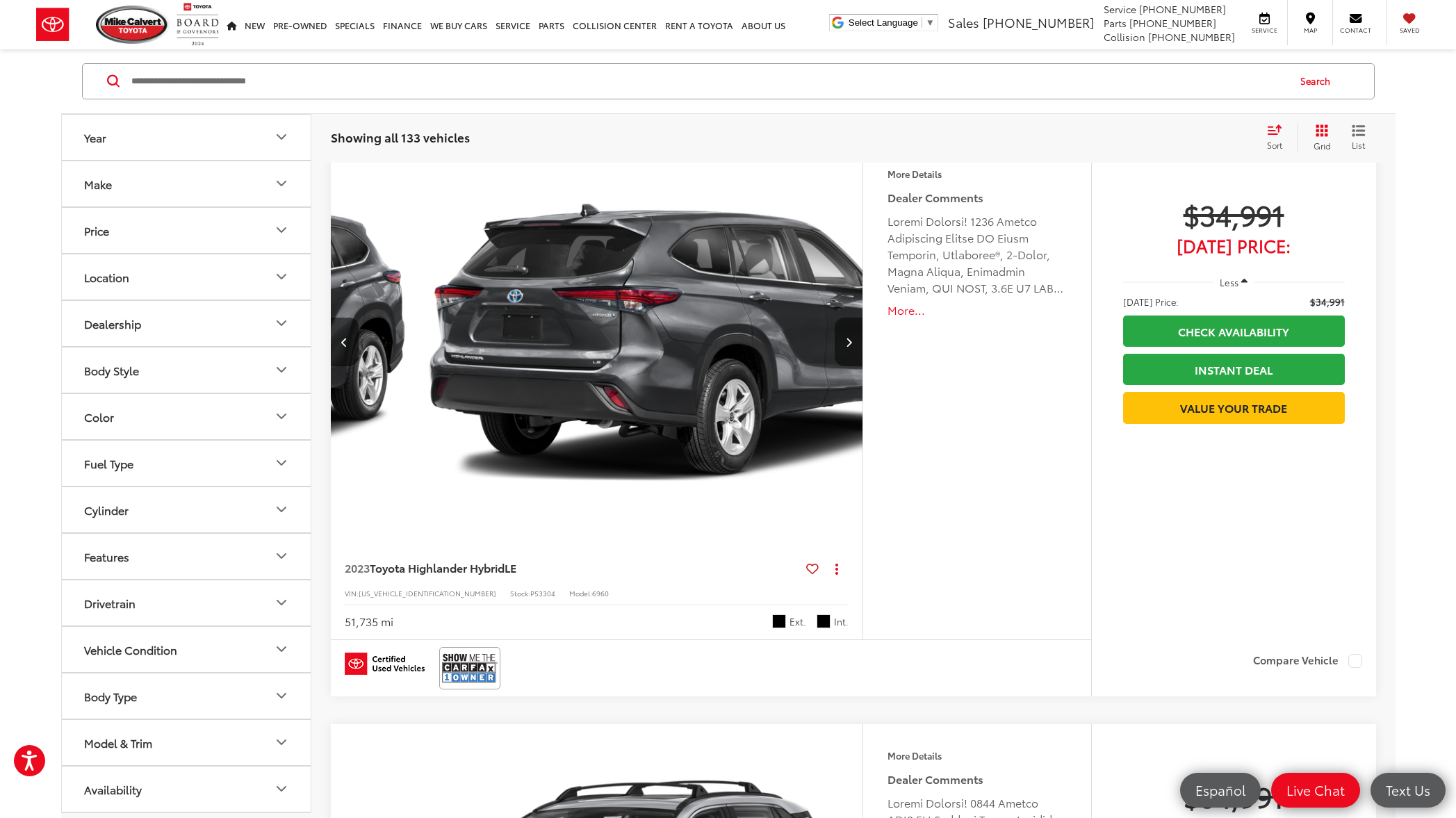
scroll to position [0, 534]
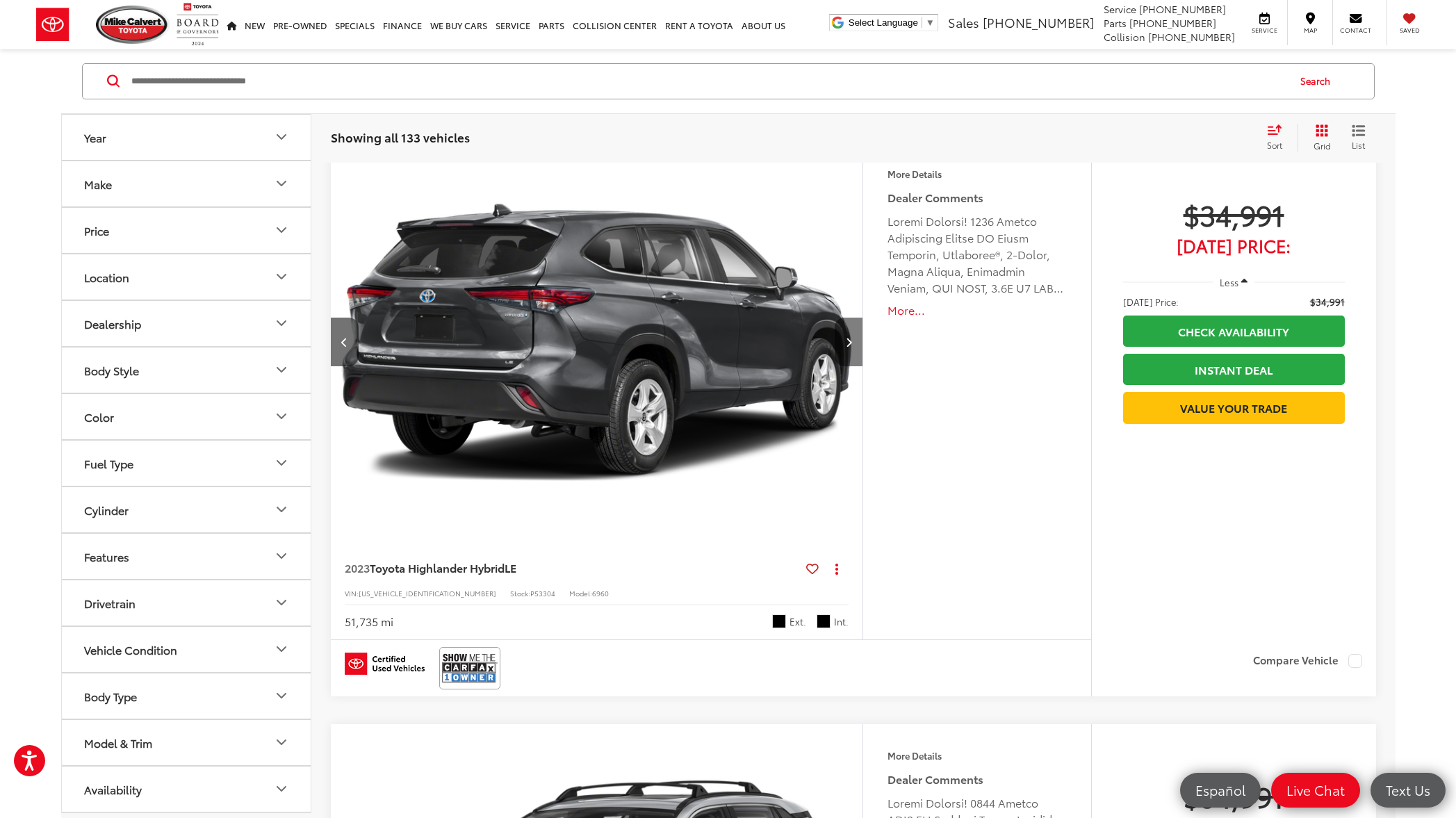
click at [852, 344] on icon "Next image" at bounding box center [849, 342] width 6 height 10
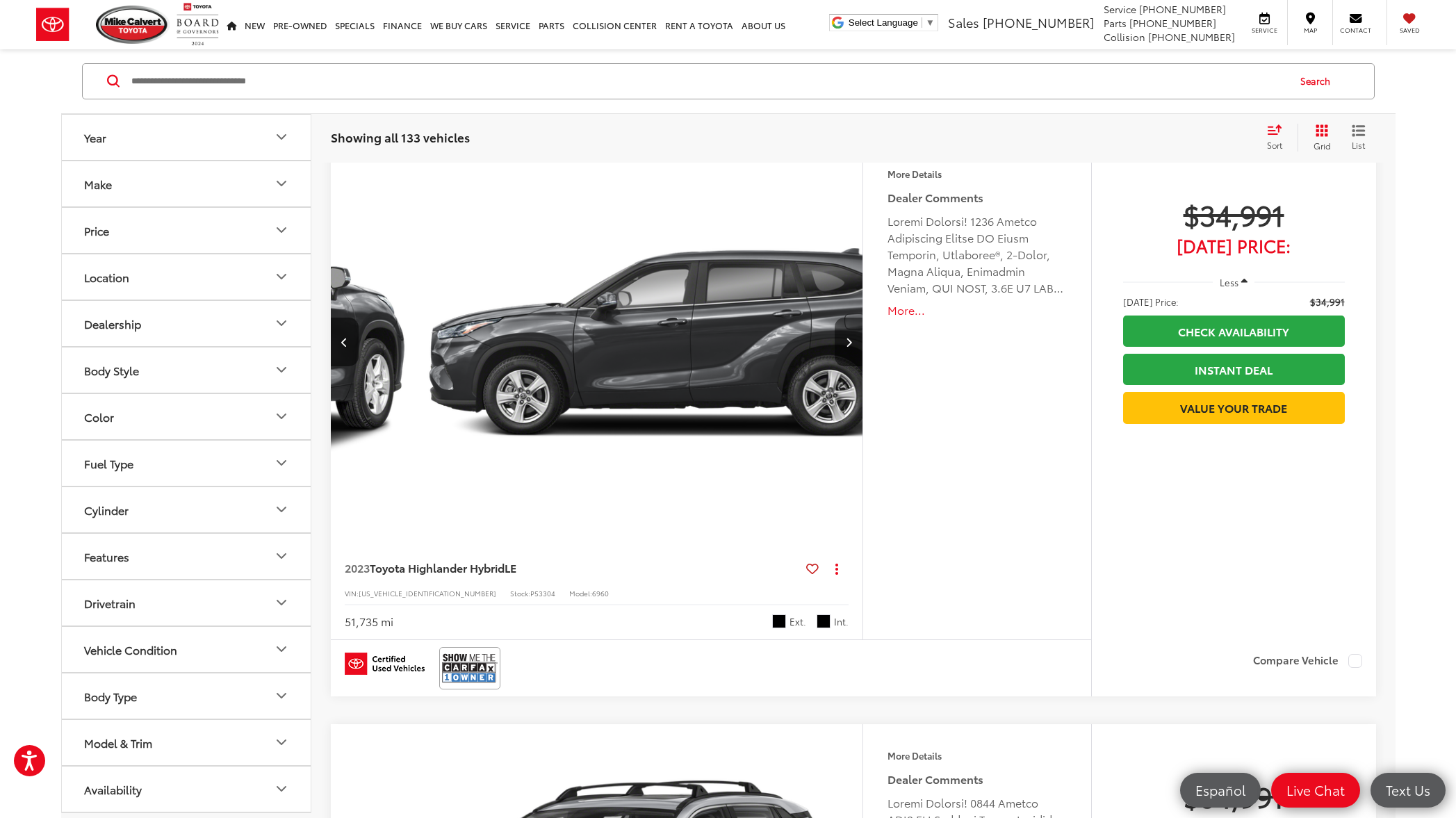
scroll to position [0, 1069]
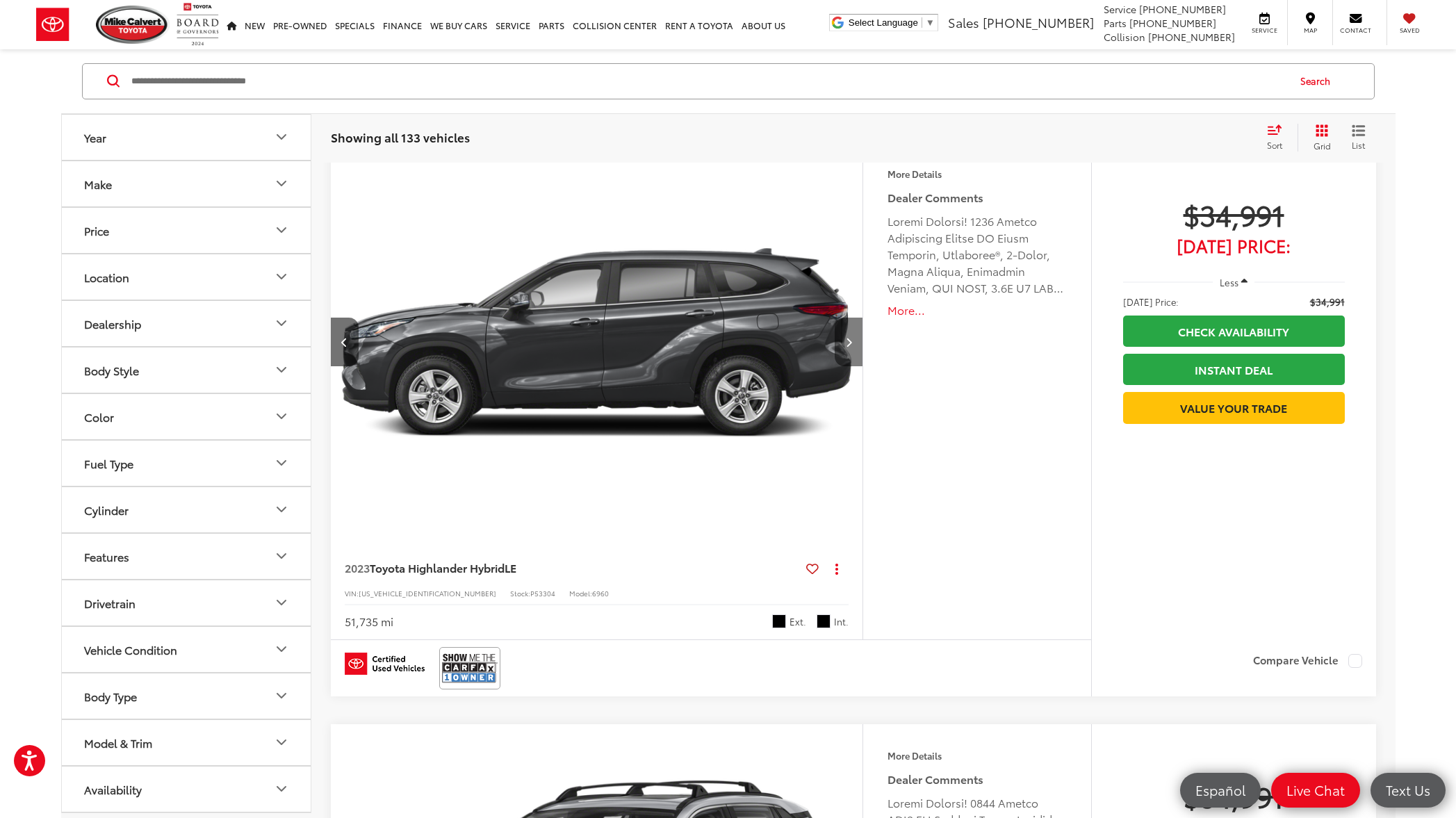
click at [852, 344] on icon "Next image" at bounding box center [849, 342] width 6 height 10
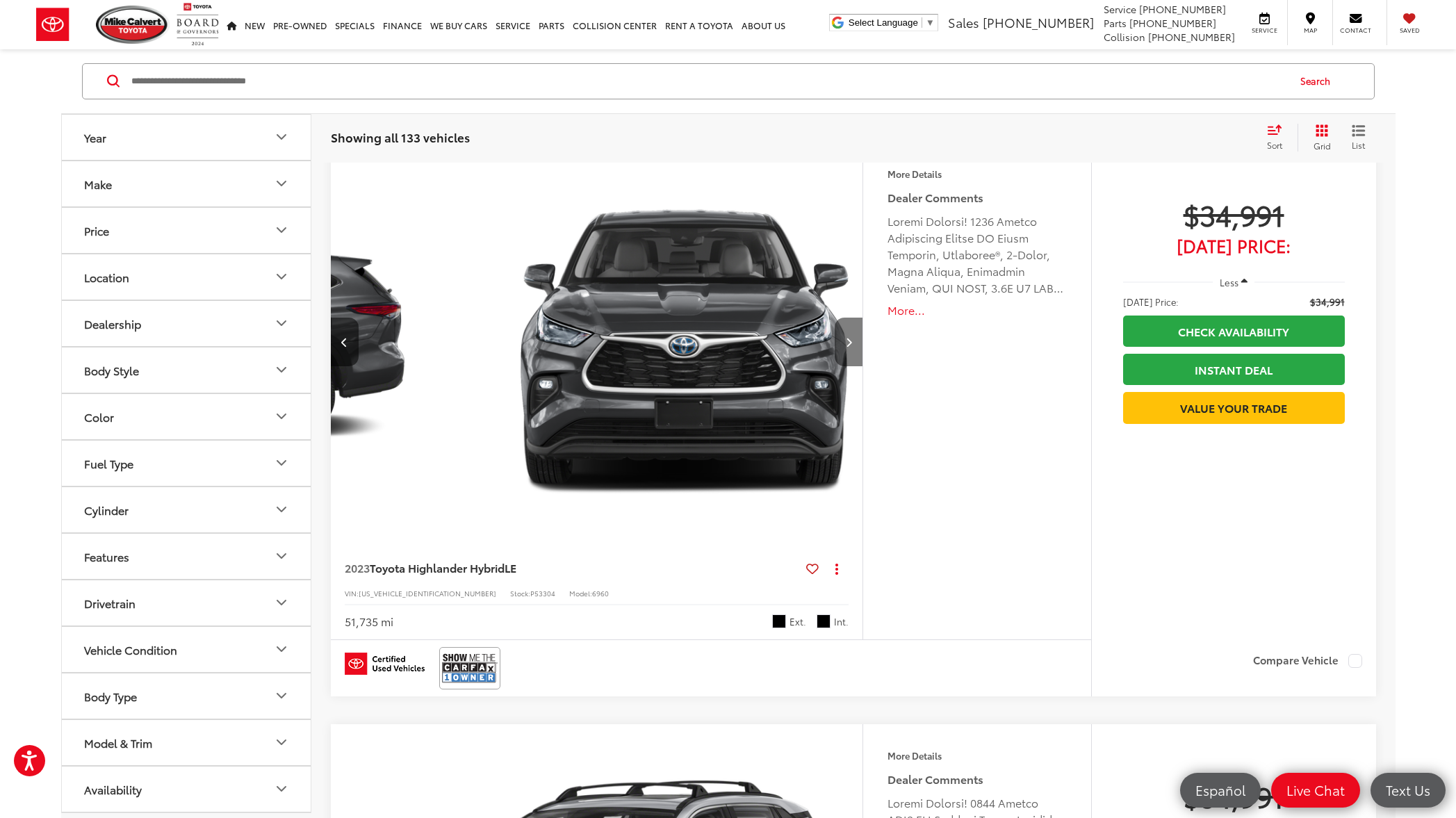
scroll to position [0, 1603]
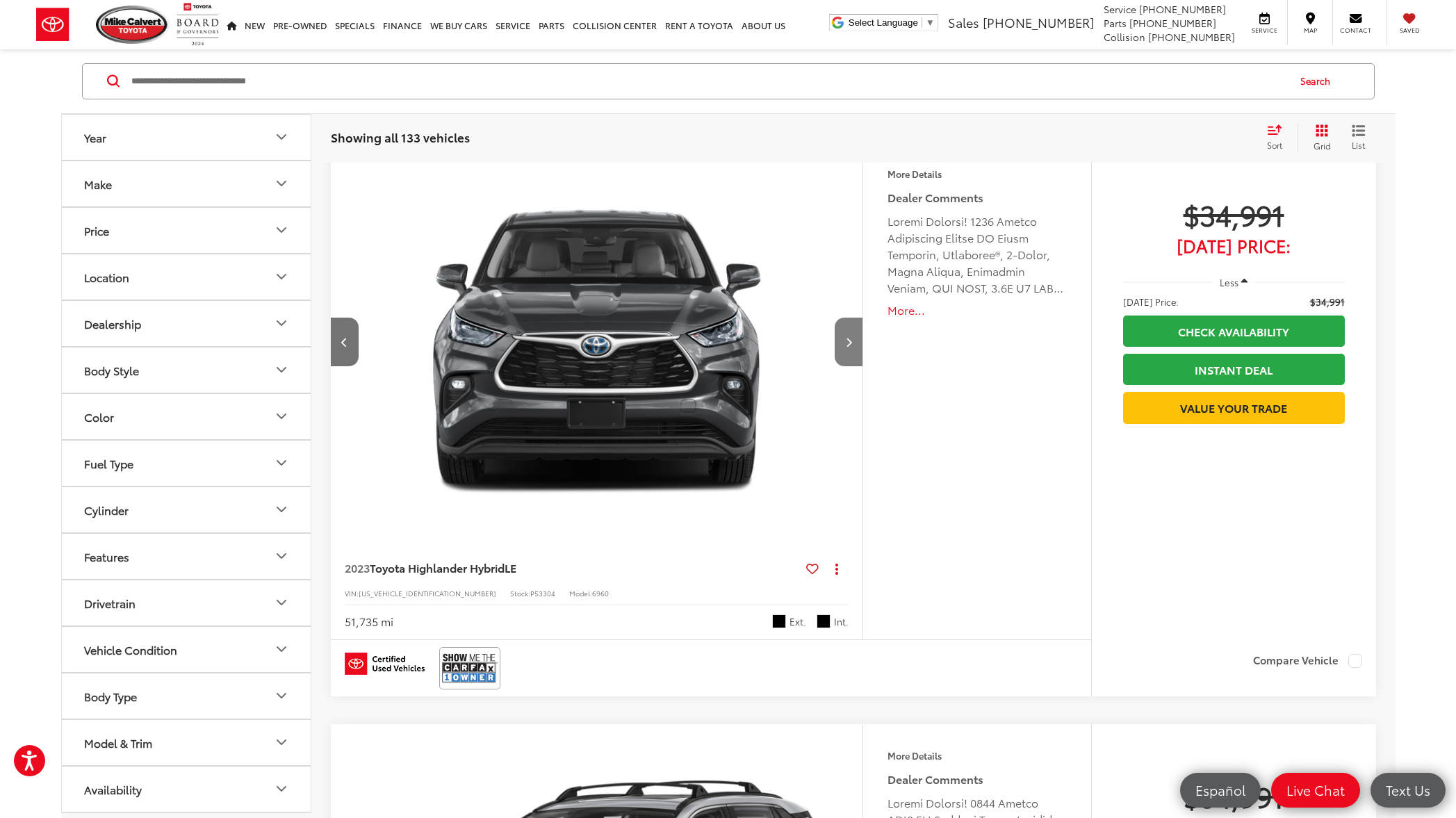
click at [852, 344] on icon "Next image" at bounding box center [849, 342] width 6 height 10
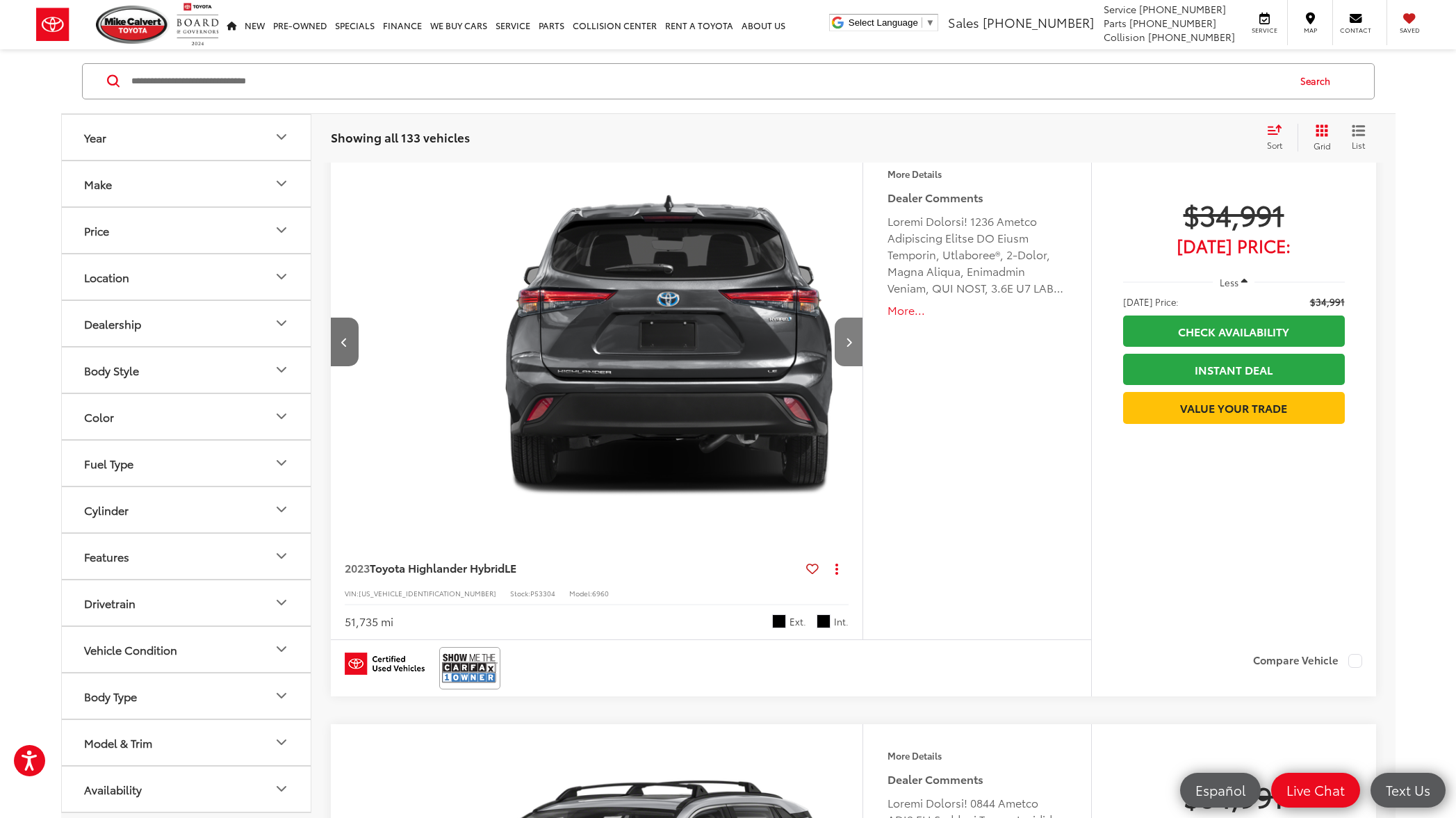
scroll to position [0, 2137]
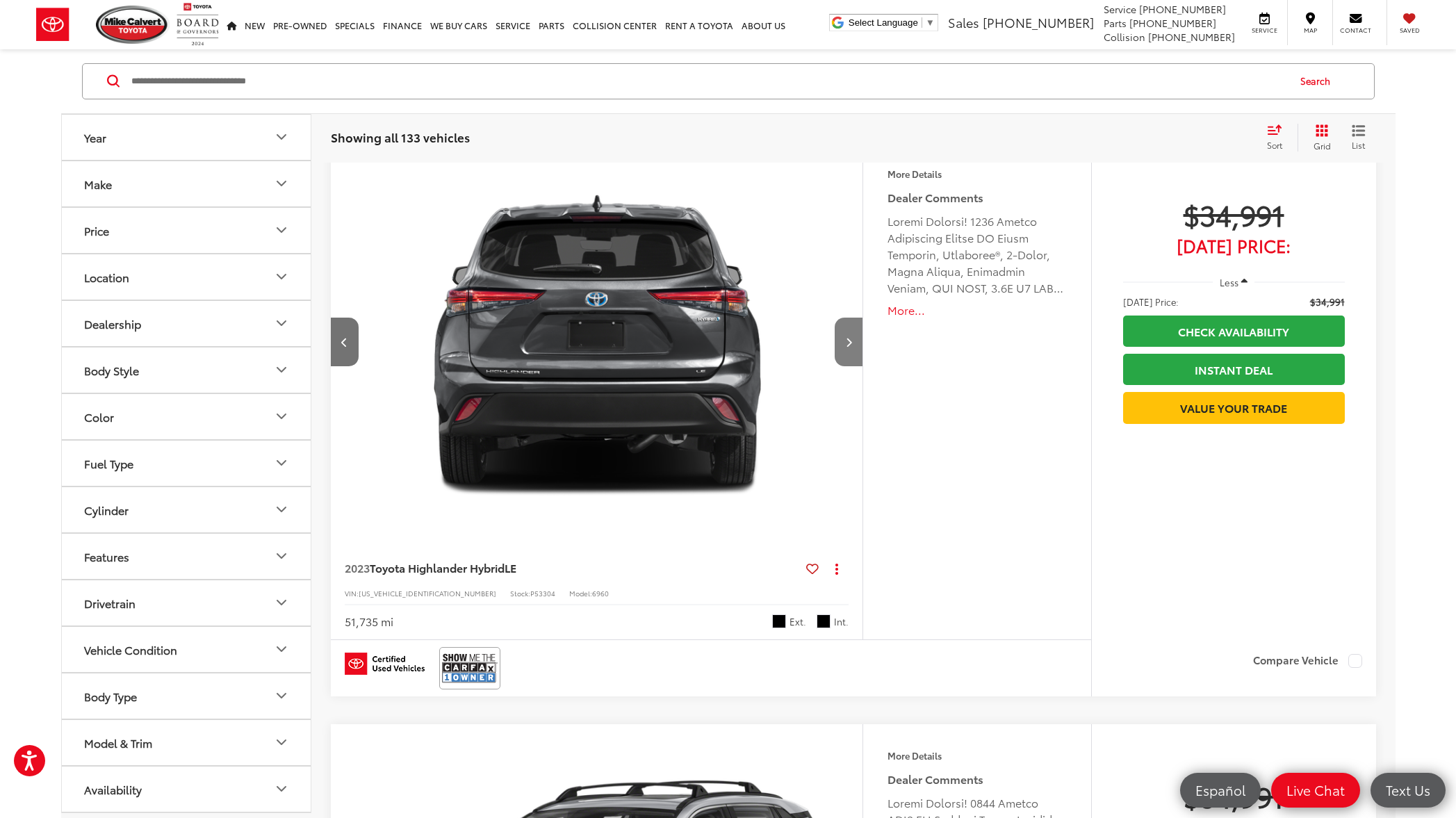
click at [852, 344] on icon "Next image" at bounding box center [849, 342] width 6 height 10
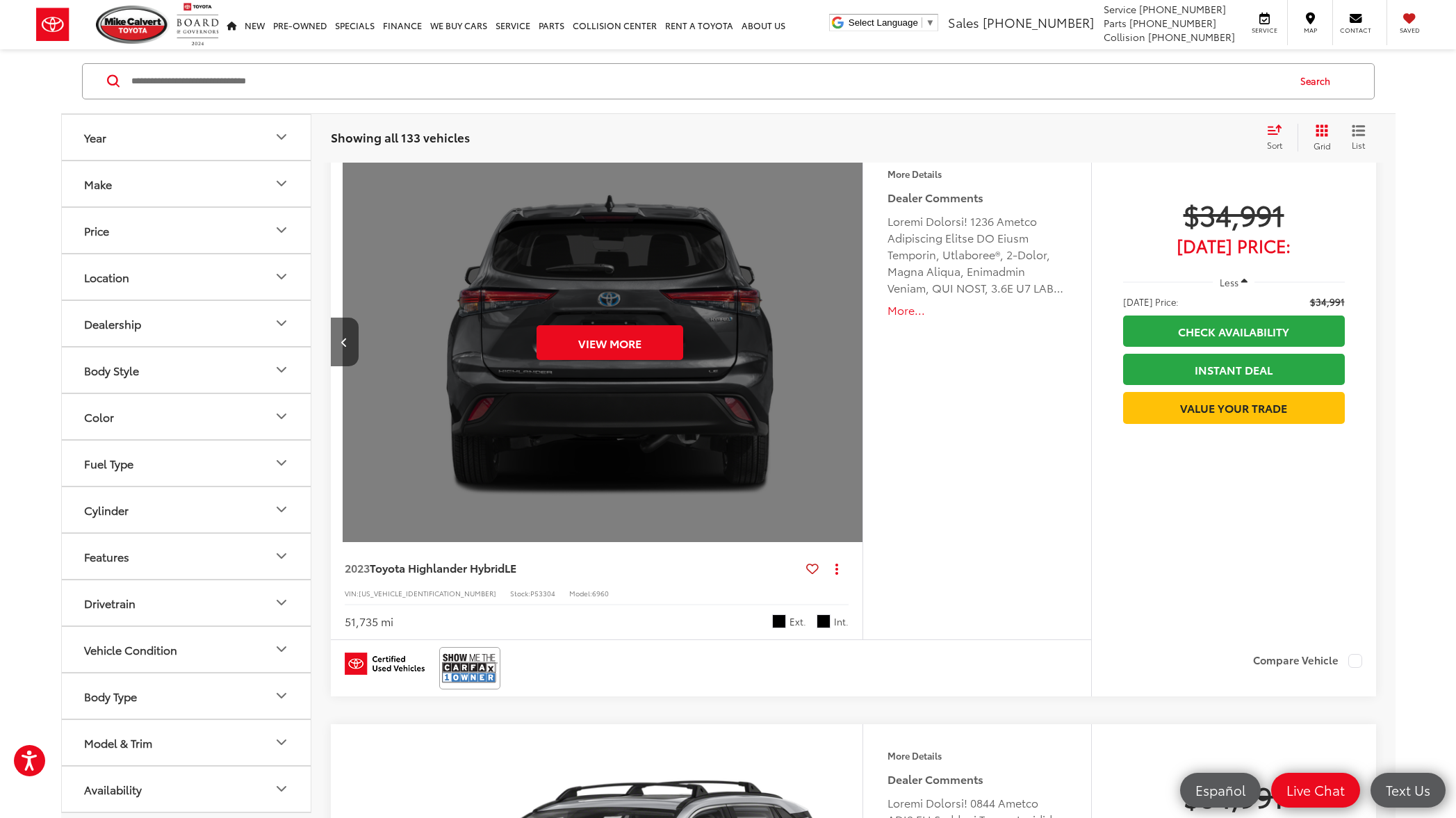
scroll to position [0, 2671]
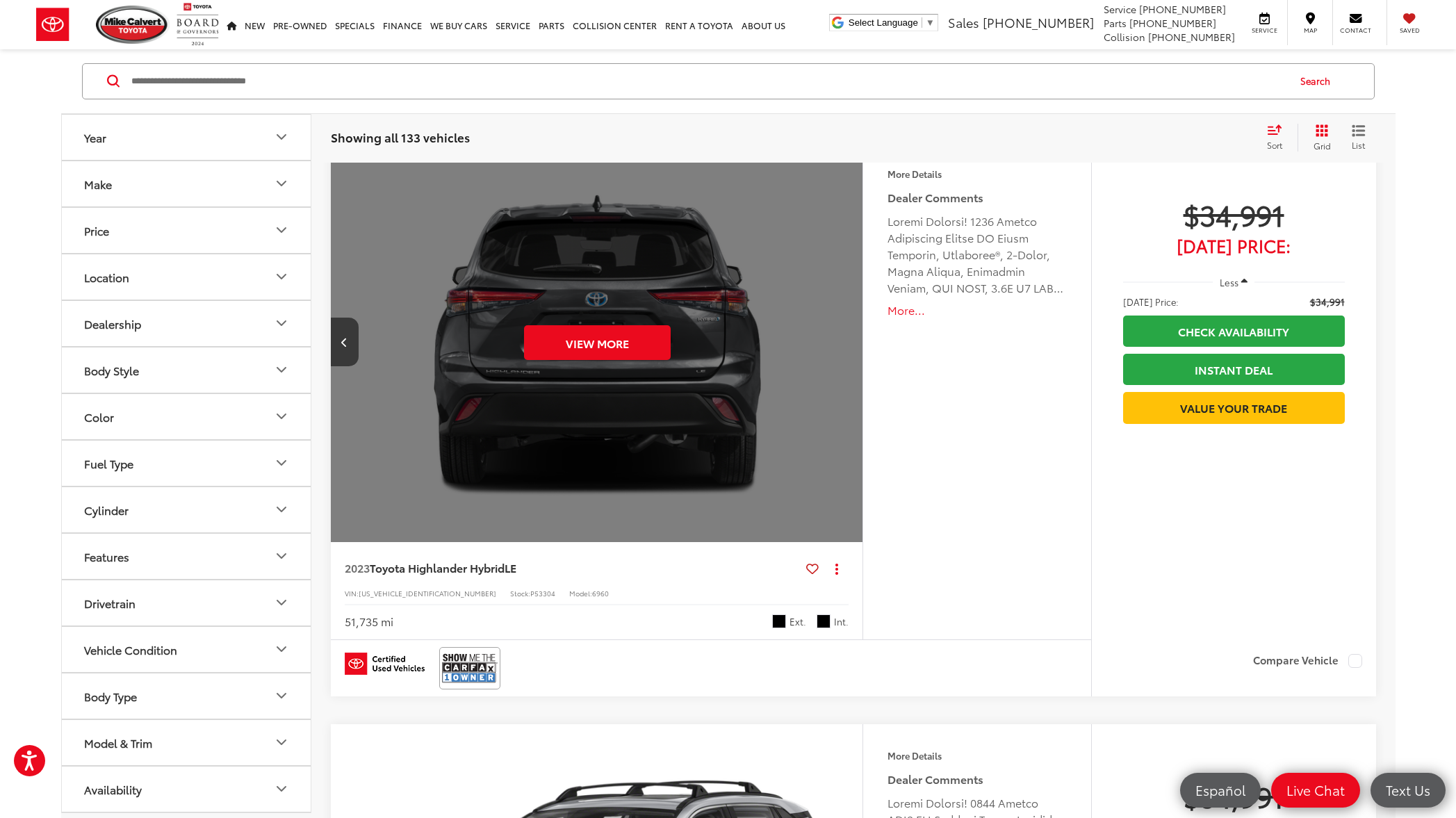
click at [852, 344] on div "View More" at bounding box center [597, 343] width 534 height 401
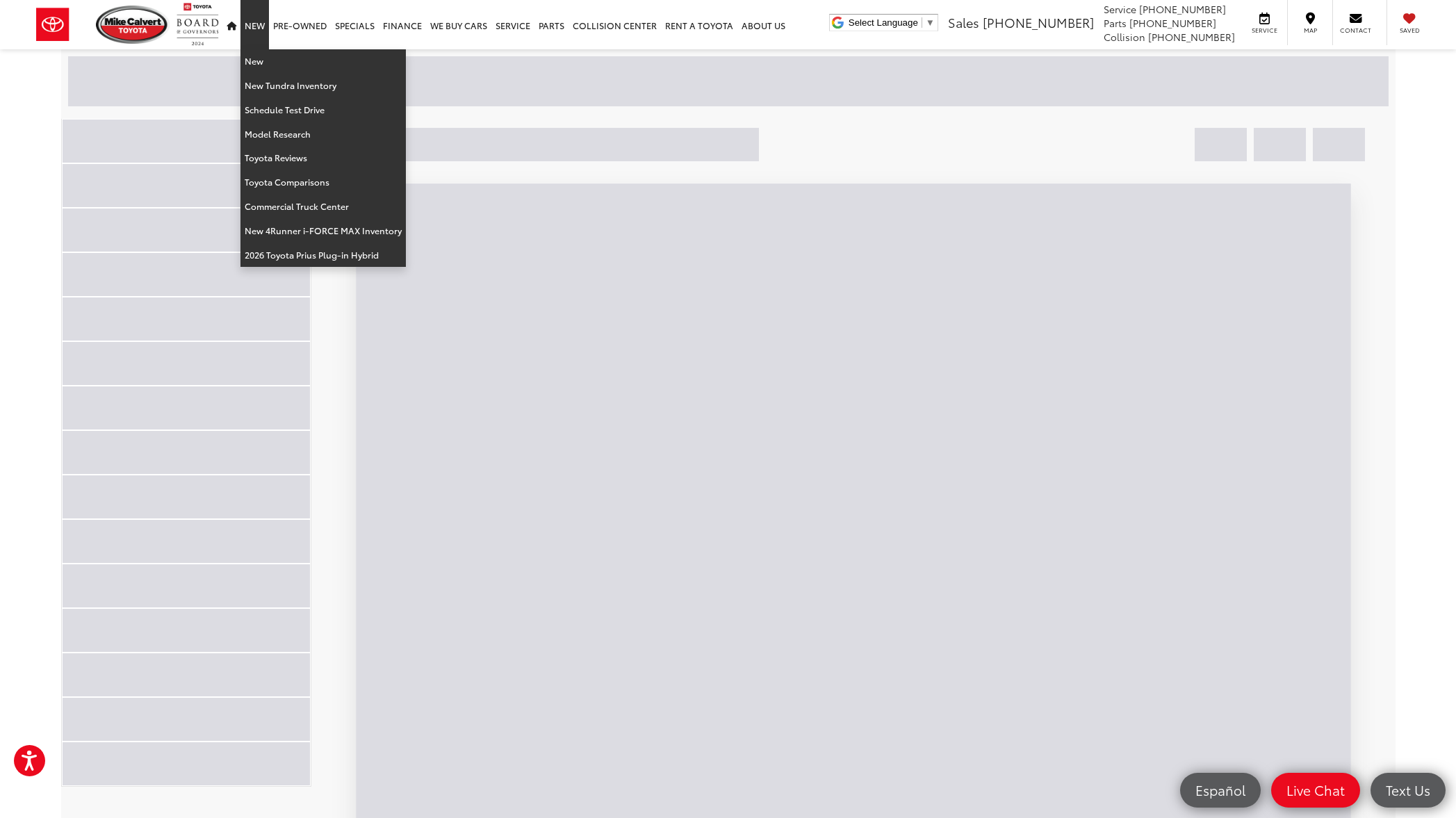
scroll to position [63, 0]
